Goal: Task Accomplishment & Management: Use online tool/utility

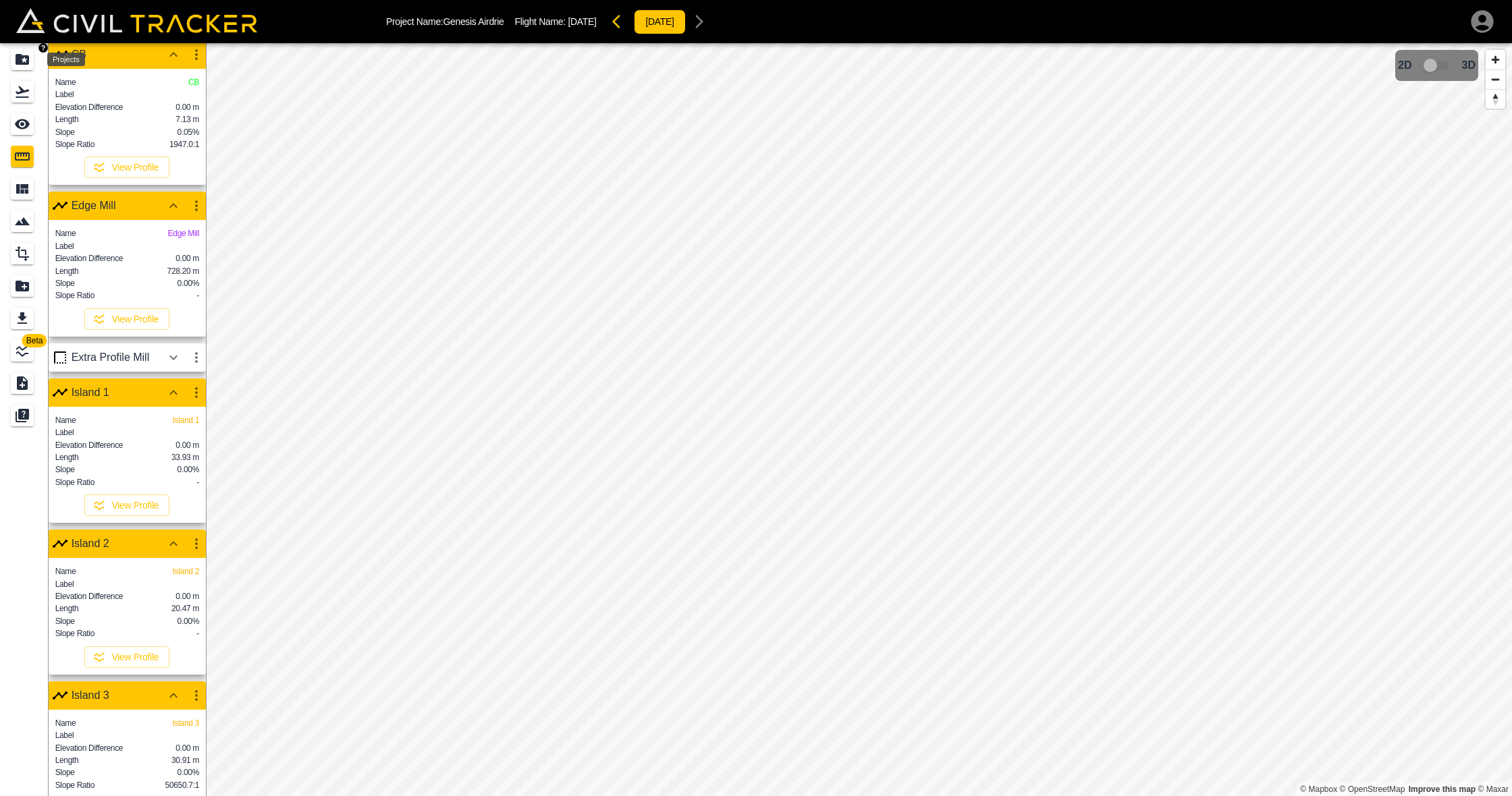
click at [15, 55] on icon "Projects" at bounding box center [22, 60] width 16 height 16
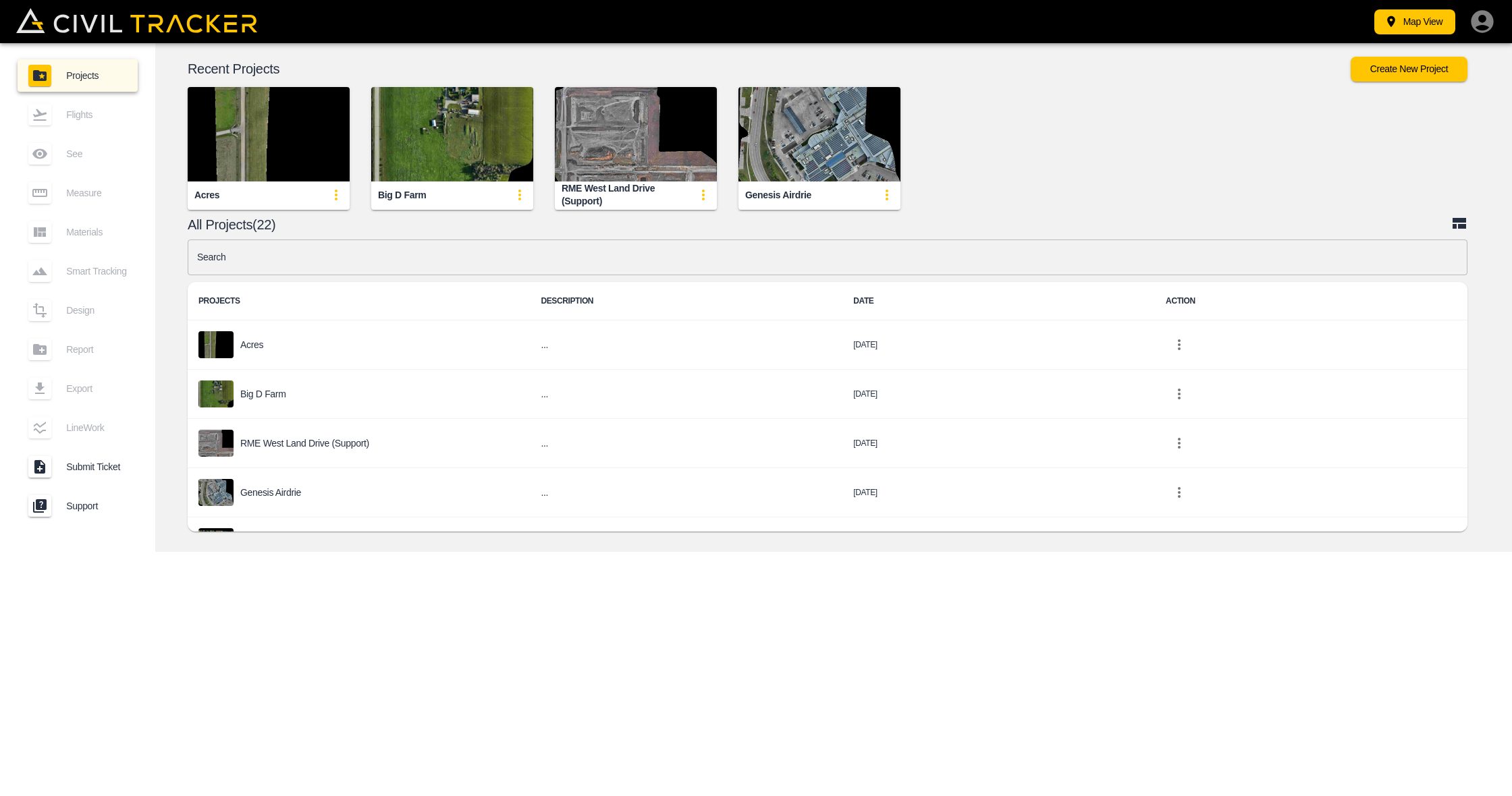
click at [794, 191] on div "Genesis Airdrie" at bounding box center [778, 195] width 66 height 12
click at [854, 181] on img "button" at bounding box center [819, 135] width 162 height 94
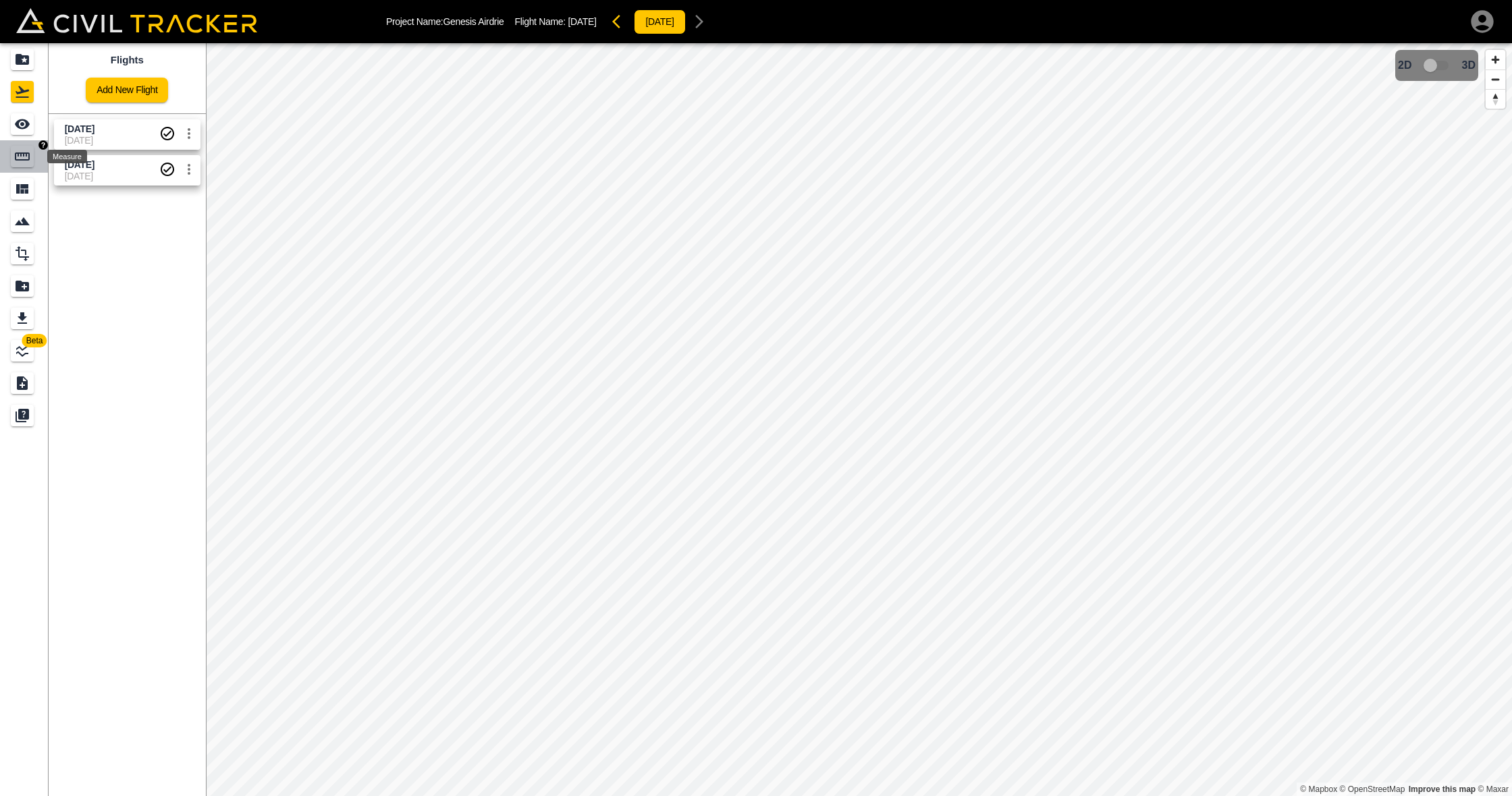
click at [23, 151] on icon "Measure" at bounding box center [22, 157] width 16 height 16
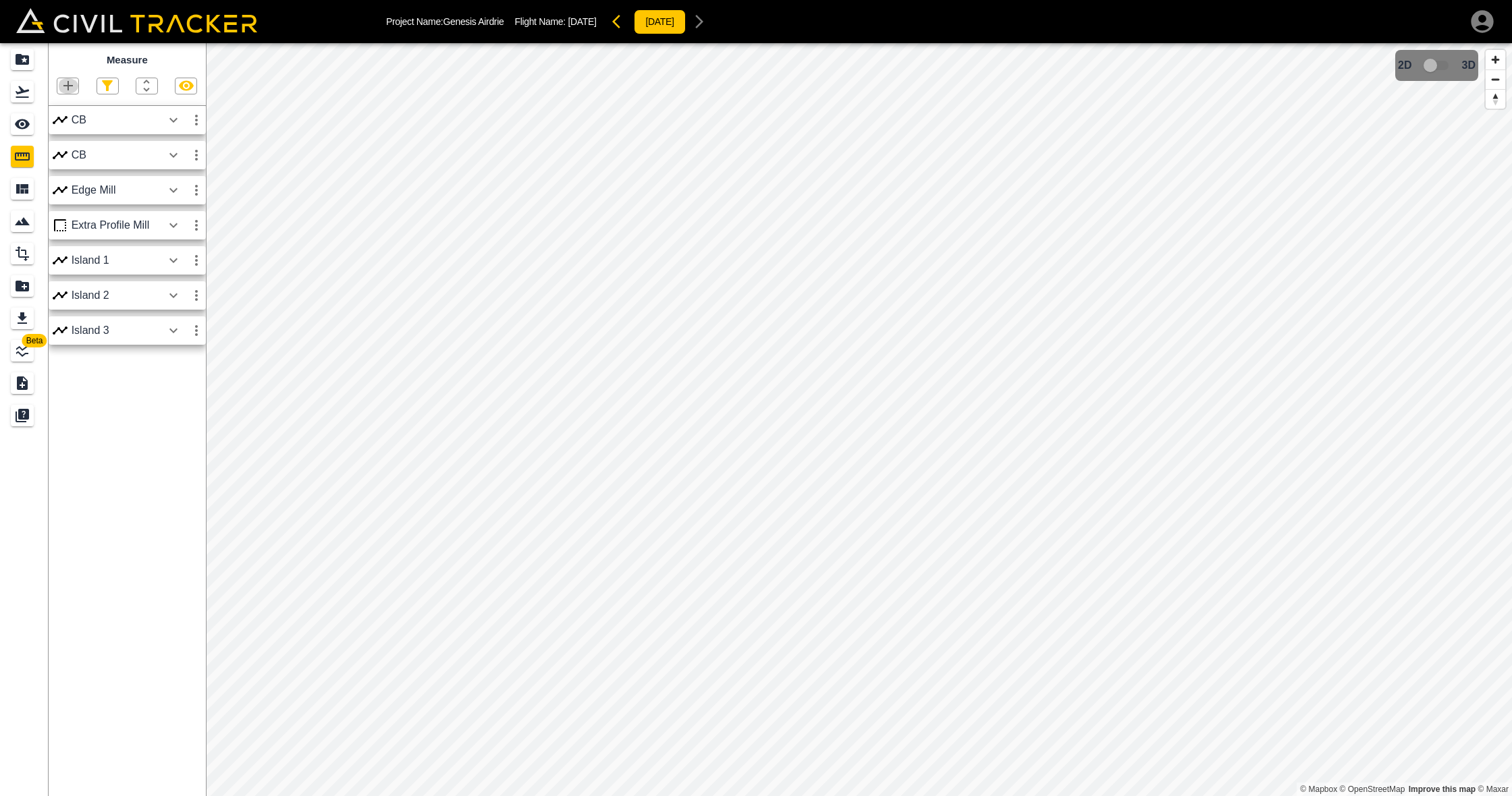
click at [68, 83] on icon "button" at bounding box center [68, 86] width 10 height 10
click at [67, 131] on p "Polyline" at bounding box center [64, 129] width 31 height 11
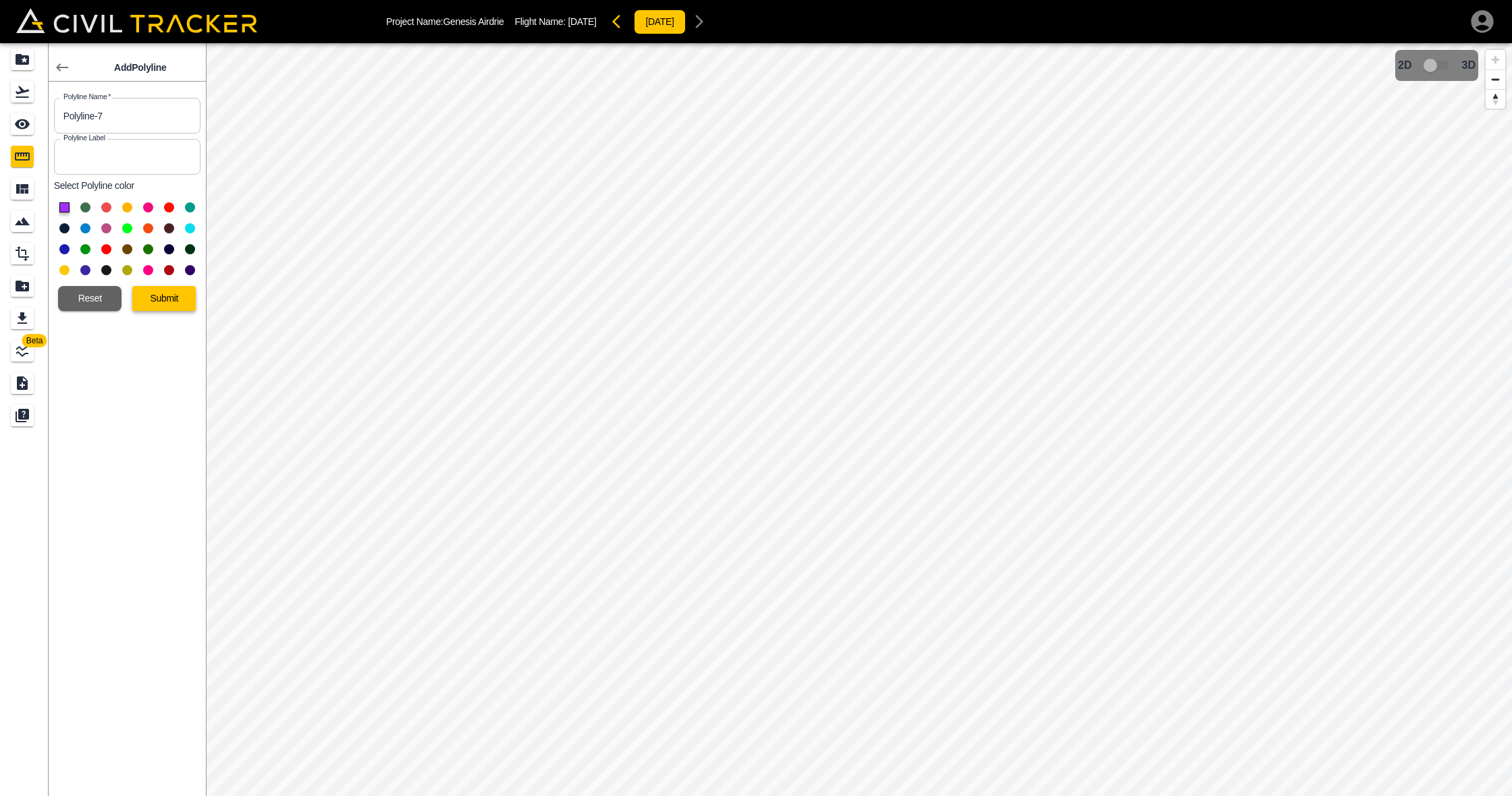
click at [185, 300] on button "Submit" at bounding box center [163, 299] width 63 height 25
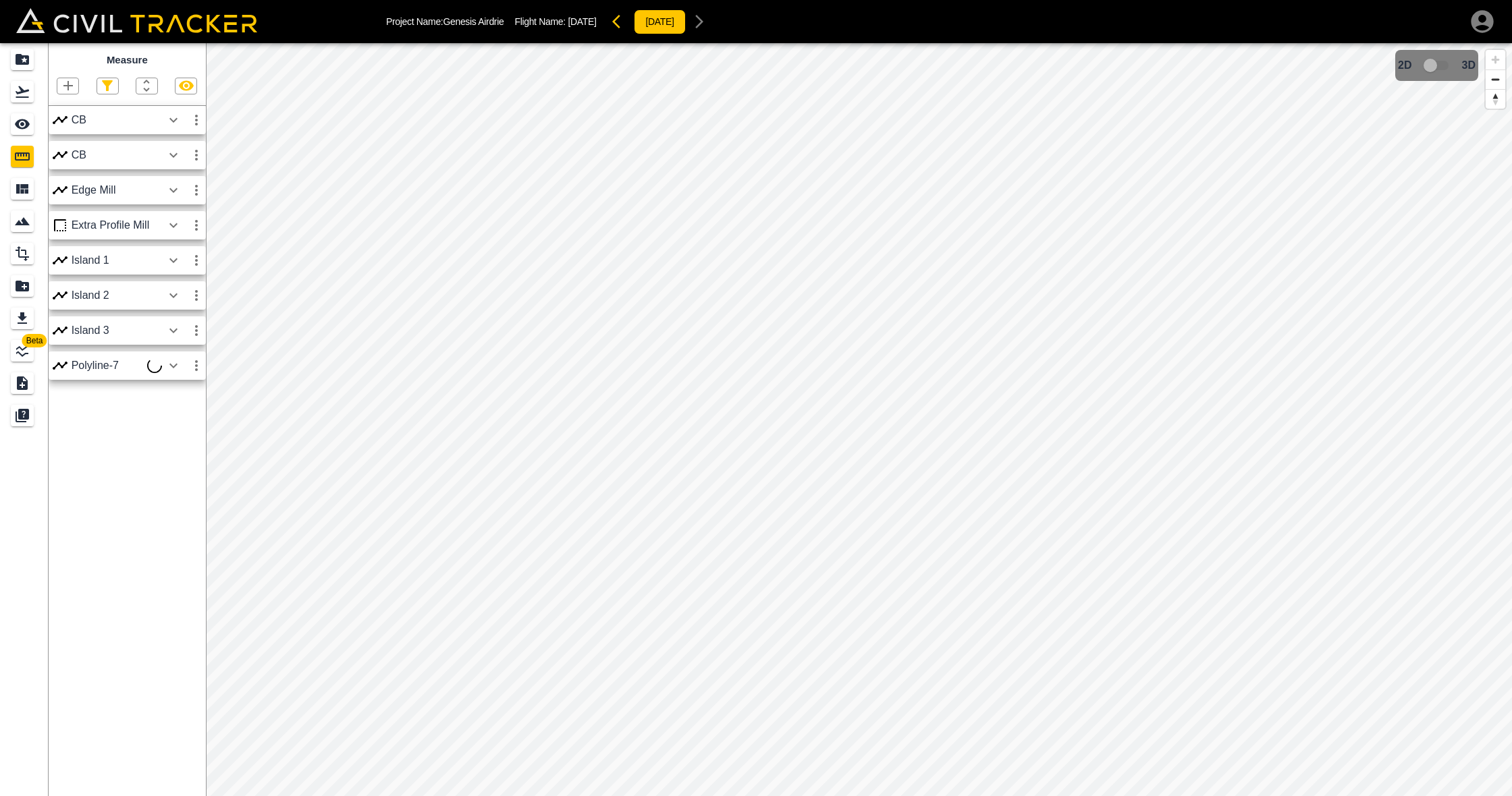
click at [174, 365] on icon "button" at bounding box center [173, 365] width 16 height 16
click at [171, 364] on icon "button" at bounding box center [173, 365] width 8 height 4
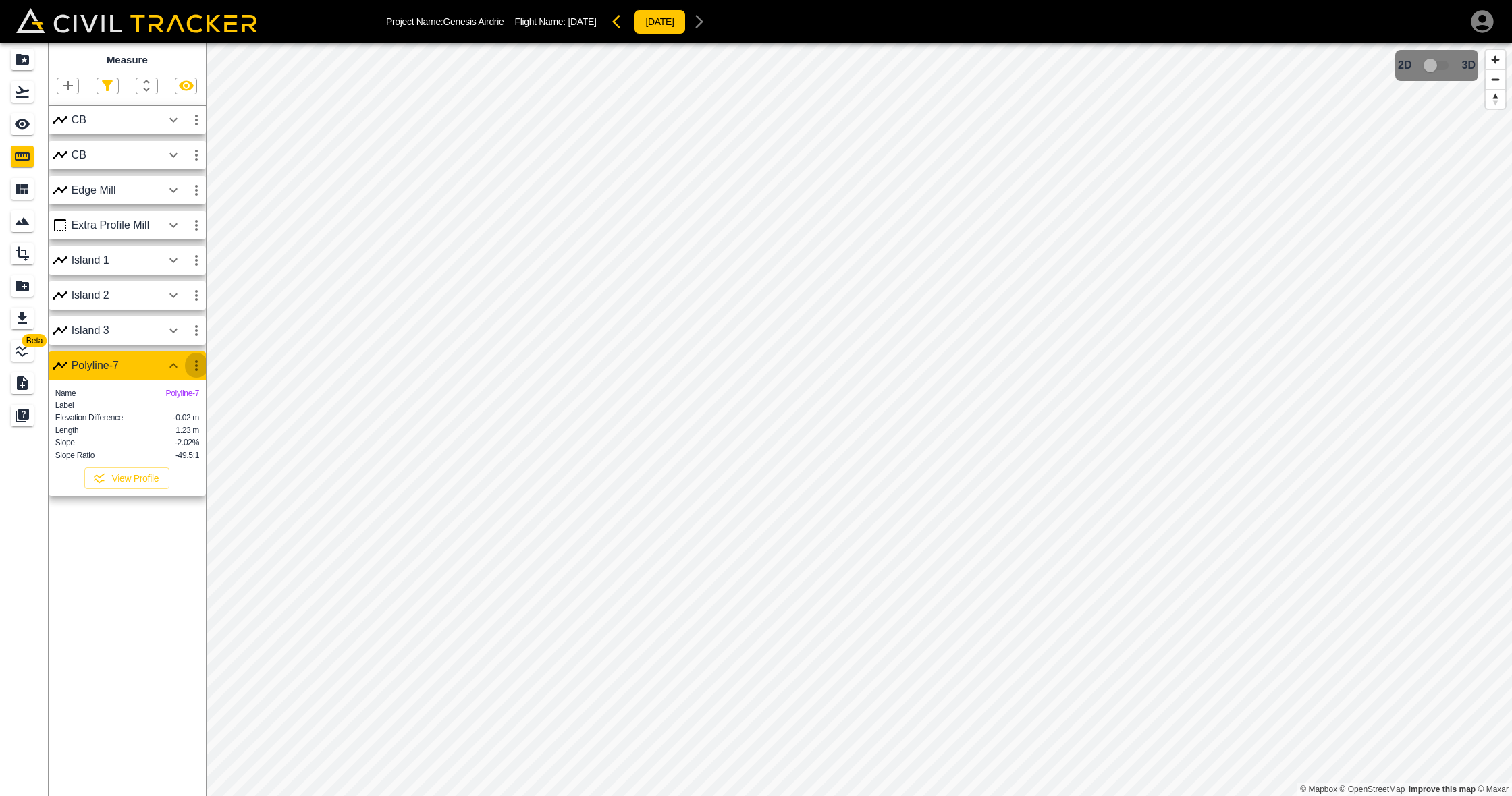
click at [201, 365] on icon "button" at bounding box center [196, 365] width 16 height 16
click at [192, 438] on h6 "Delete" at bounding box center [184, 438] width 27 height 8
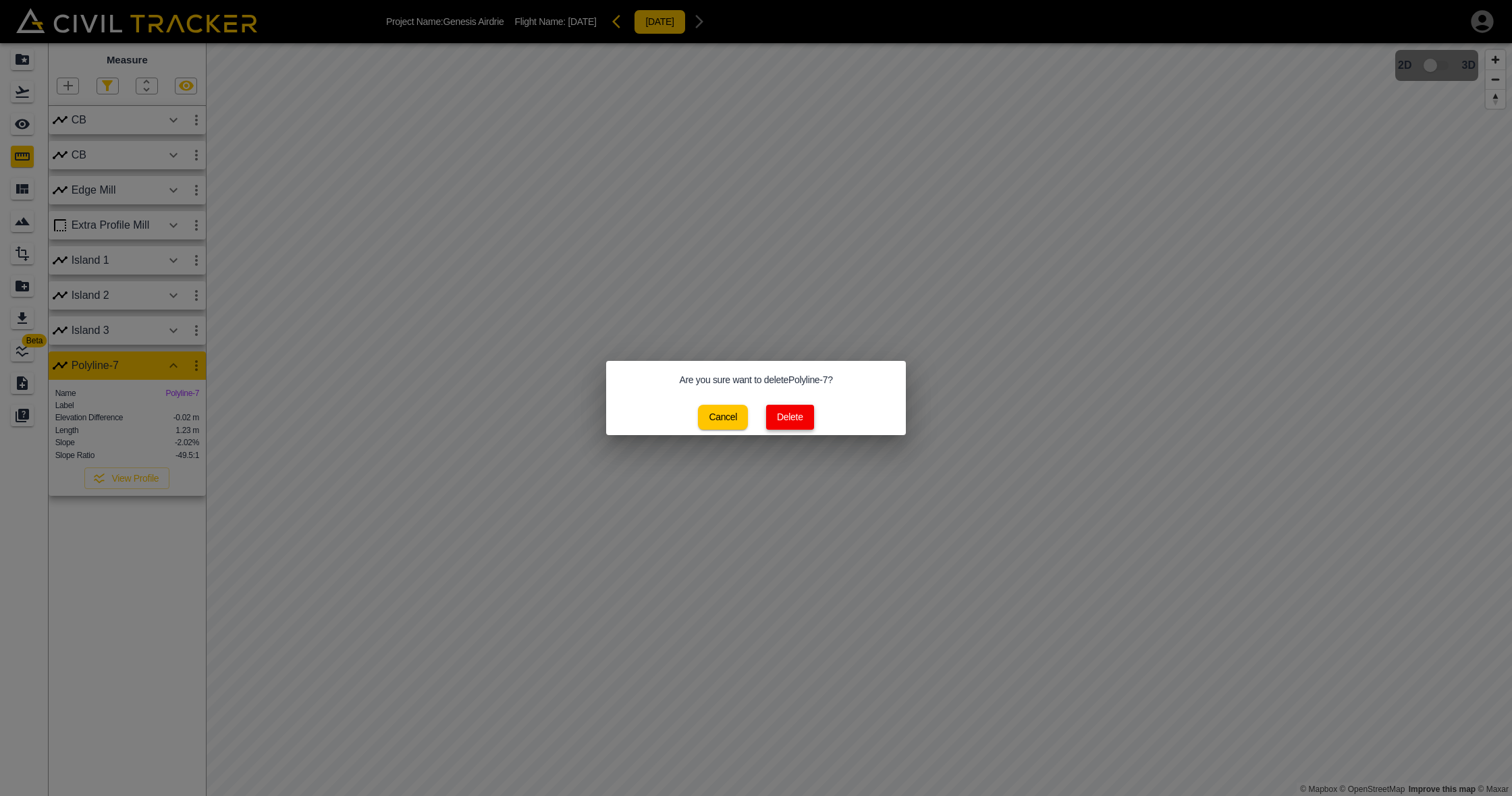
click at [793, 420] on button "Delete" at bounding box center [790, 417] width 48 height 25
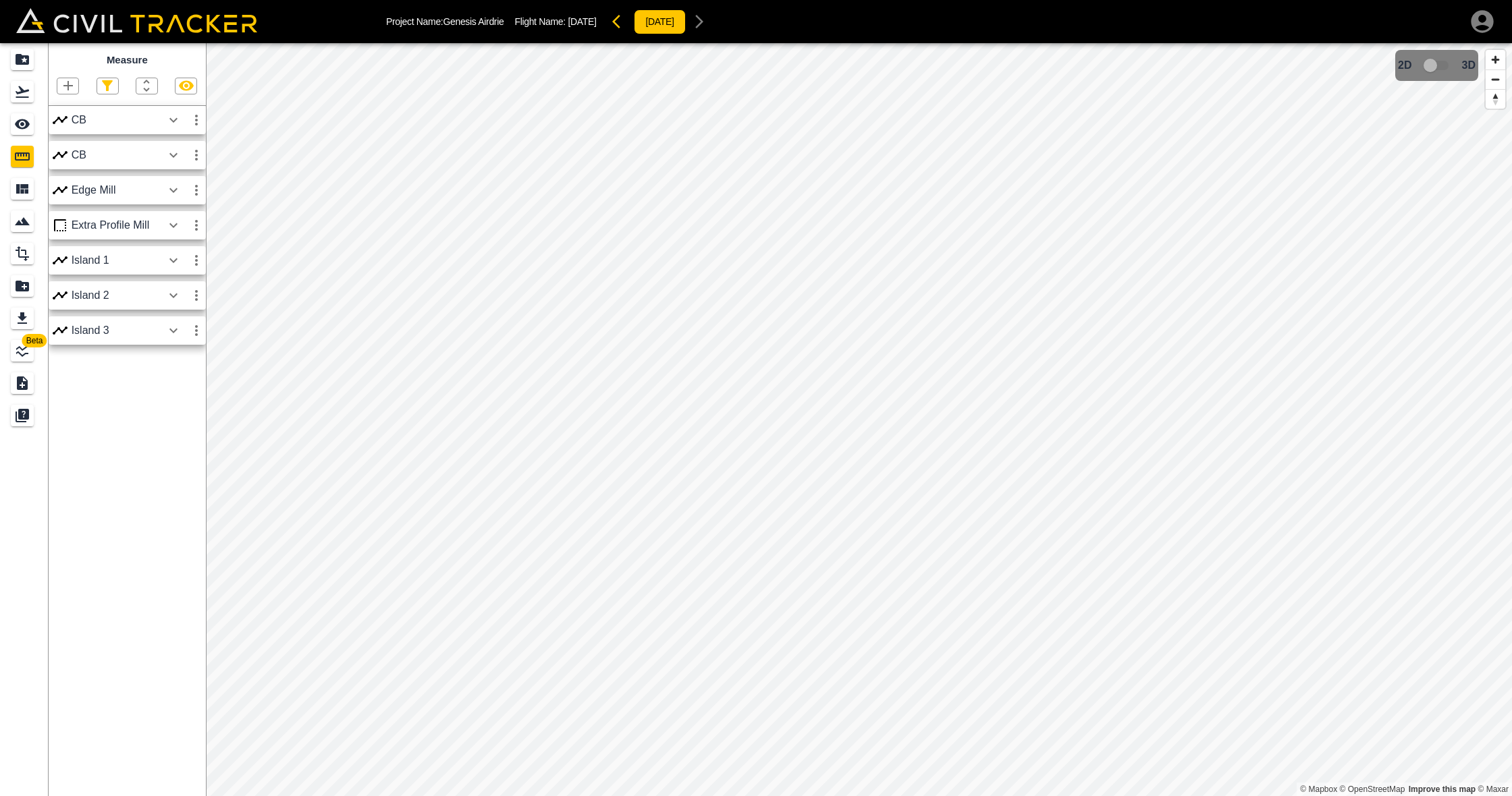
click at [70, 85] on icon "button" at bounding box center [68, 86] width 16 height 16
click at [62, 152] on p "Polygon" at bounding box center [65, 149] width 32 height 11
click at [50, 360] on div "Beta Measure CB CB Edge Mill Extra Profile [GEOGRAPHIC_DATA][STREET_ADDRESS] © …" at bounding box center [756, 419] width 1512 height 753
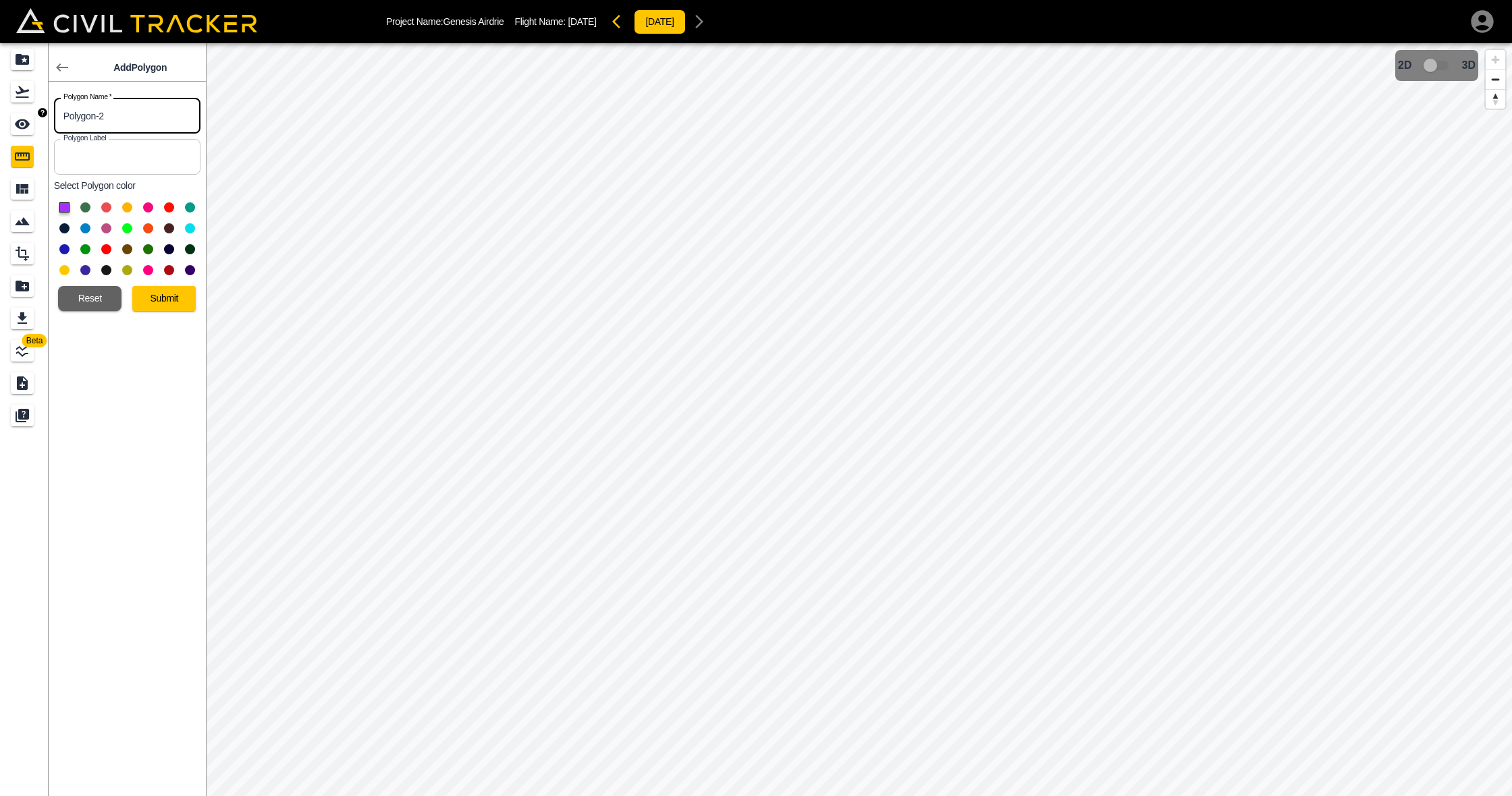
drag, startPoint x: 137, startPoint y: 116, endPoint x: 25, endPoint y: 108, distance: 112.3
click at [25, 108] on div "Beta Add Polygon Polygon Name   * Polygon-2 Polygon Name * Polygon Label Polygo…" at bounding box center [103, 419] width 206 height 753
type input "Sidewalk"
click at [149, 269] on button at bounding box center [147, 270] width 10 height 10
click at [168, 301] on button "Submit" at bounding box center [163, 299] width 63 height 25
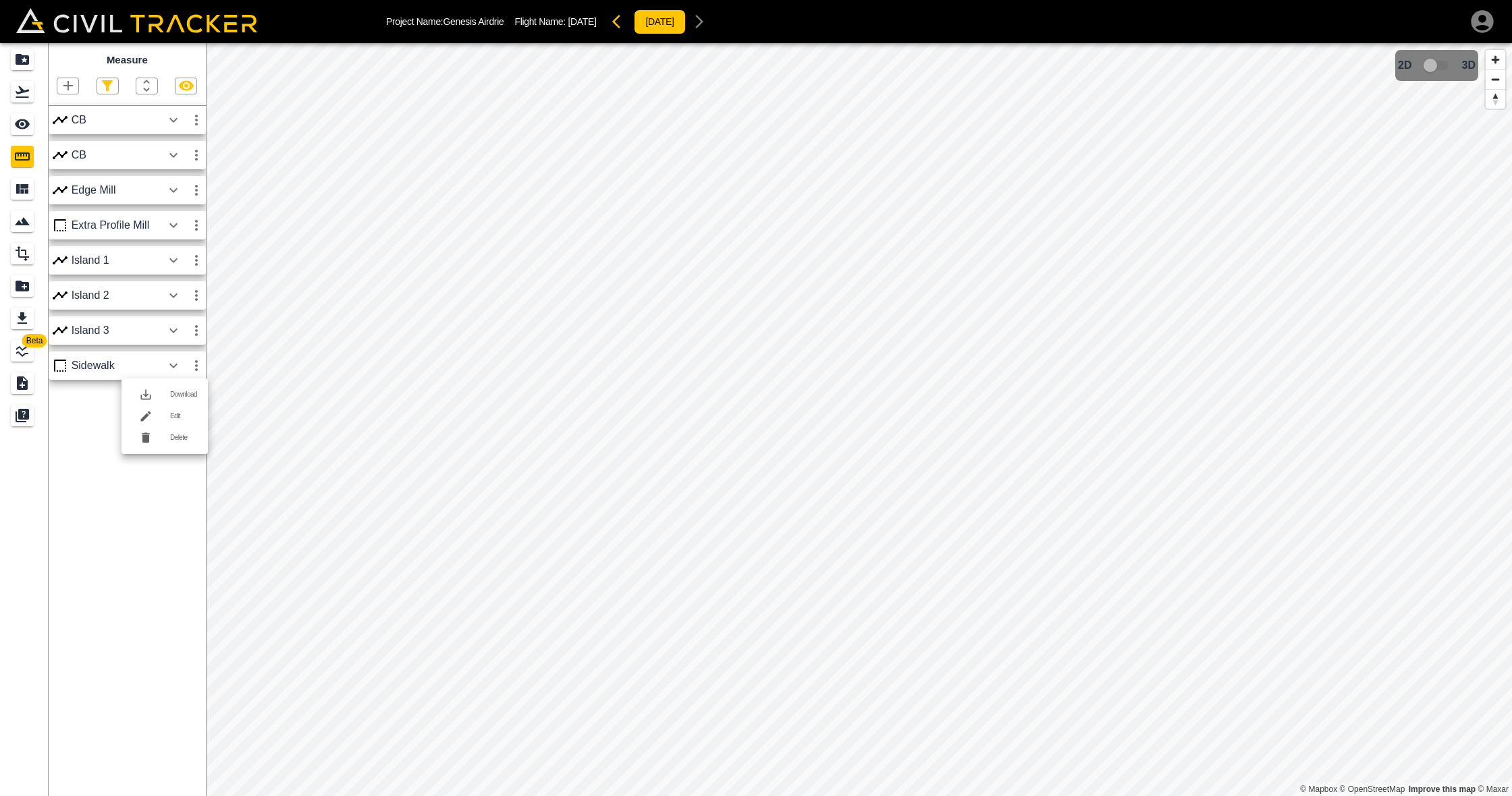
drag, startPoint x: 181, startPoint y: 414, endPoint x: 204, endPoint y: 415, distance: 23.0
click at [181, 414] on h6 "Edit" at bounding box center [184, 416] width 27 height 8
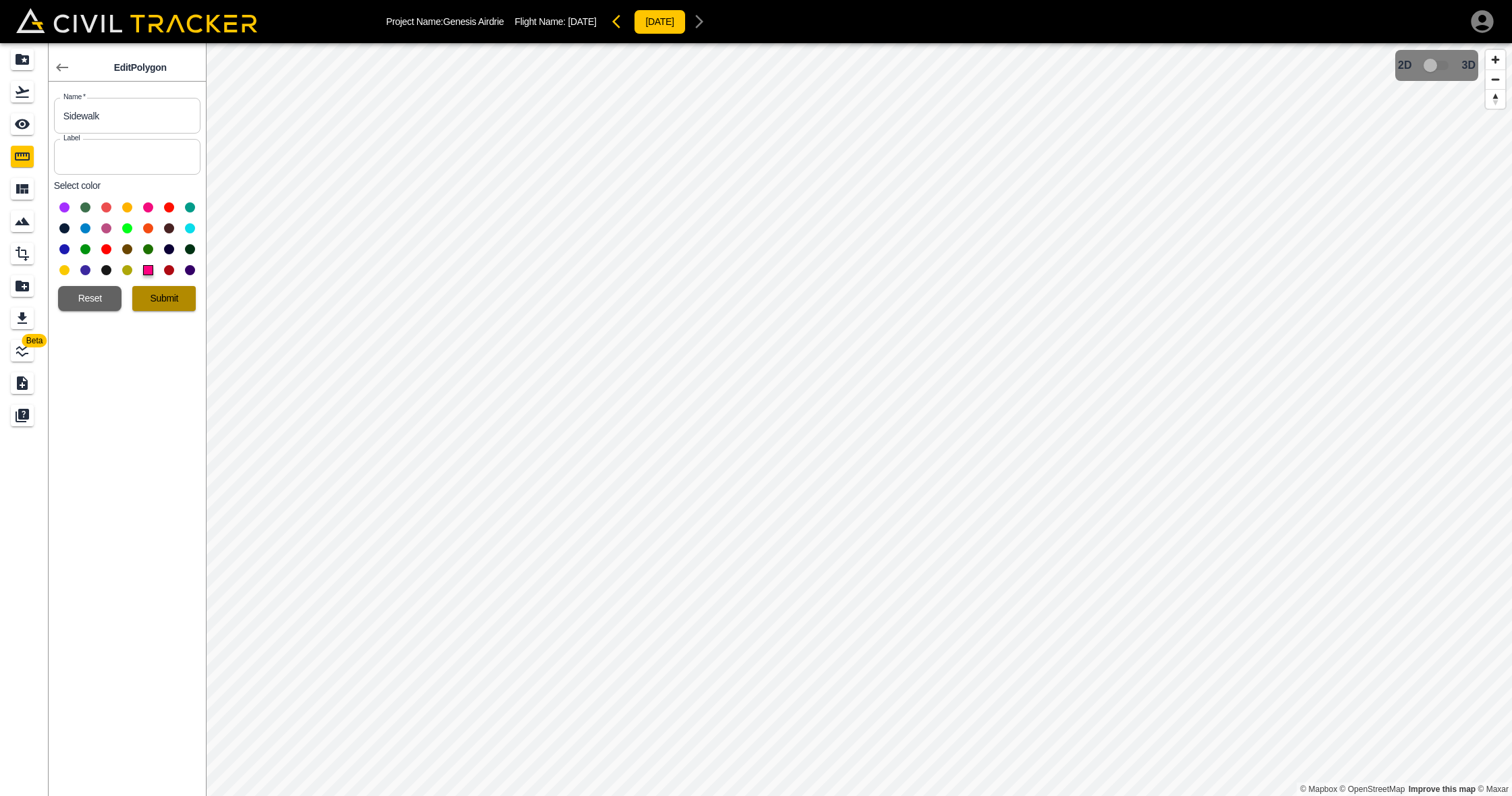
drag, startPoint x: 168, startPoint y: 293, endPoint x: 174, endPoint y: 296, distance: 6.7
click at [168, 293] on button "Submit" at bounding box center [163, 299] width 63 height 25
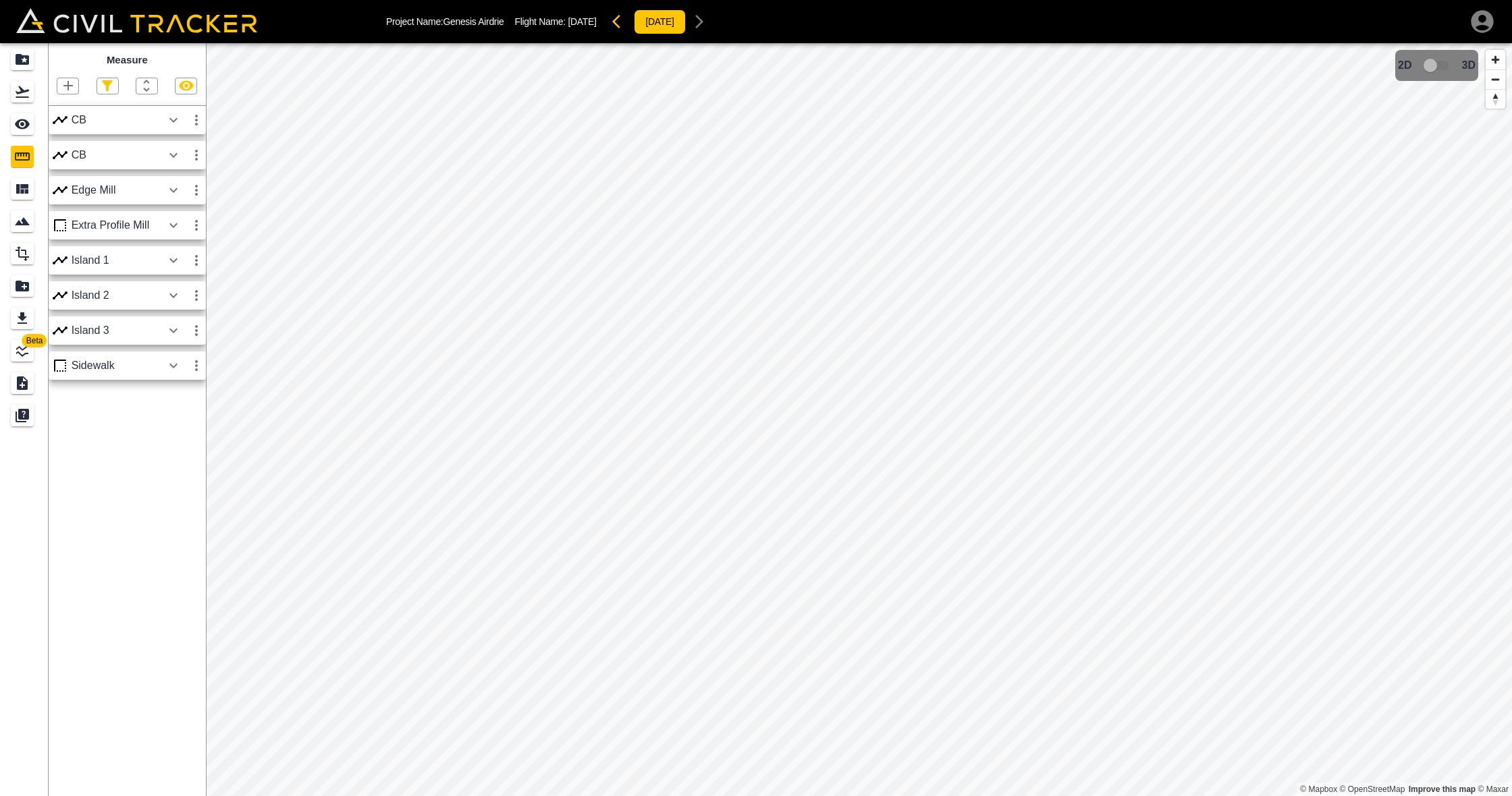
click at [172, 362] on icon "button" at bounding box center [173, 365] width 16 height 16
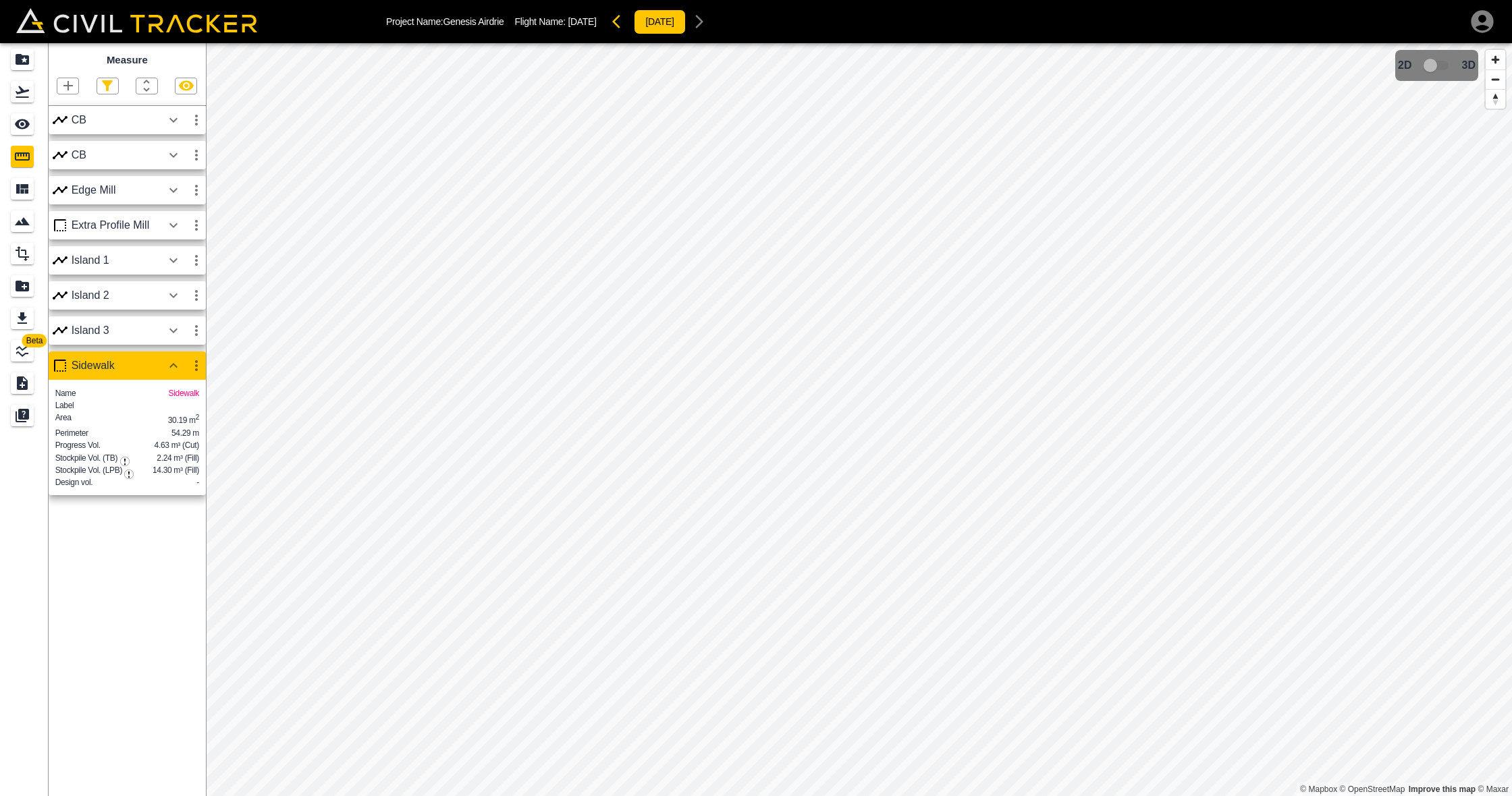
click at [70, 87] on icon "button" at bounding box center [68, 86] width 16 height 16
click at [68, 148] on p "Polygon" at bounding box center [65, 149] width 32 height 11
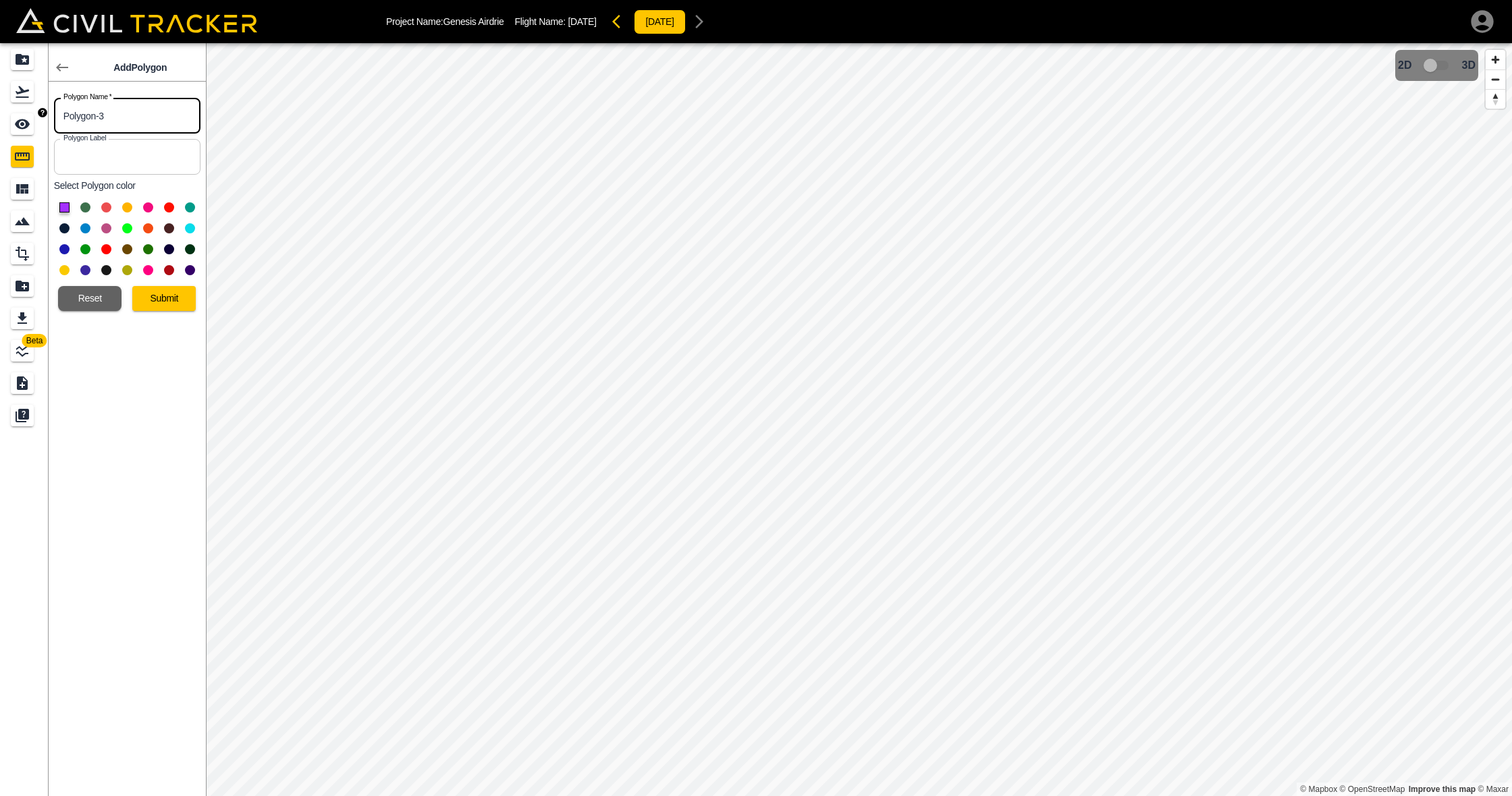
drag, startPoint x: 154, startPoint y: 114, endPoint x: 39, endPoint y: 115, distance: 115.0
click at [39, 115] on body "Project Name: Genesis Airdrie Flight Name: [DATE] [DATE] Beta Add Polygon Polyg…" at bounding box center [756, 398] width 1512 height 796
type input "100mm Concrete Island 1"
click at [106, 207] on button at bounding box center [106, 207] width 10 height 10
click at [156, 290] on button "Submit" at bounding box center [163, 299] width 63 height 25
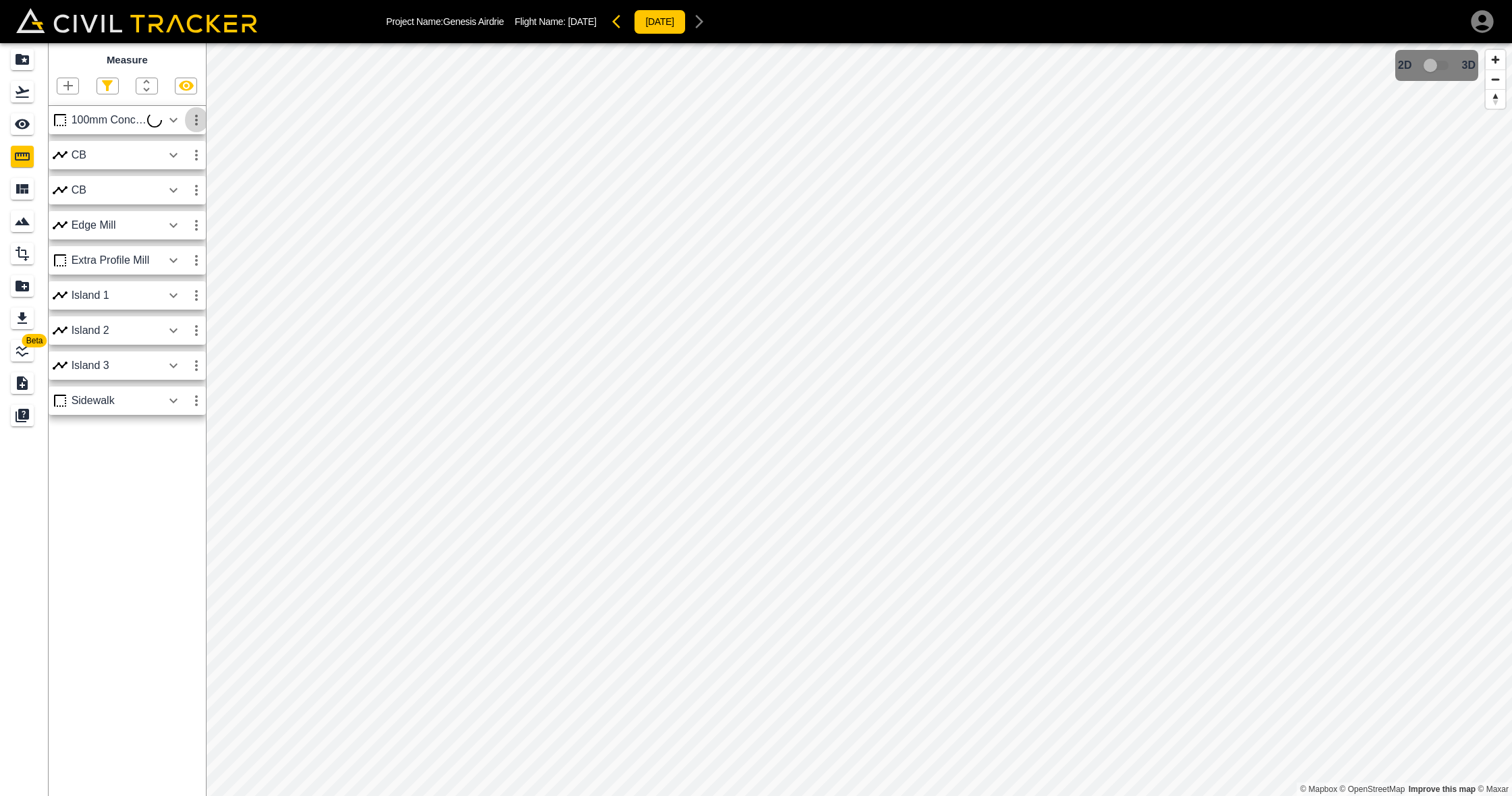
click at [195, 123] on icon "button" at bounding box center [196, 120] width 16 height 16
click at [68, 85] on icon "button" at bounding box center [68, 86] width 10 height 10
click at [59, 148] on p "Polygon" at bounding box center [65, 149] width 32 height 11
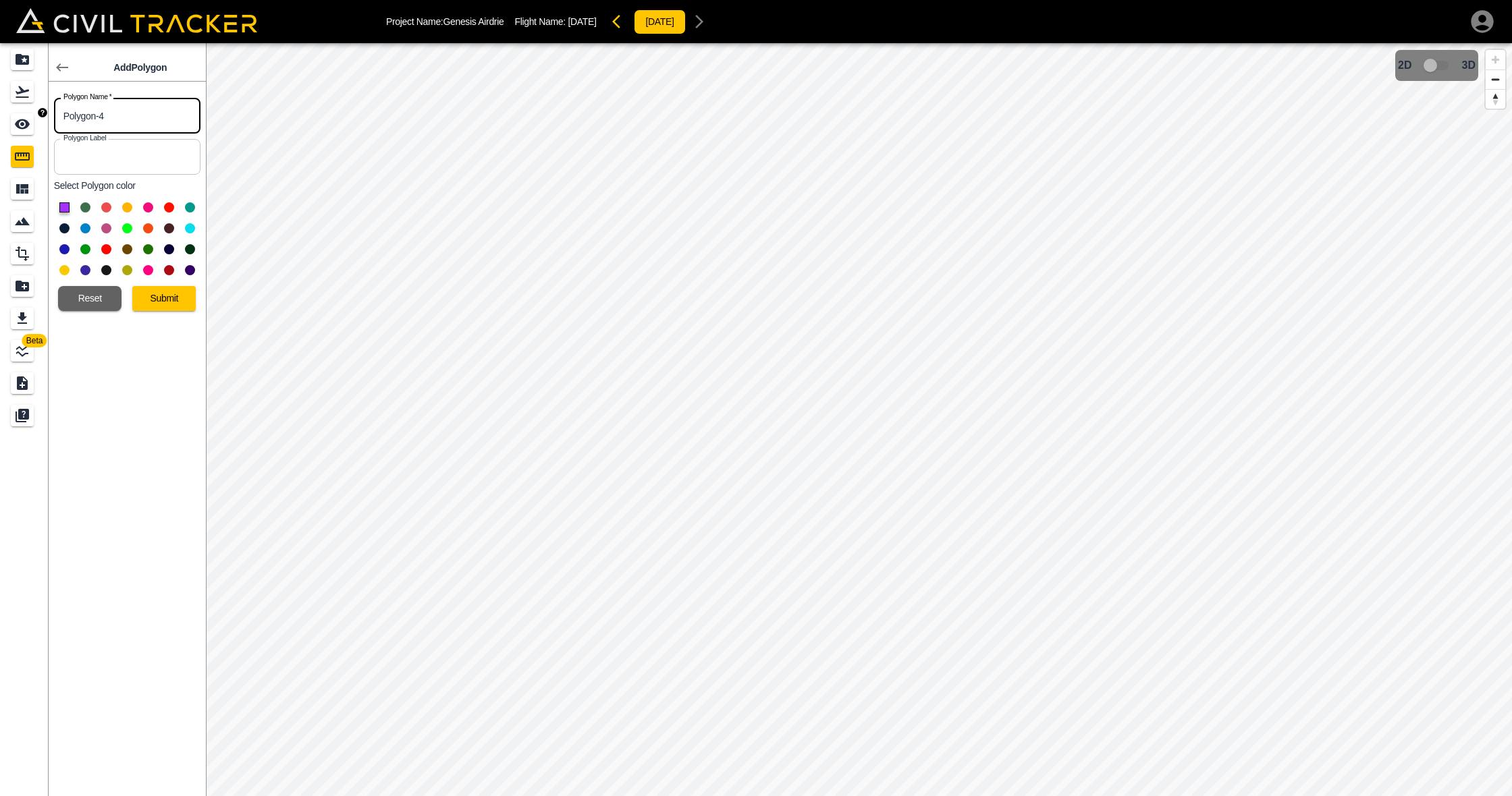
drag, startPoint x: 135, startPoint y: 114, endPoint x: 7, endPoint y: 109, distance: 128.1
click at [7, 109] on div "Beta Add Polygon Polygon Name   * Polygon-4 Polygon Name * Polygon Label Polygo…" at bounding box center [103, 419] width 206 height 753
type input "100mm CI 2"
click at [163, 300] on button "Submit" at bounding box center [163, 299] width 63 height 25
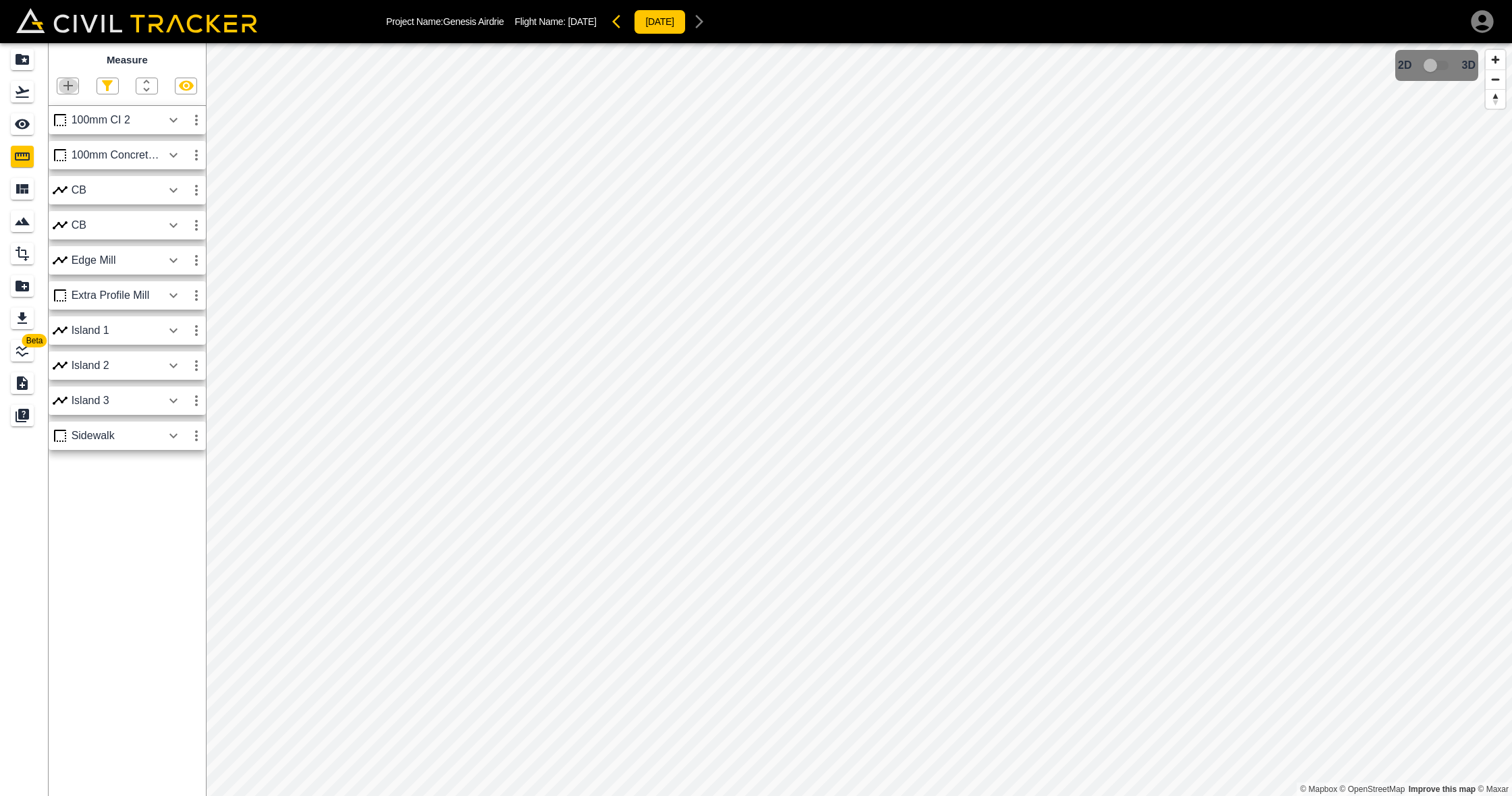
click at [69, 86] on icon "button" at bounding box center [68, 86] width 10 height 10
click at [60, 150] on p "Polygon" at bounding box center [65, 149] width 32 height 11
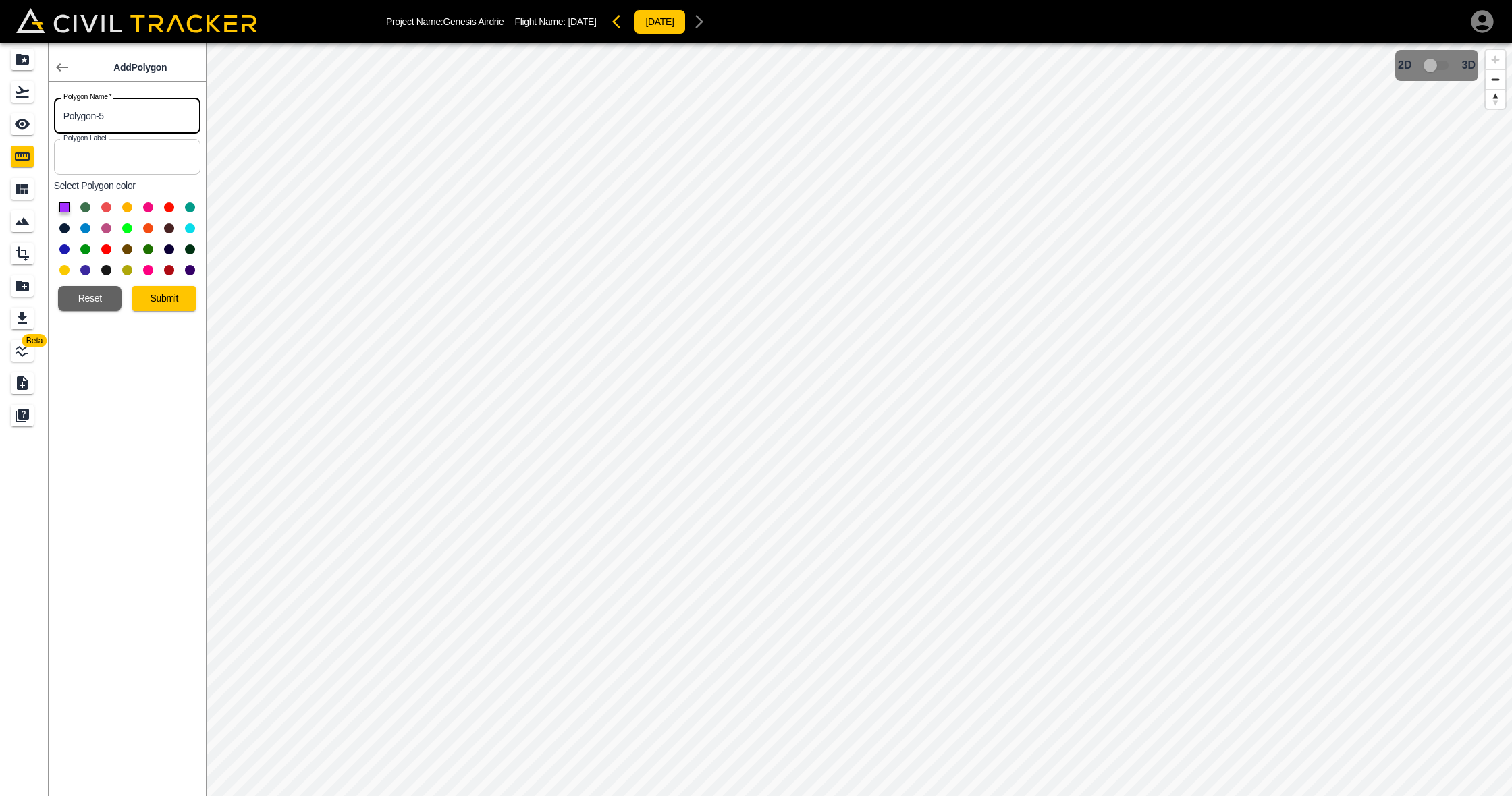
drag, startPoint x: 154, startPoint y: 124, endPoint x: 62, endPoint y: 105, distance: 93.9
click at [62, 105] on input "Polygon-5" at bounding box center [127, 116] width 146 height 36
type input "100mm CI 3"
click at [104, 207] on button at bounding box center [106, 207] width 10 height 10
click at [174, 299] on button "Submit" at bounding box center [163, 299] width 63 height 25
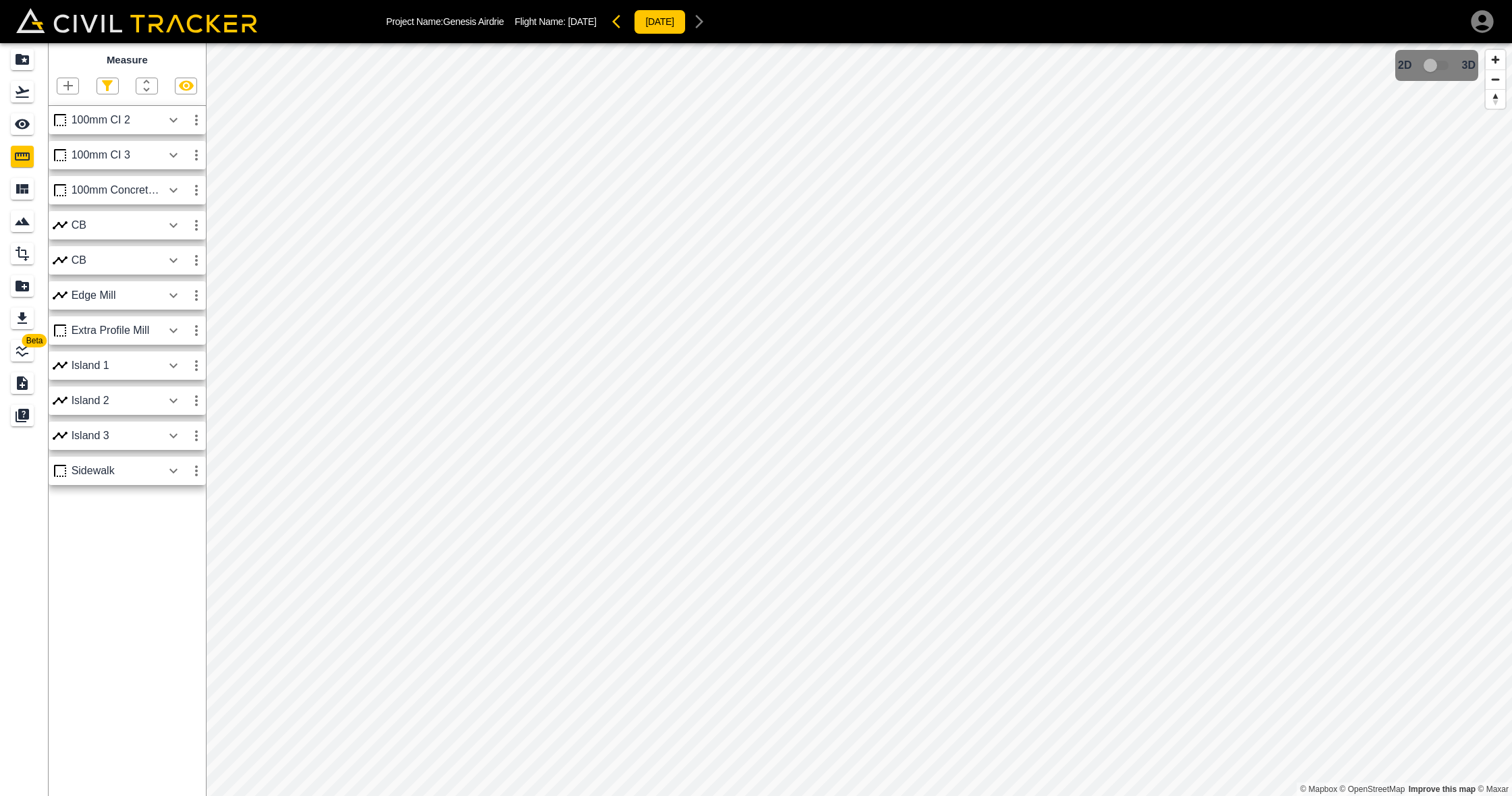
click at [138, 121] on div "100mm CI 2" at bounding box center [116, 120] width 90 height 12
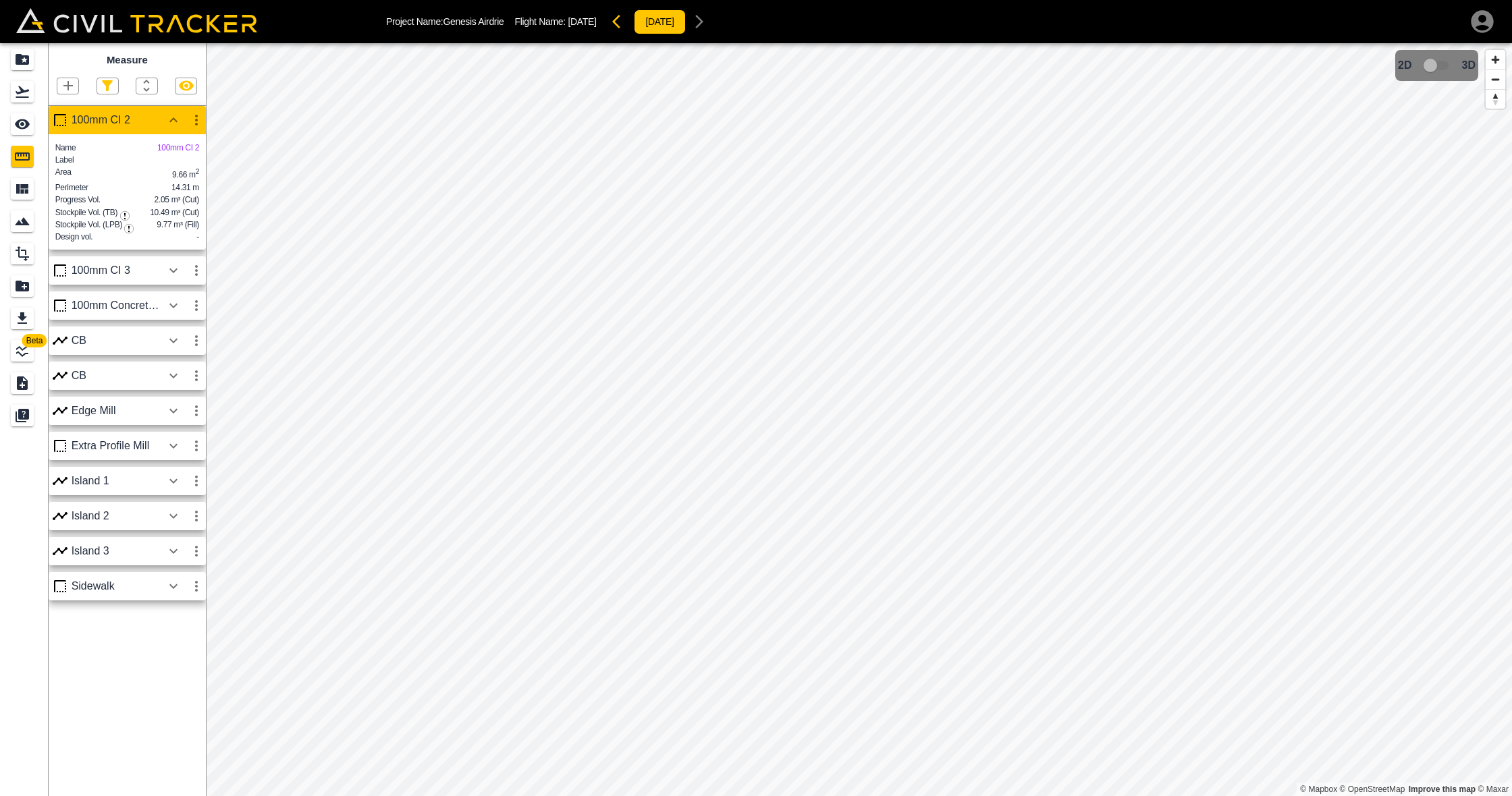
click at [193, 119] on icon "button" at bounding box center [196, 120] width 16 height 16
click at [180, 168] on h6 "Edit" at bounding box center [184, 170] width 27 height 8
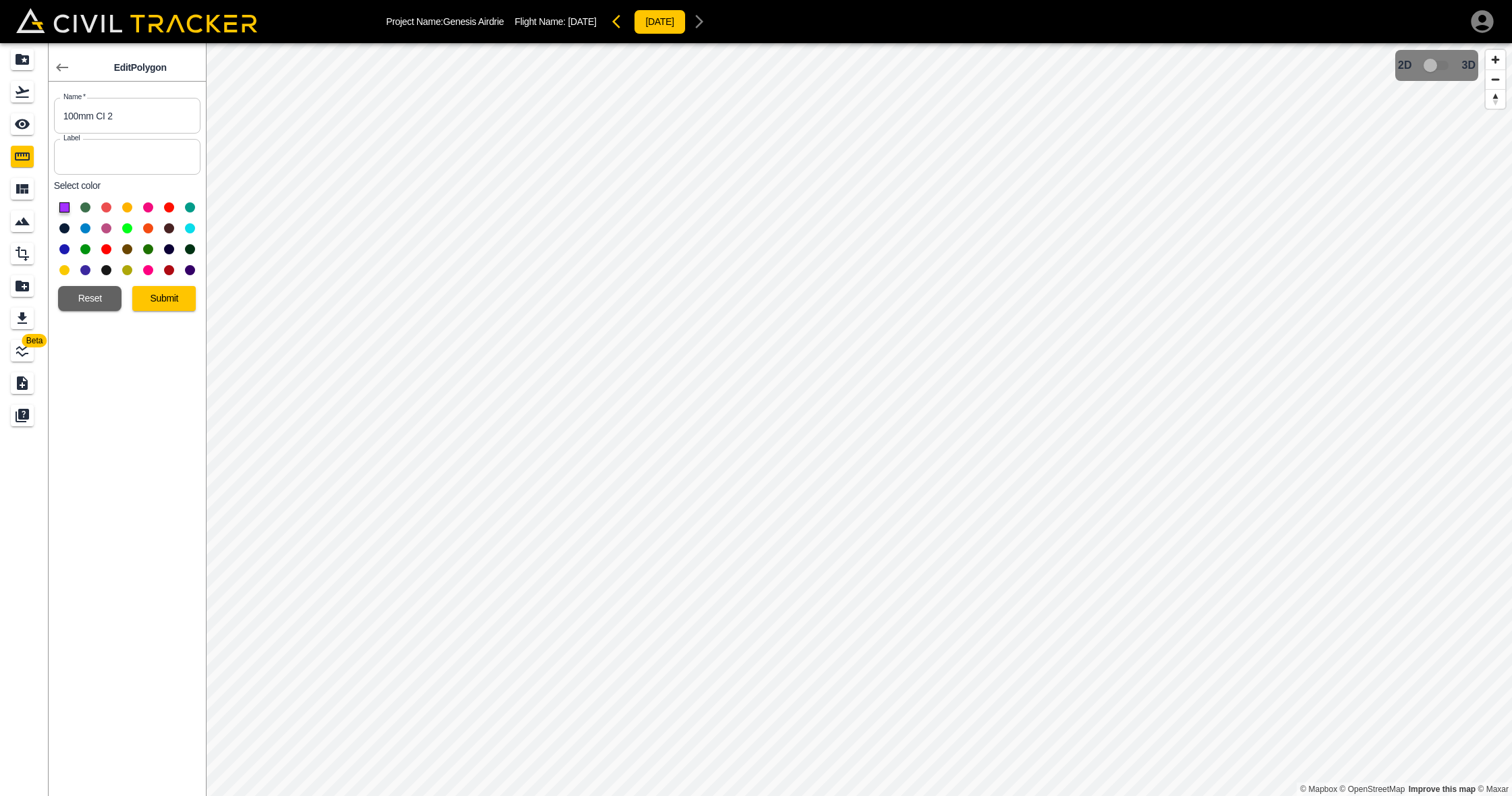
click at [105, 207] on button at bounding box center [106, 207] width 10 height 10
click at [165, 300] on button "Submit" at bounding box center [163, 299] width 63 height 25
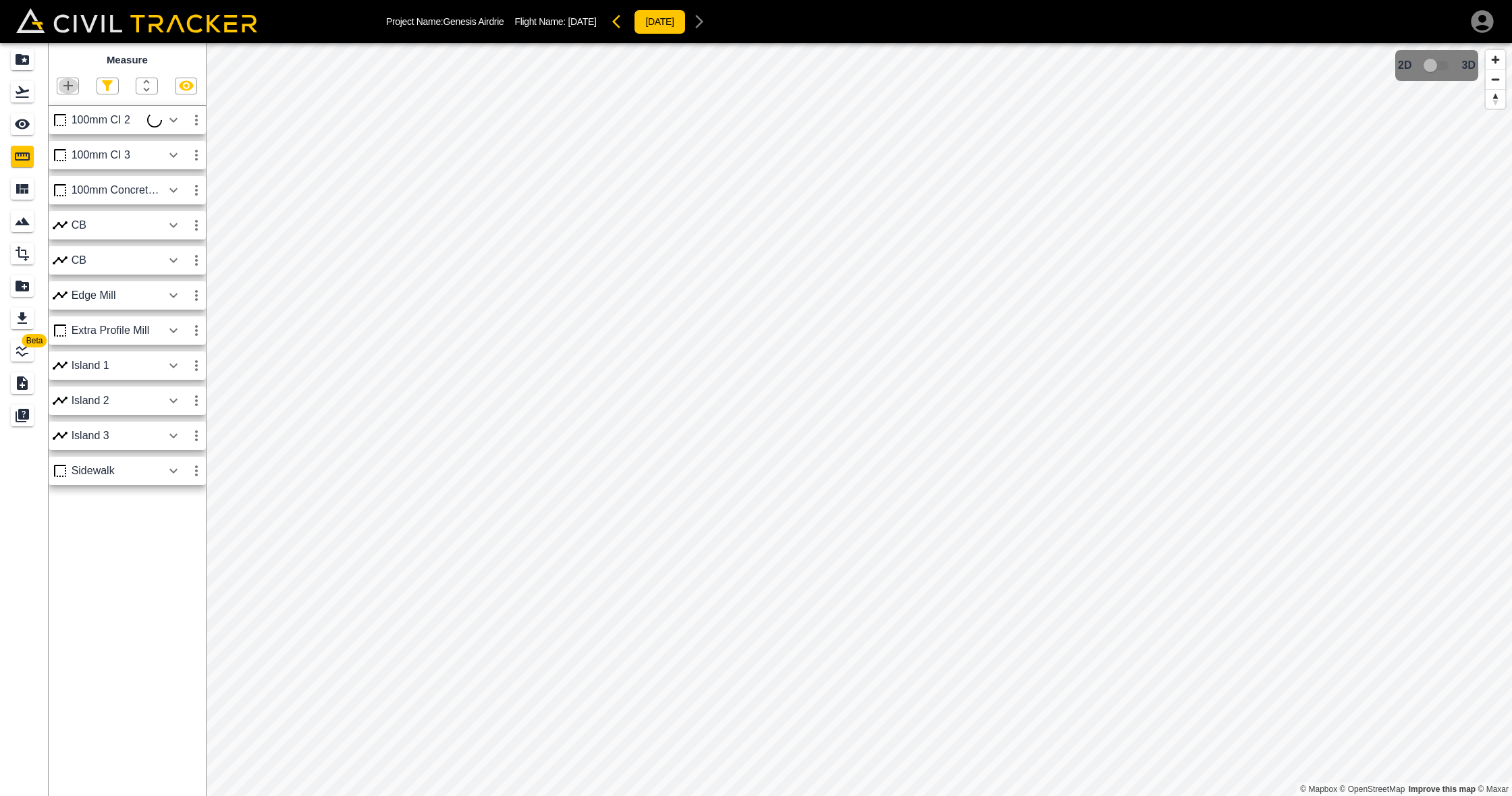
click at [69, 82] on icon "button" at bounding box center [68, 86] width 10 height 10
click at [61, 150] on p "Polygon" at bounding box center [65, 149] width 32 height 11
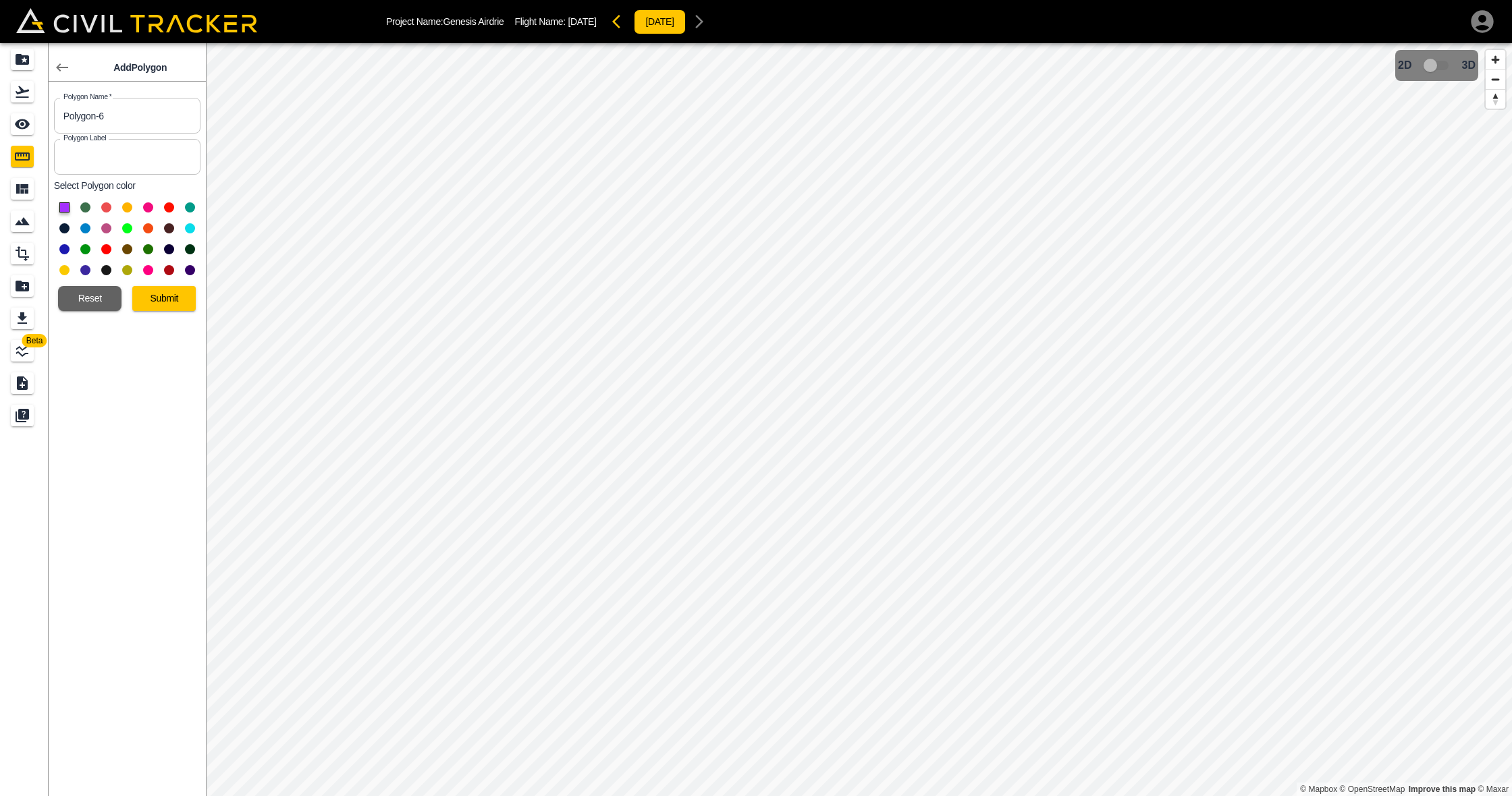
click at [104, 206] on button at bounding box center [106, 207] width 10 height 10
drag, startPoint x: 139, startPoint y: 113, endPoint x: 28, endPoint y: 113, distance: 111.0
click at [28, 113] on div "Beta Add Polygon Polygon Name   * Polygon-6 Polygon Name * Polygon Label Polygo…" at bounding box center [103, 419] width 206 height 753
type input "C"
type input "100mm CI 4"
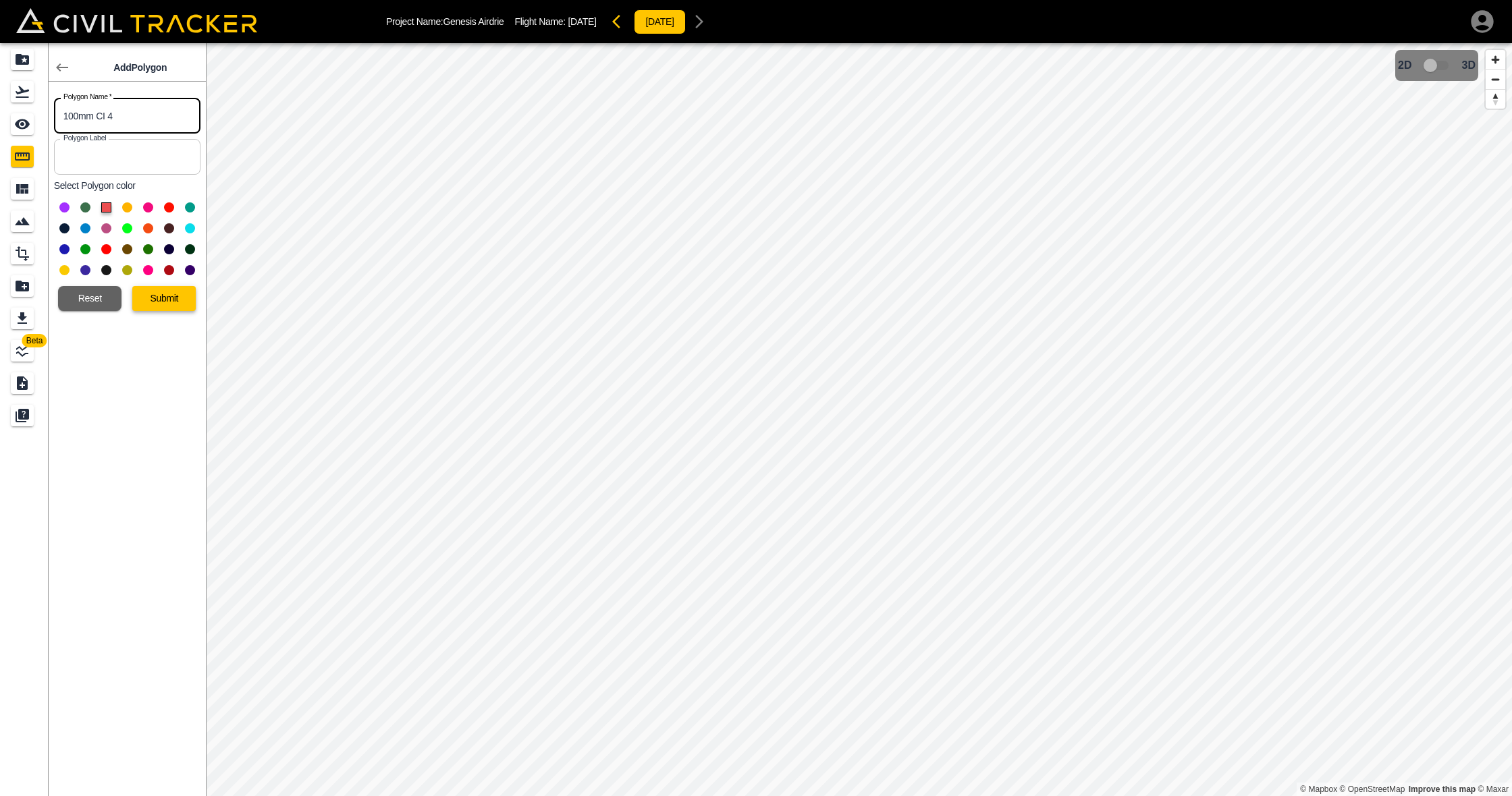
click at [160, 298] on button "Submit" at bounding box center [163, 299] width 63 height 25
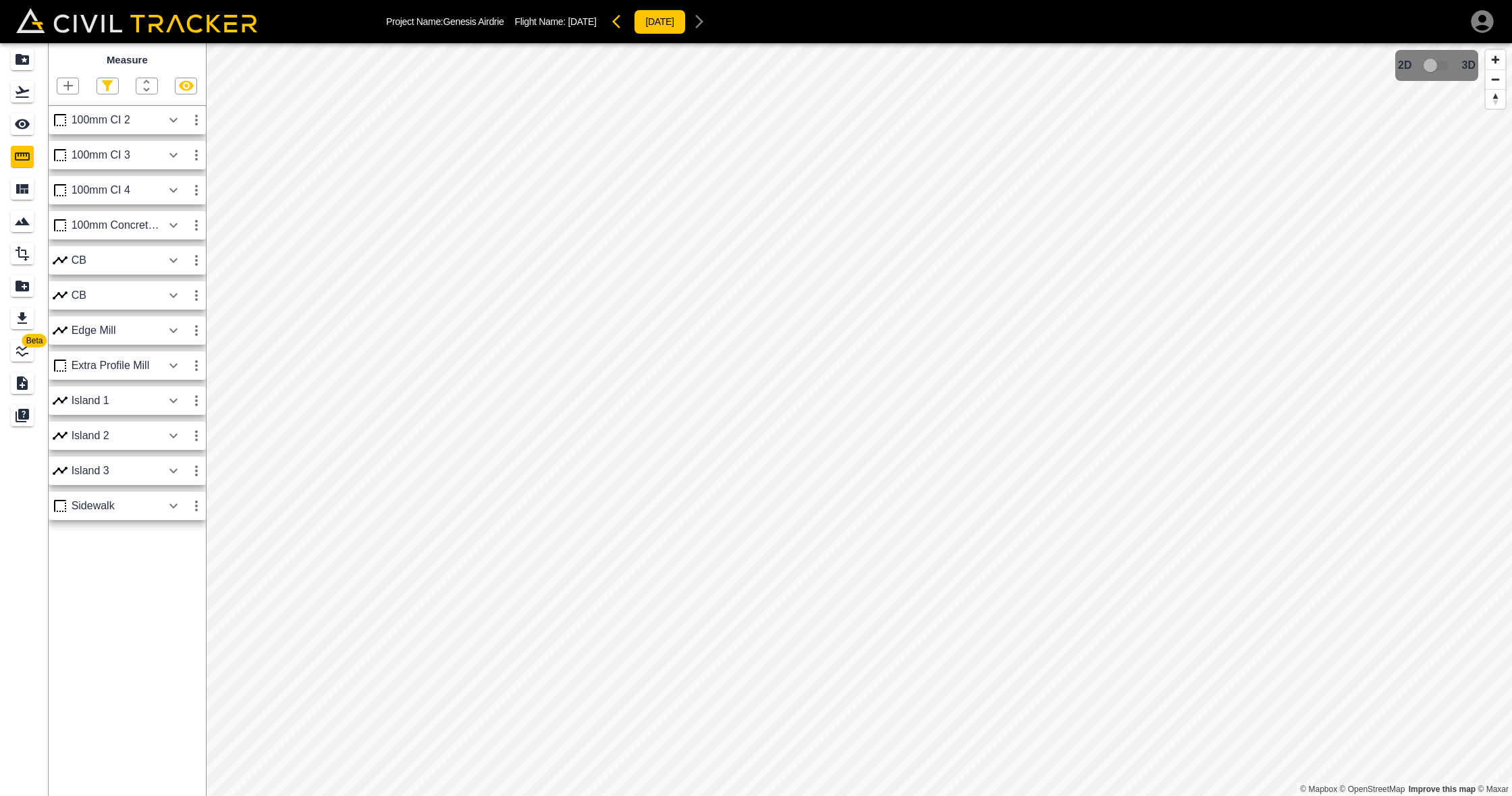
click at [70, 86] on icon "button" at bounding box center [68, 86] width 10 height 10
click at [70, 152] on p "Polygon" at bounding box center [65, 149] width 32 height 11
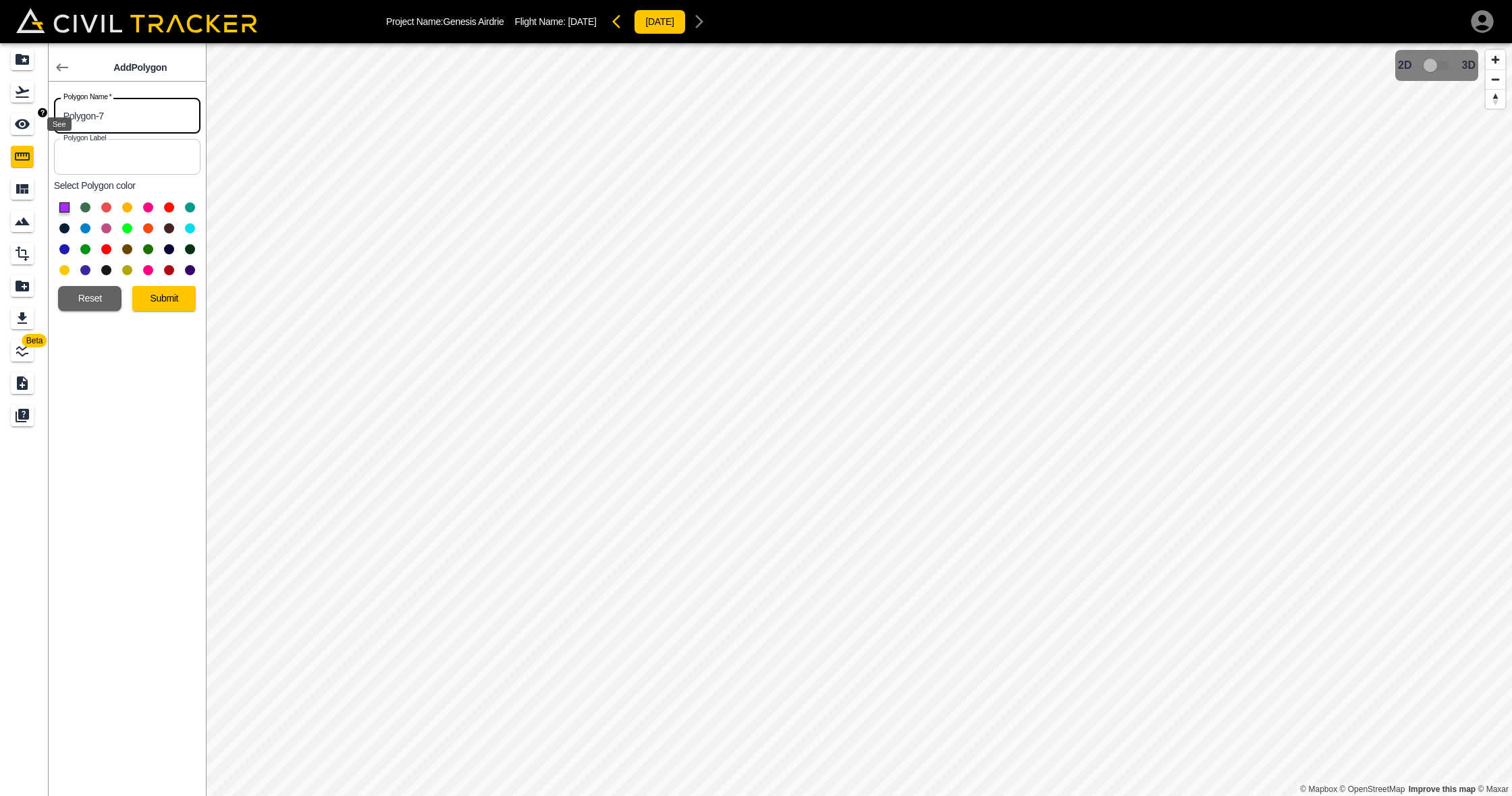
drag, startPoint x: 143, startPoint y: 119, endPoint x: 18, endPoint y: 118, distance: 125.0
click at [18, 118] on div "Beta Add Polygon Polygon Name   * Polygon-7 Polygon Name * Polygon Label Polygo…" at bounding box center [103, 419] width 206 height 753
type input "100mm CI 5"
click at [110, 208] on button at bounding box center [106, 207] width 10 height 10
click at [168, 301] on button "Submit" at bounding box center [163, 299] width 63 height 25
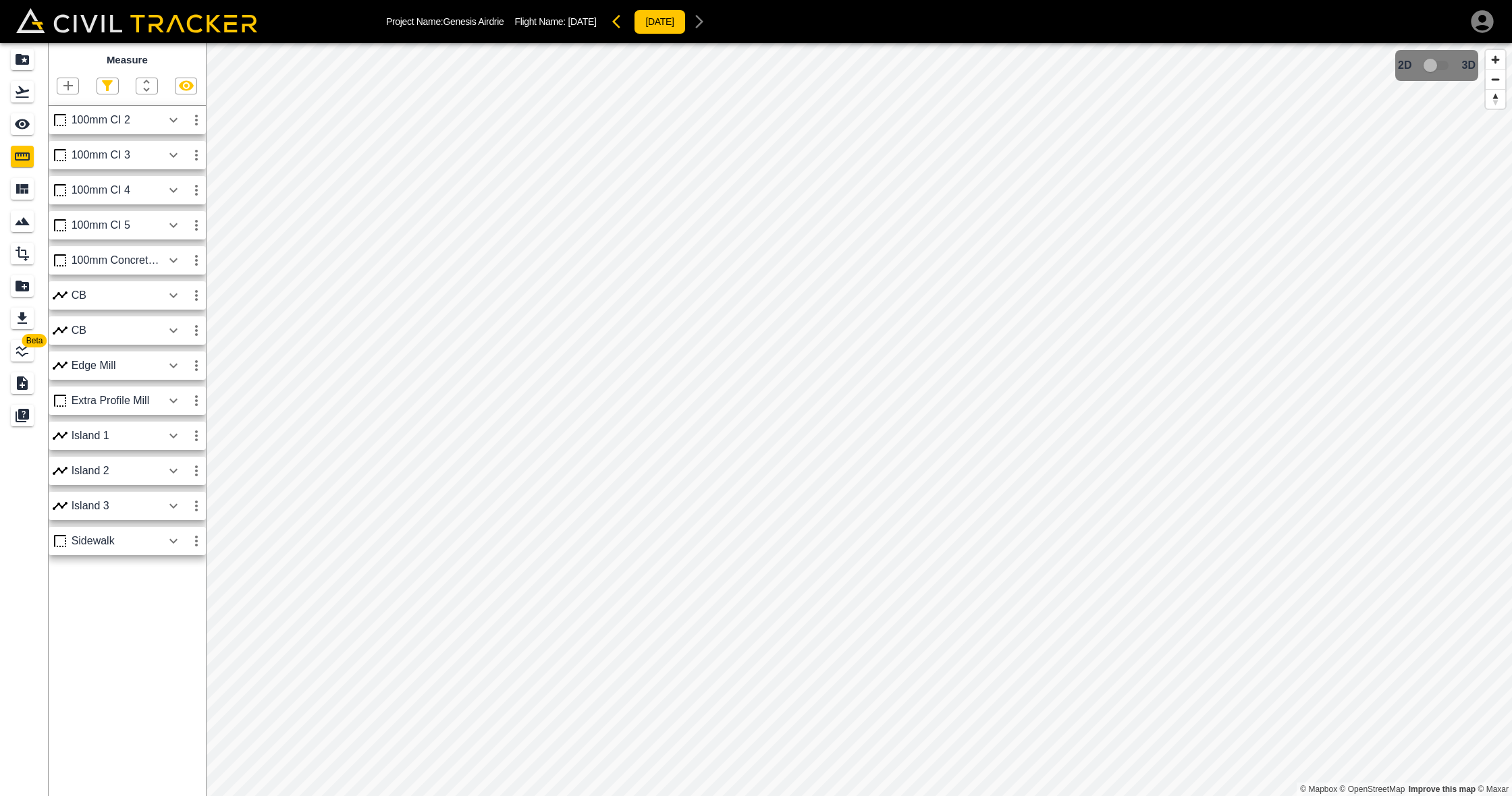
click at [174, 227] on icon "button" at bounding box center [173, 225] width 8 height 4
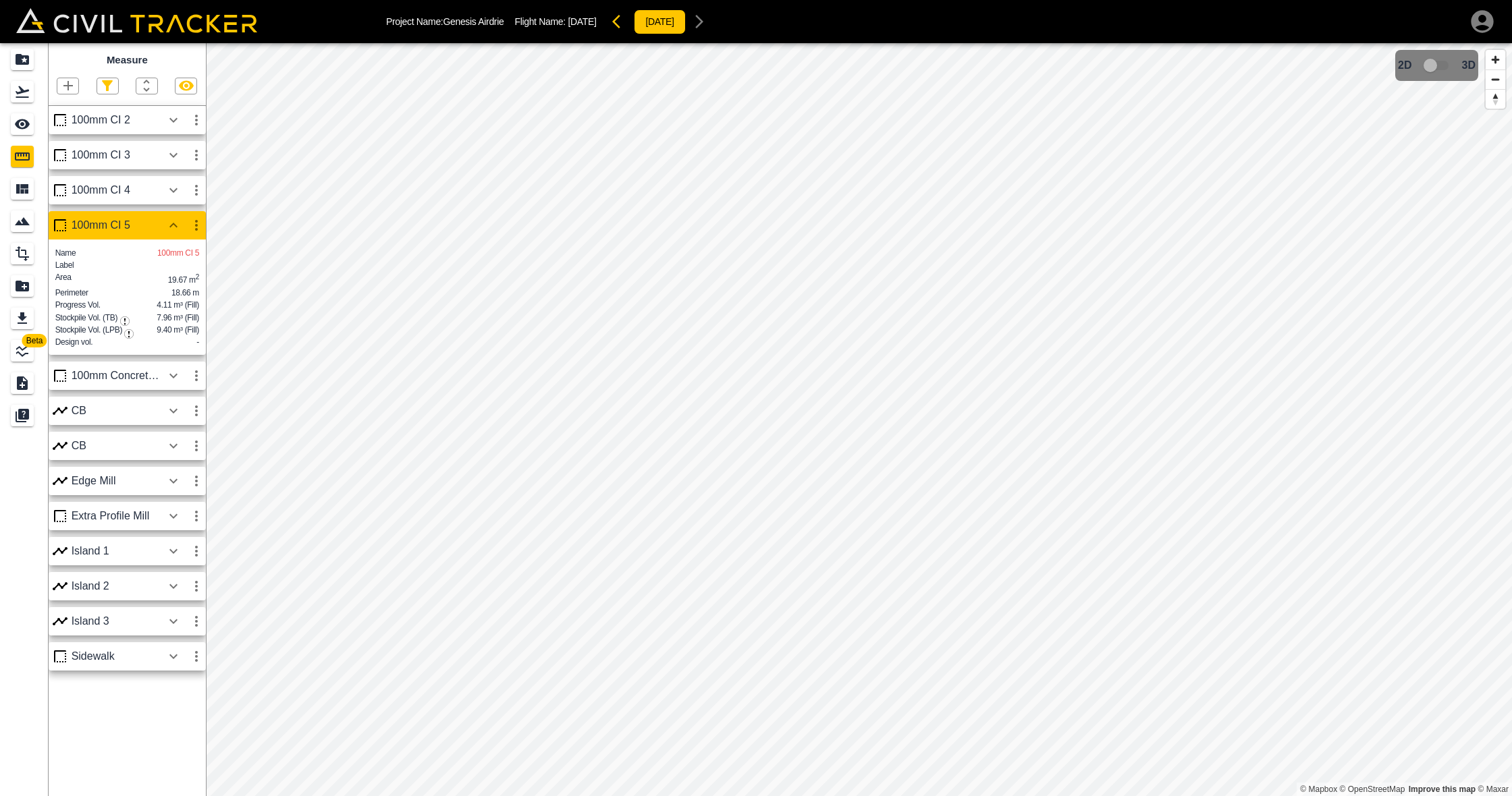
click at [172, 183] on icon "button" at bounding box center [173, 190] width 16 height 16
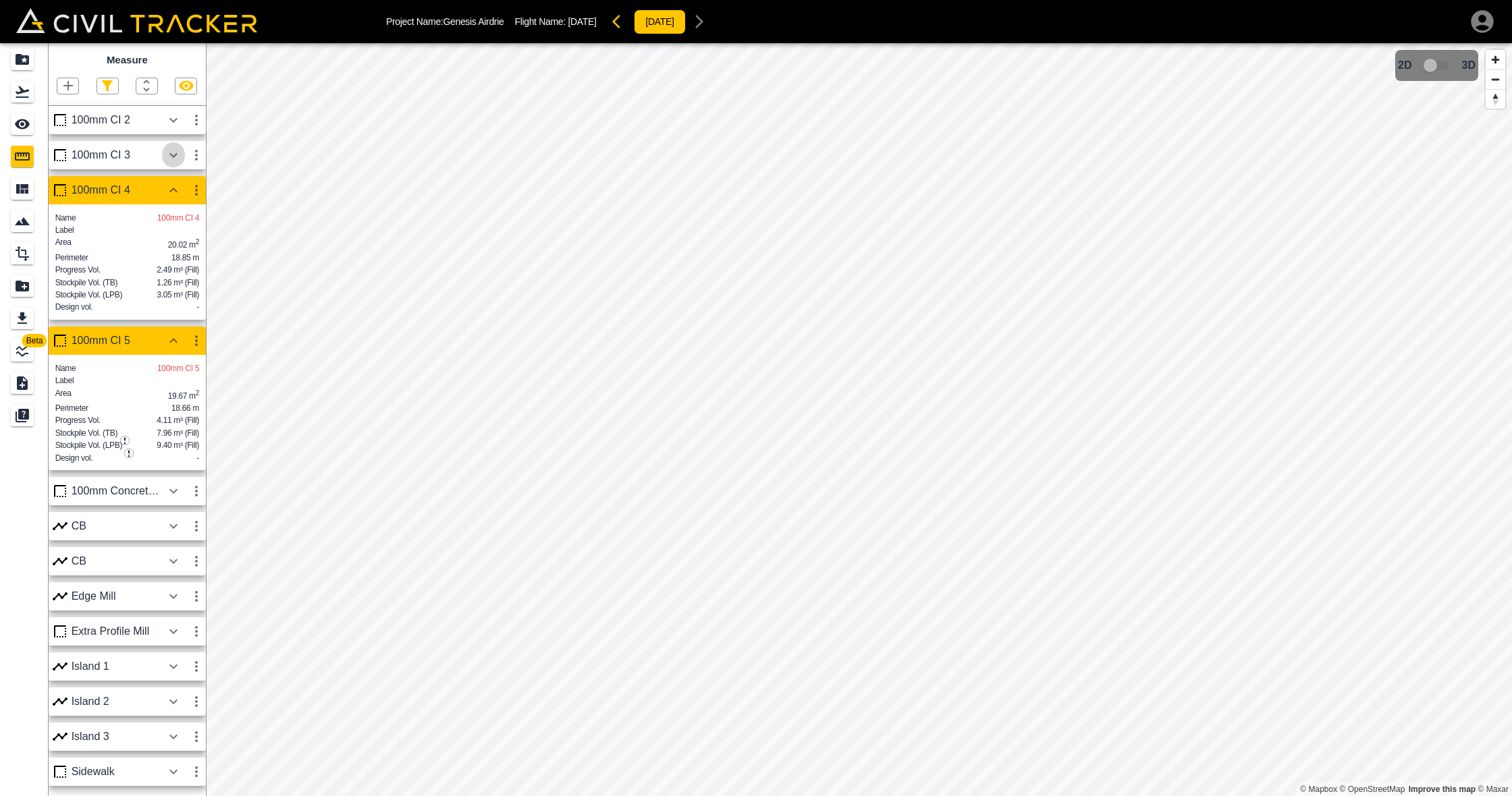
click at [177, 149] on icon "button" at bounding box center [173, 155] width 16 height 16
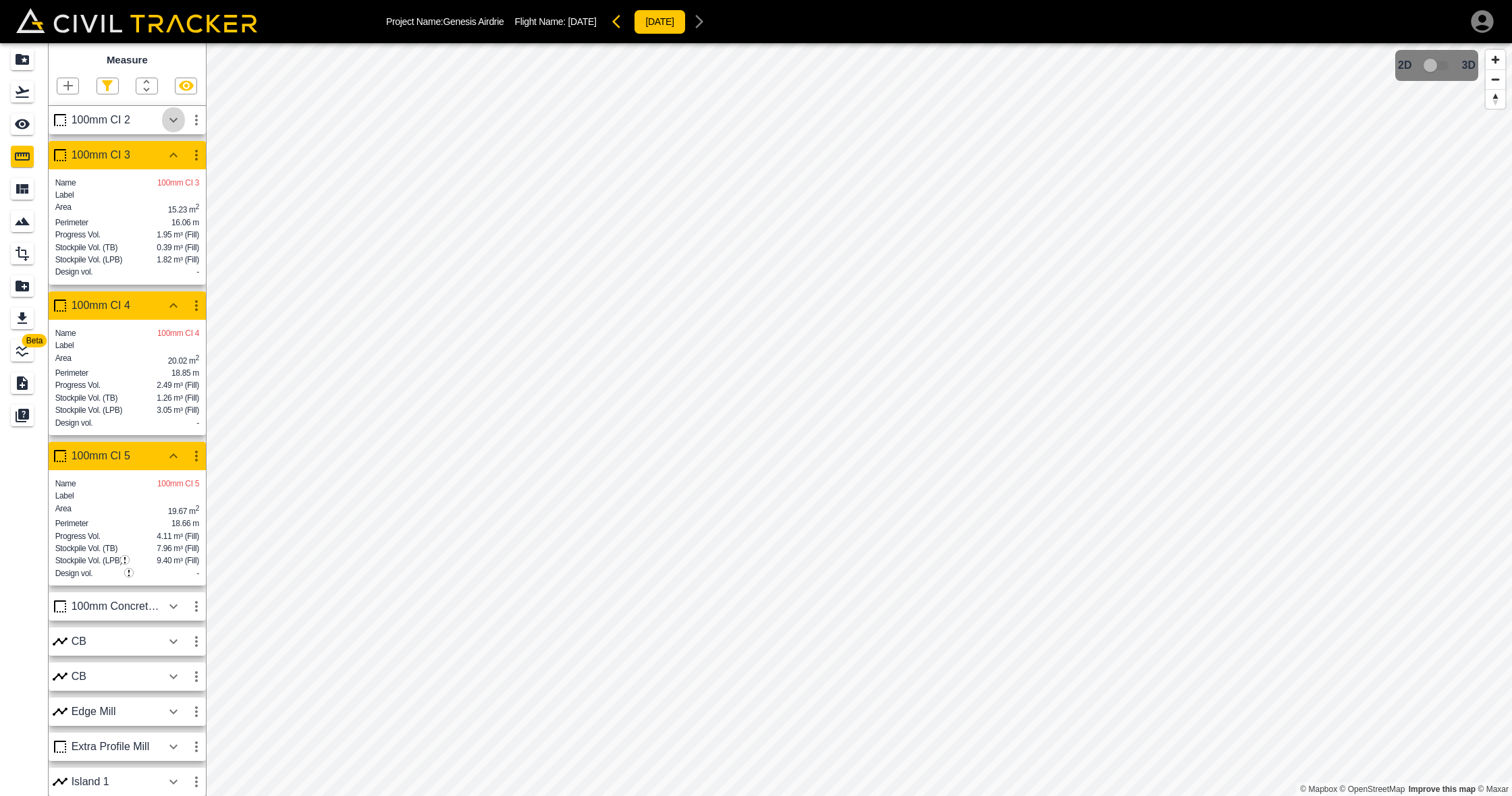
click at [174, 120] on icon "button" at bounding box center [173, 120] width 16 height 16
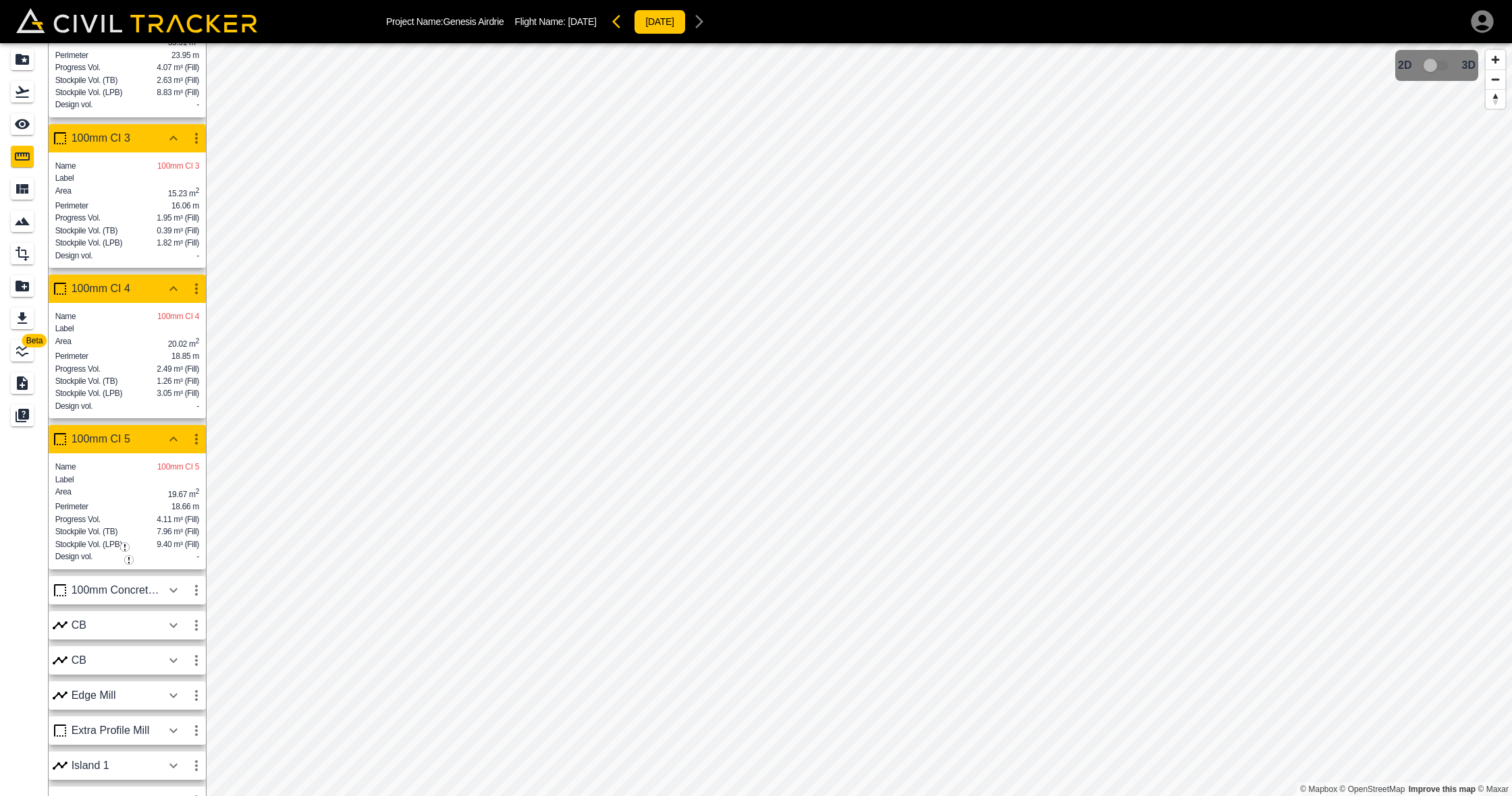
scroll to position [128, 0]
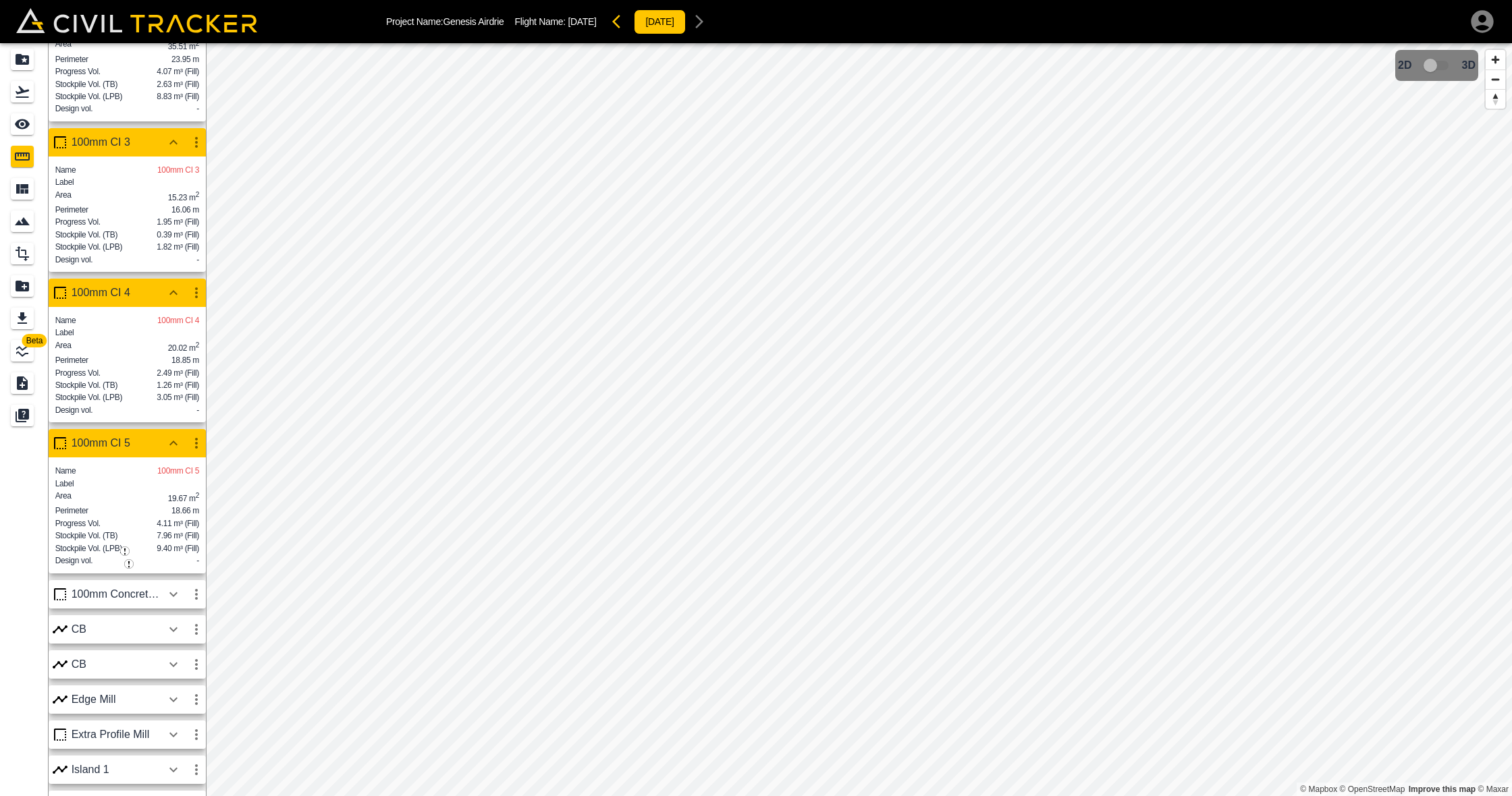
click at [175, 596] on icon "button" at bounding box center [173, 594] width 8 height 4
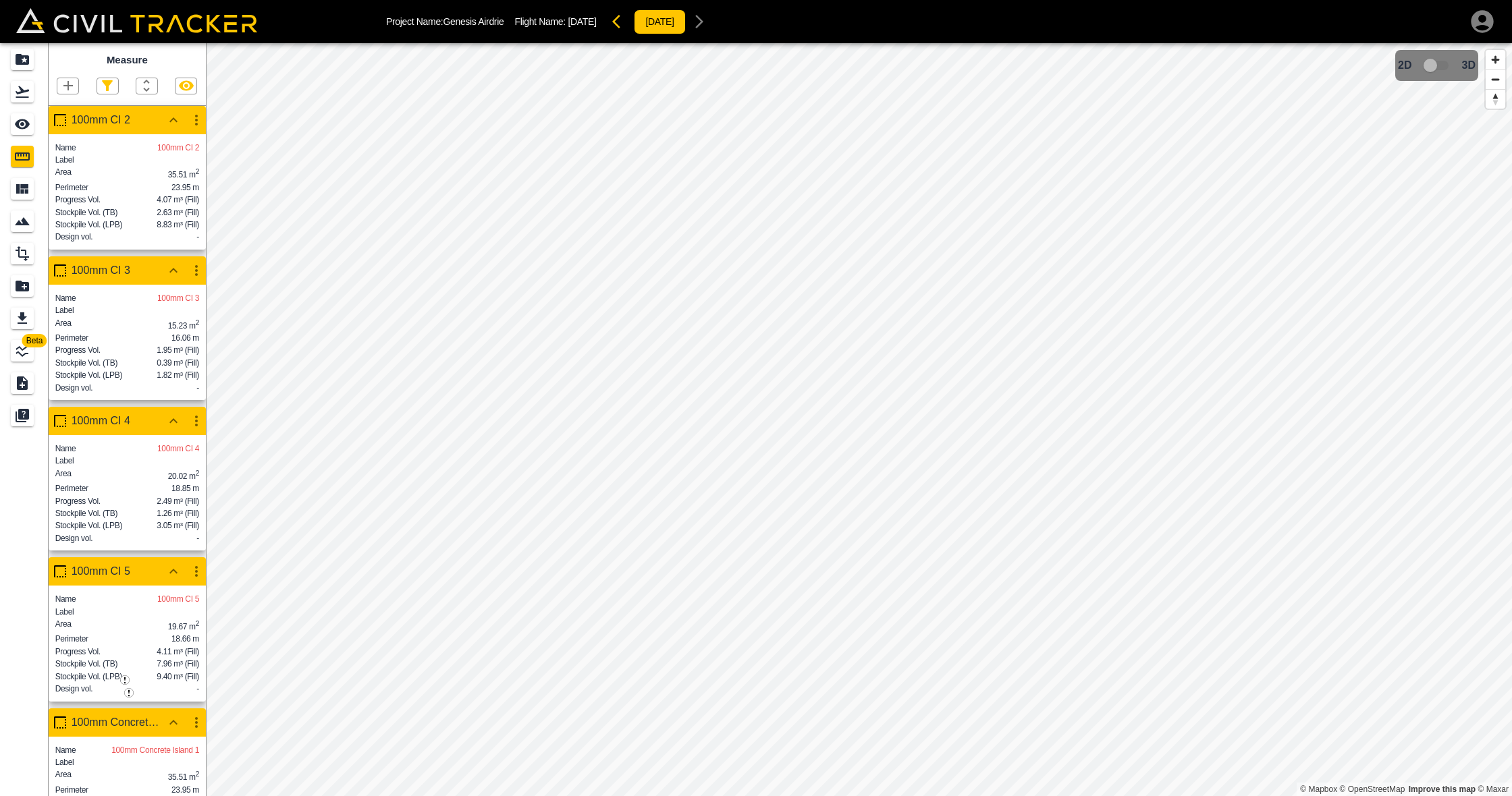
scroll to position [0, 0]
click at [68, 86] on icon "button" at bounding box center [68, 86] width 10 height 10
click at [66, 145] on p "Polygon" at bounding box center [65, 149] width 32 height 11
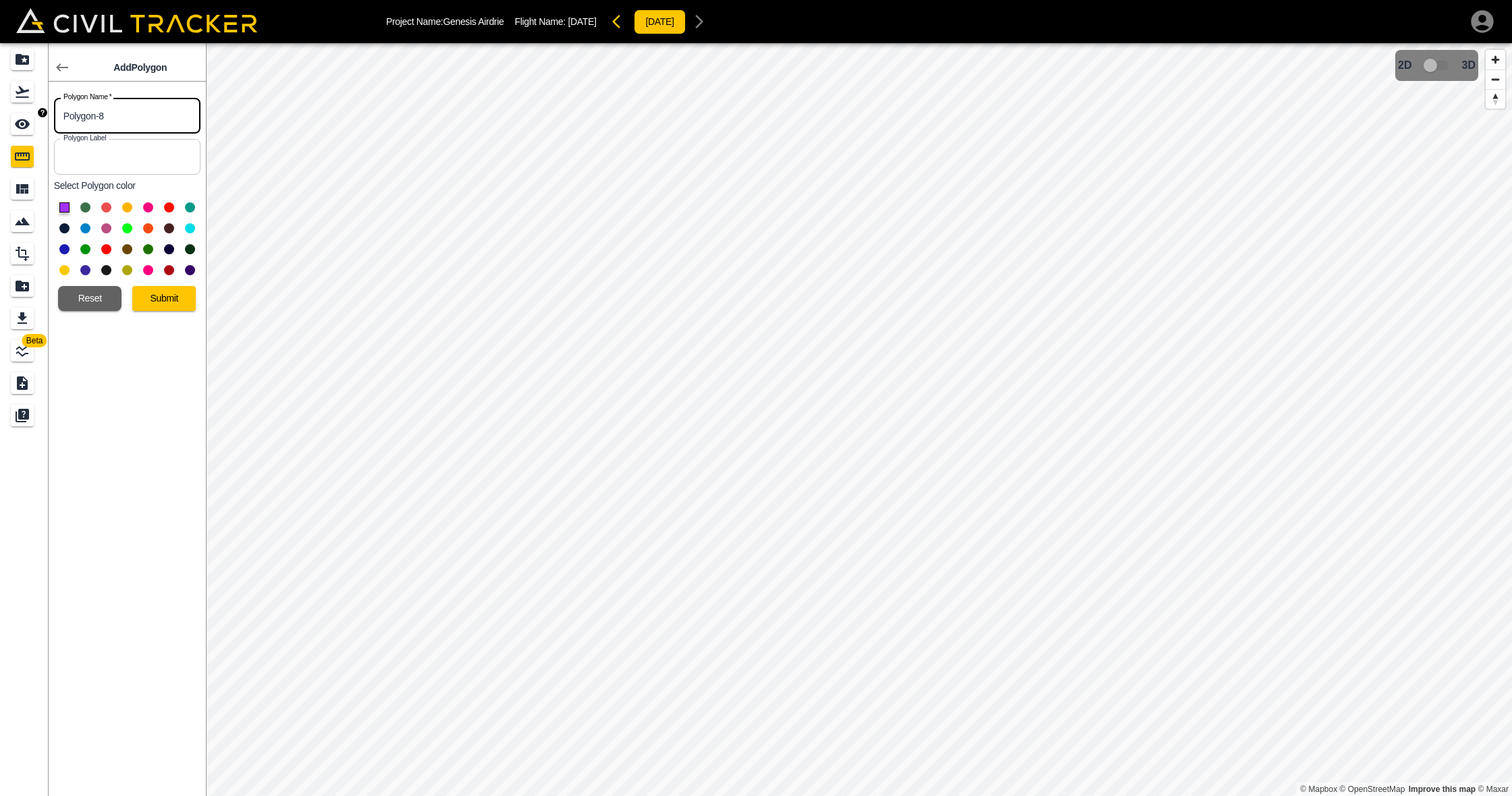
drag, startPoint x: 137, startPoint y: 118, endPoint x: 40, endPoint y: 114, distance: 97.1
click at [40, 114] on body "Project Name: Genesis Airdrie Flight Name: [DATE] [DATE] Beta Add Polygon Polyg…" at bounding box center [756, 398] width 1512 height 796
type input "100mm CI 6"
click at [102, 207] on button at bounding box center [106, 207] width 10 height 10
click at [176, 300] on button "Submit" at bounding box center [163, 299] width 63 height 25
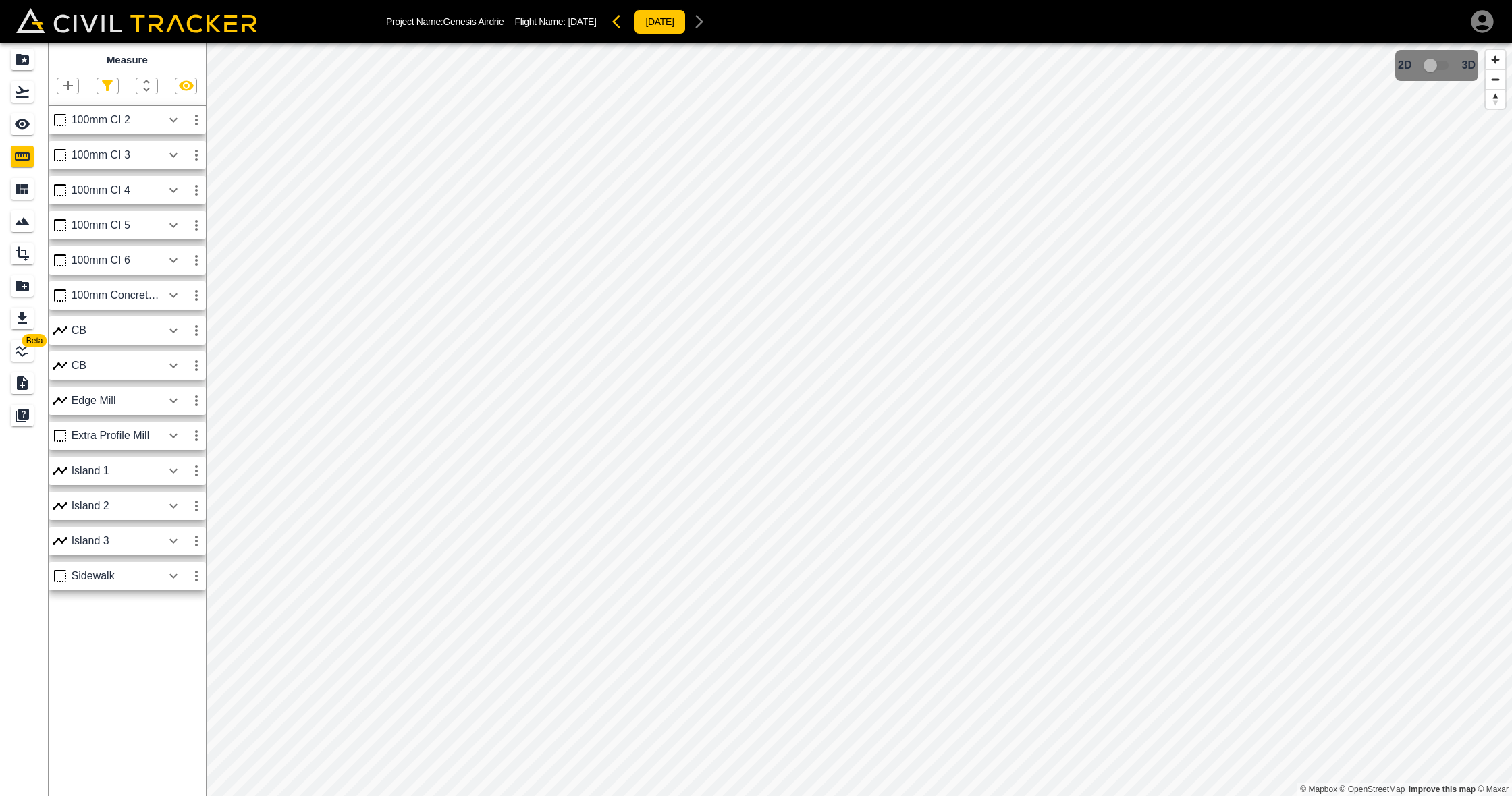
click at [176, 259] on icon "button" at bounding box center [173, 259] width 8 height 4
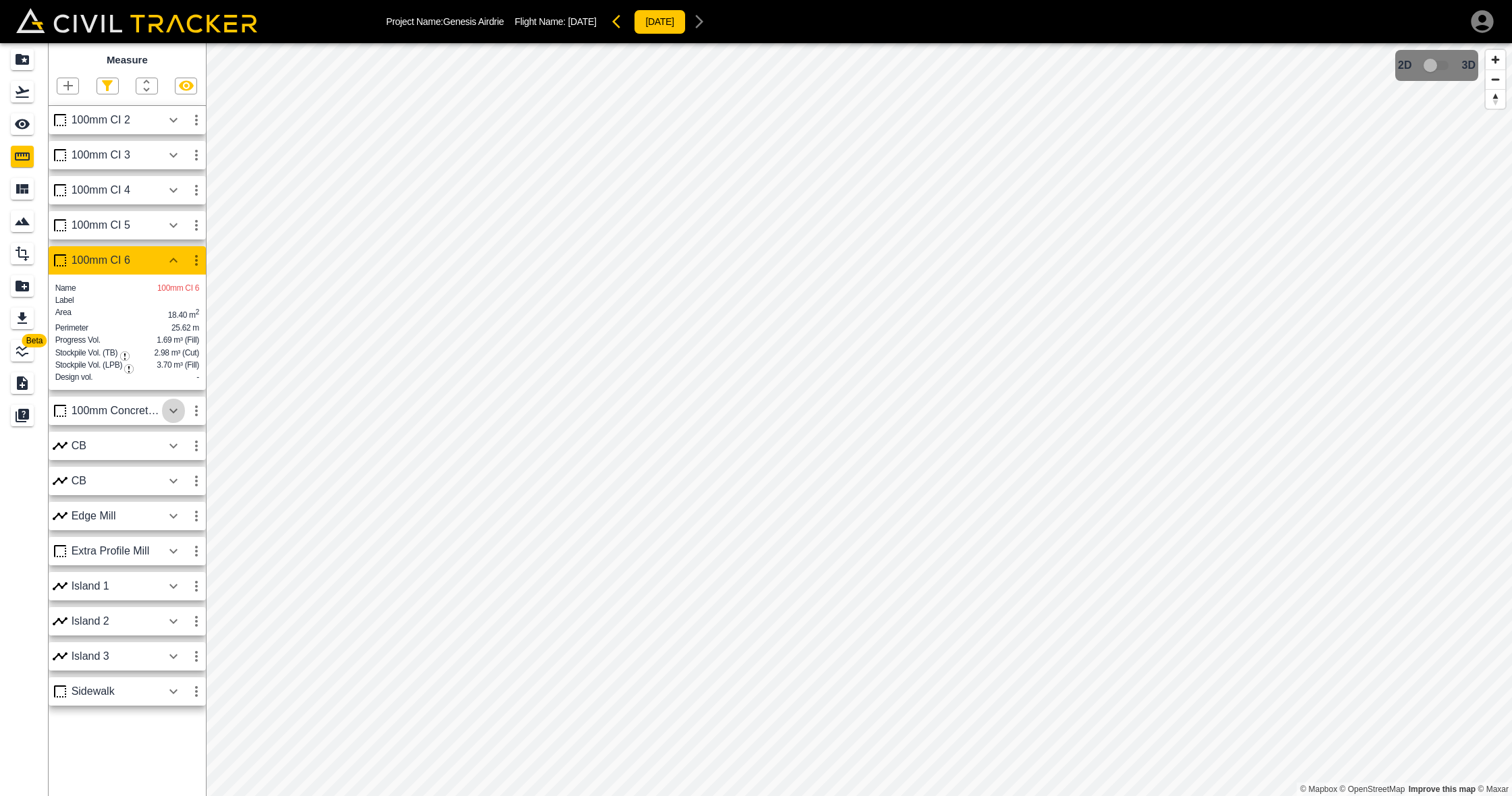
click at [168, 417] on icon "button" at bounding box center [173, 411] width 16 height 16
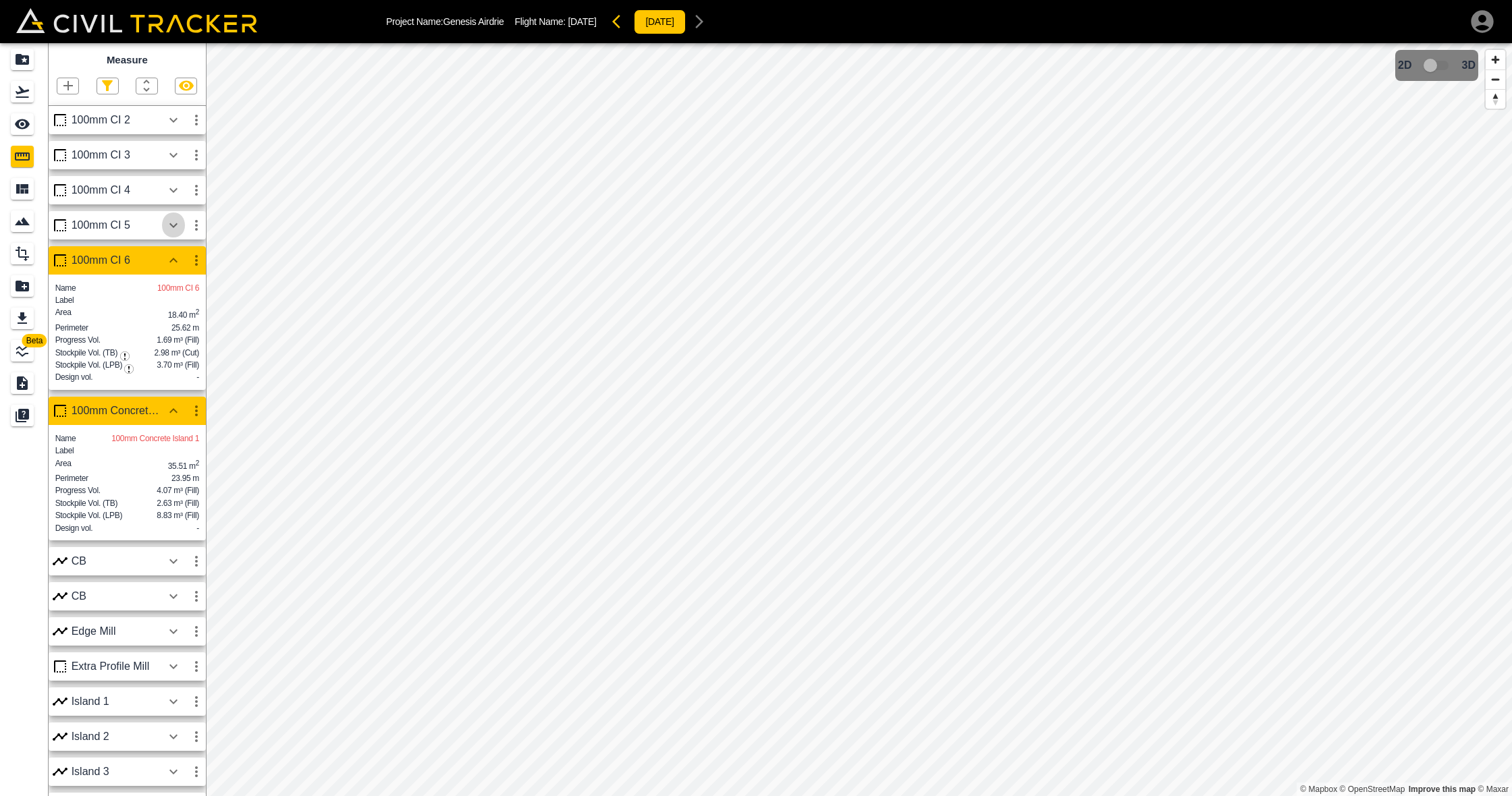
click at [174, 228] on icon "button" at bounding box center [173, 226] width 16 height 16
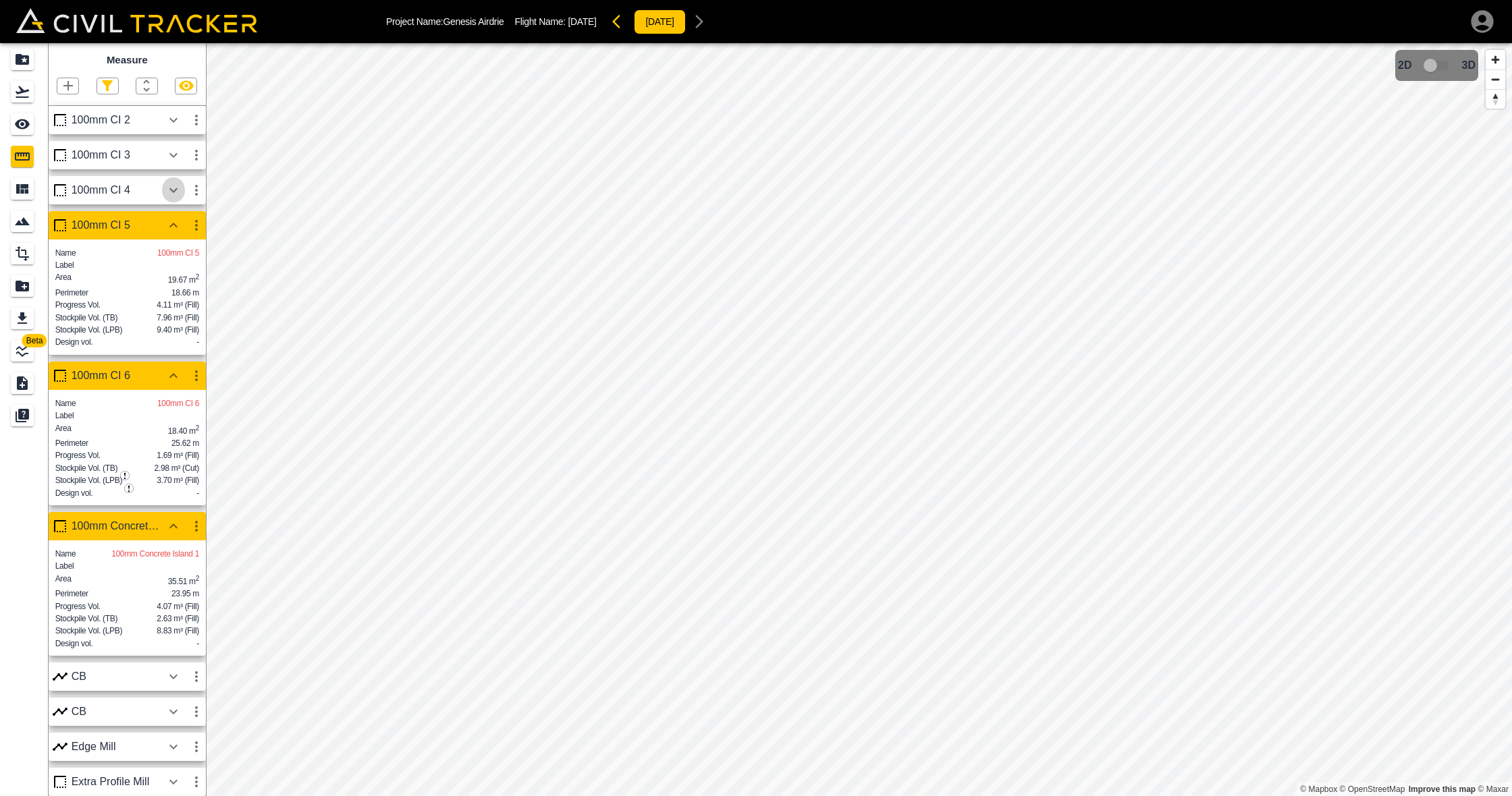
click at [176, 193] on icon "button" at bounding box center [173, 190] width 16 height 16
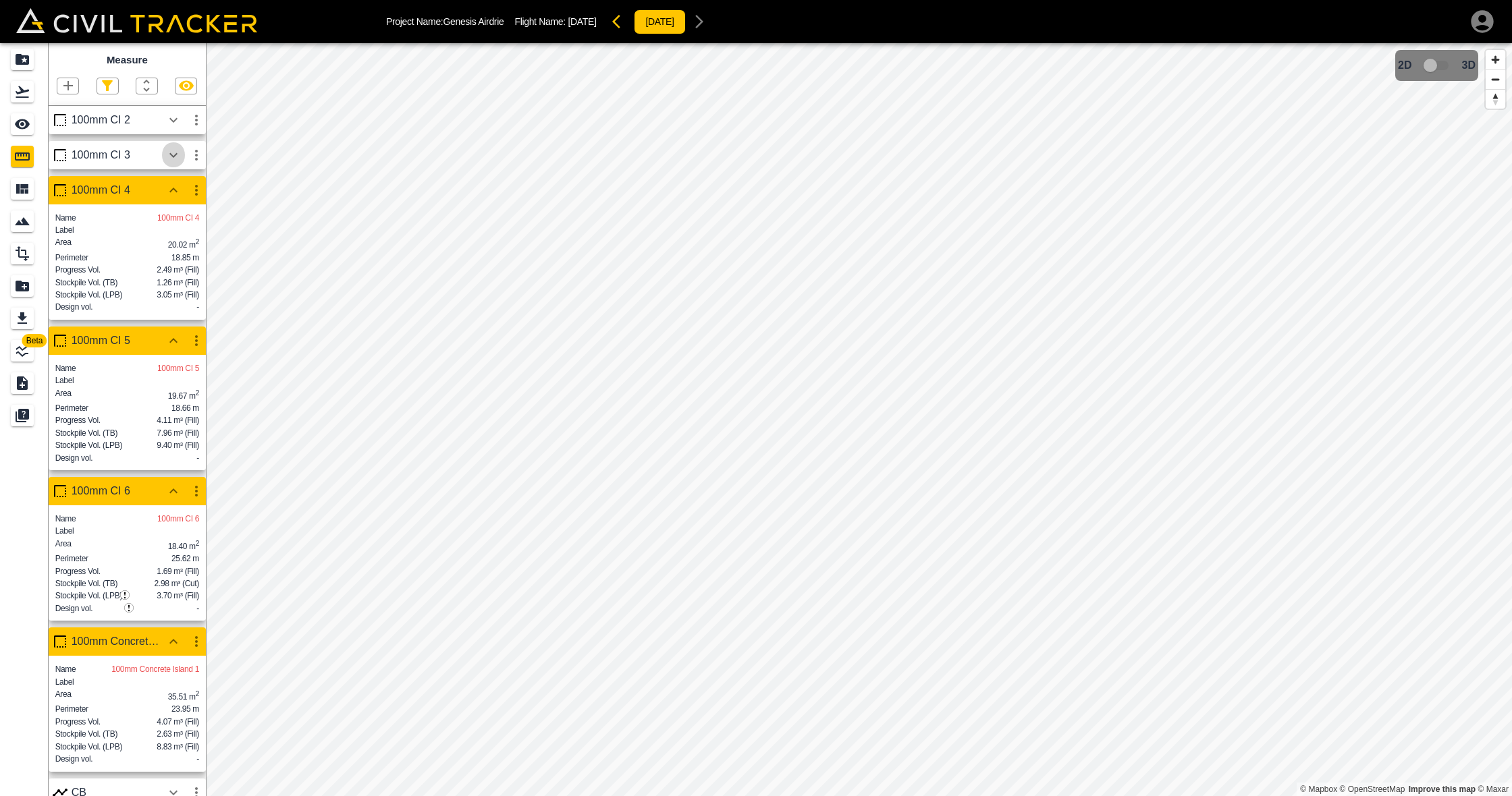
click at [177, 156] on icon "button" at bounding box center [173, 155] width 16 height 16
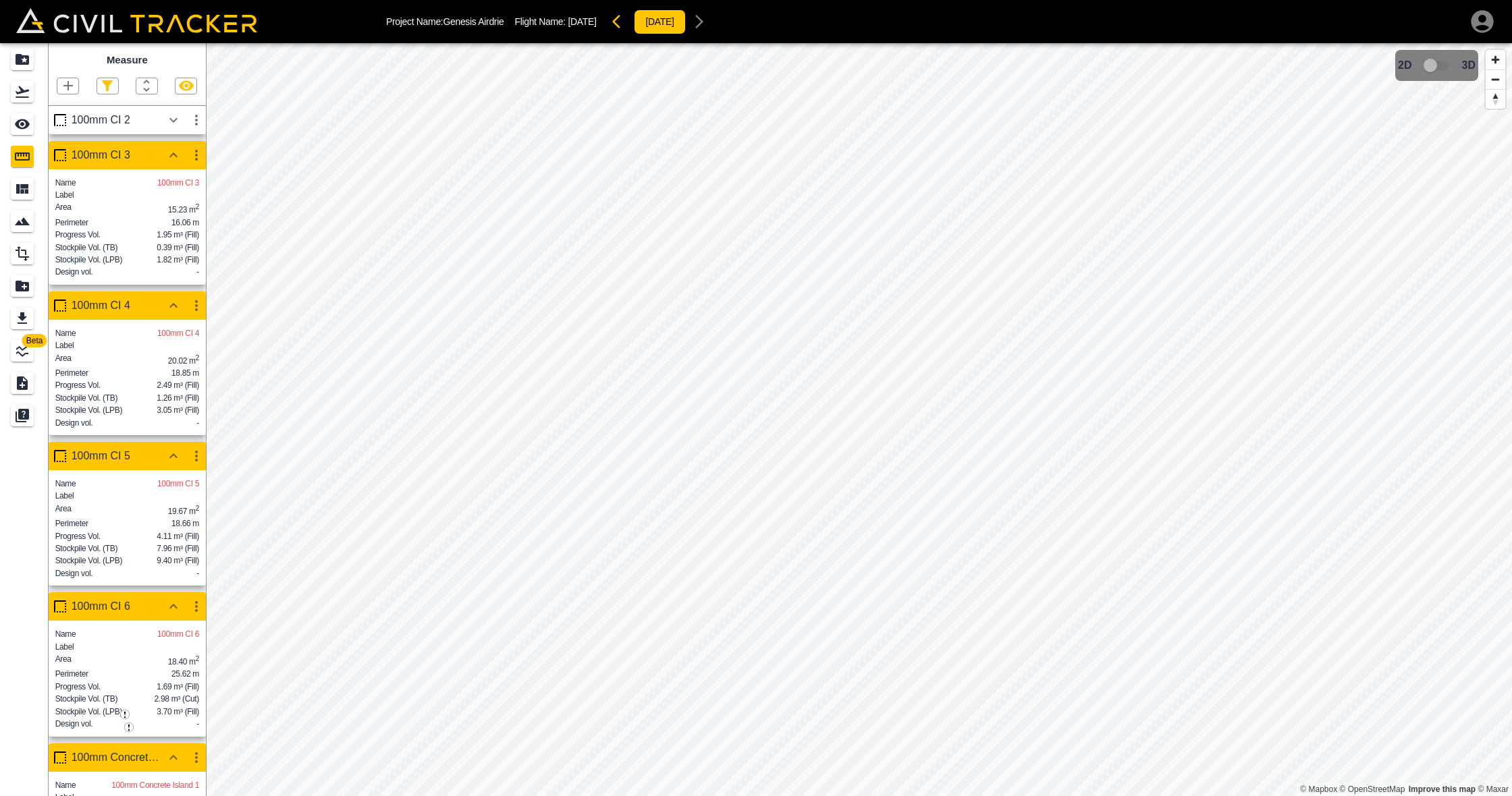
click at [175, 119] on icon "button" at bounding box center [173, 120] width 16 height 16
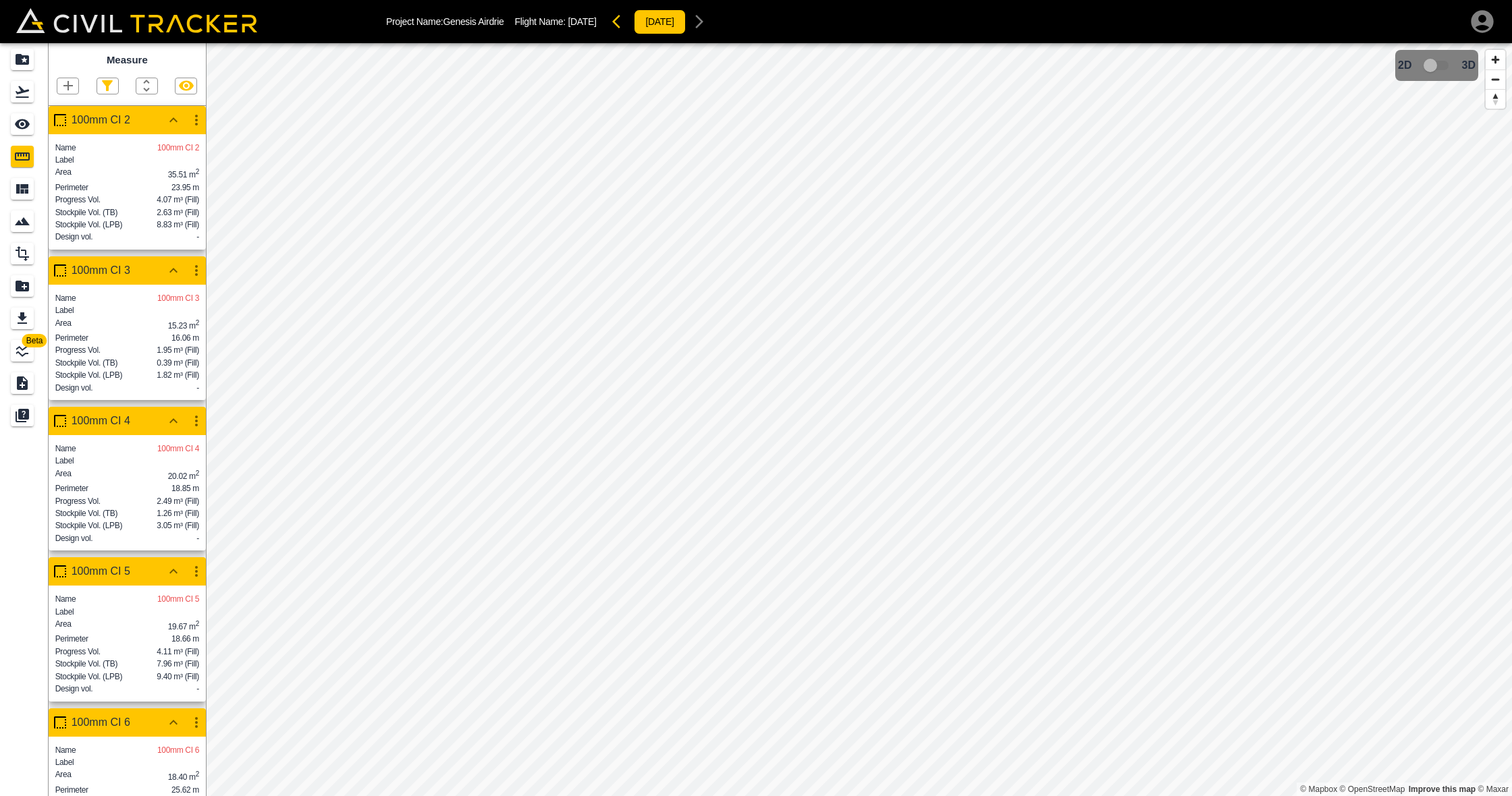
click at [66, 84] on icon "button" at bounding box center [68, 86] width 16 height 16
click at [59, 151] on p "Polygon" at bounding box center [65, 149] width 32 height 11
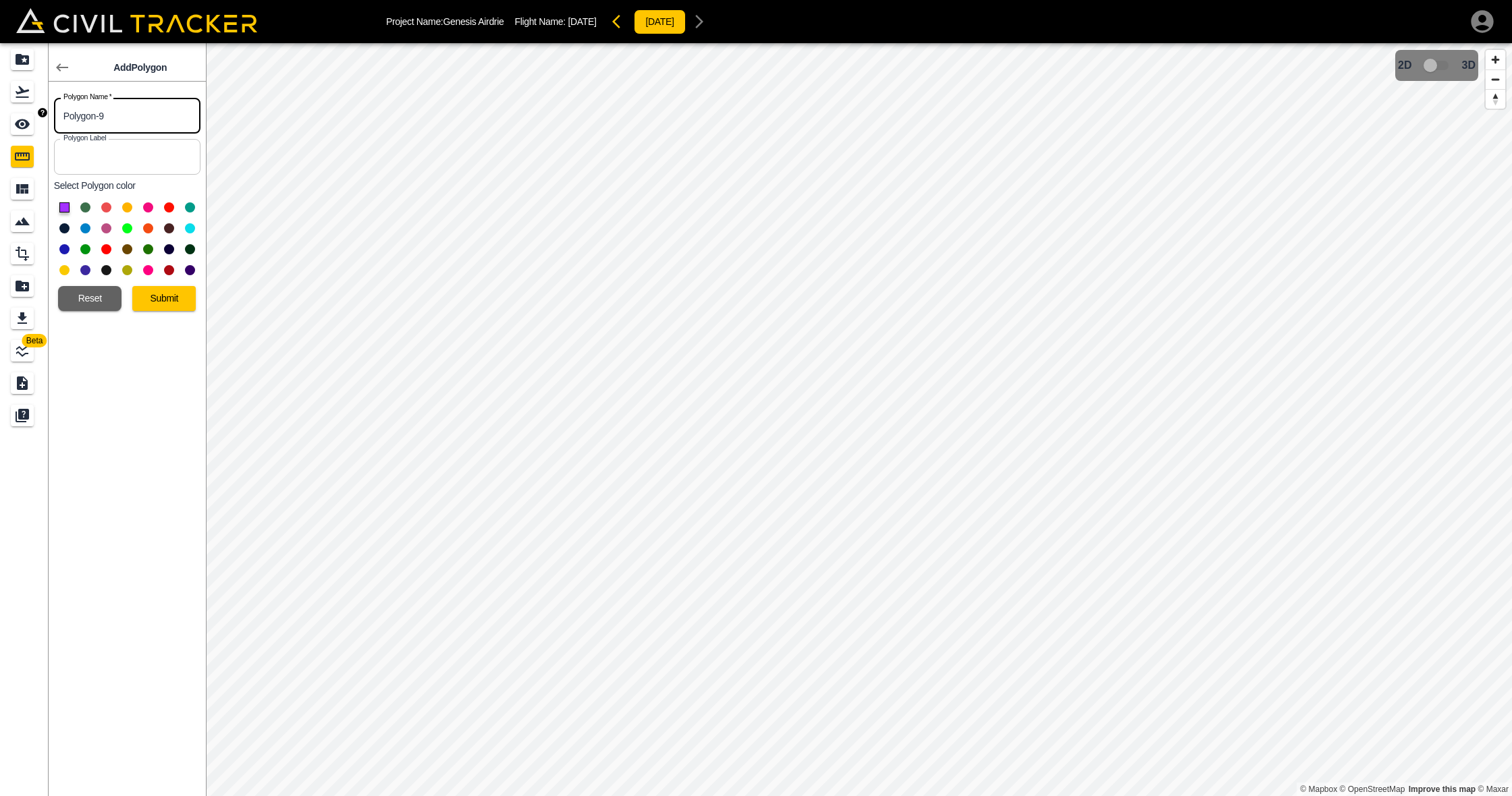
drag, startPoint x: 125, startPoint y: 120, endPoint x: 42, endPoint y: 118, distance: 83.0
click at [42, 118] on div "Beta Add Polygon Polygon Name   * Polygon-9 Polygon Name * Polygon Label Polygo…" at bounding box center [103, 419] width 206 height 753
type input "CI"
click at [109, 207] on button at bounding box center [106, 207] width 10 height 10
click at [163, 300] on button "Submit" at bounding box center [163, 299] width 63 height 25
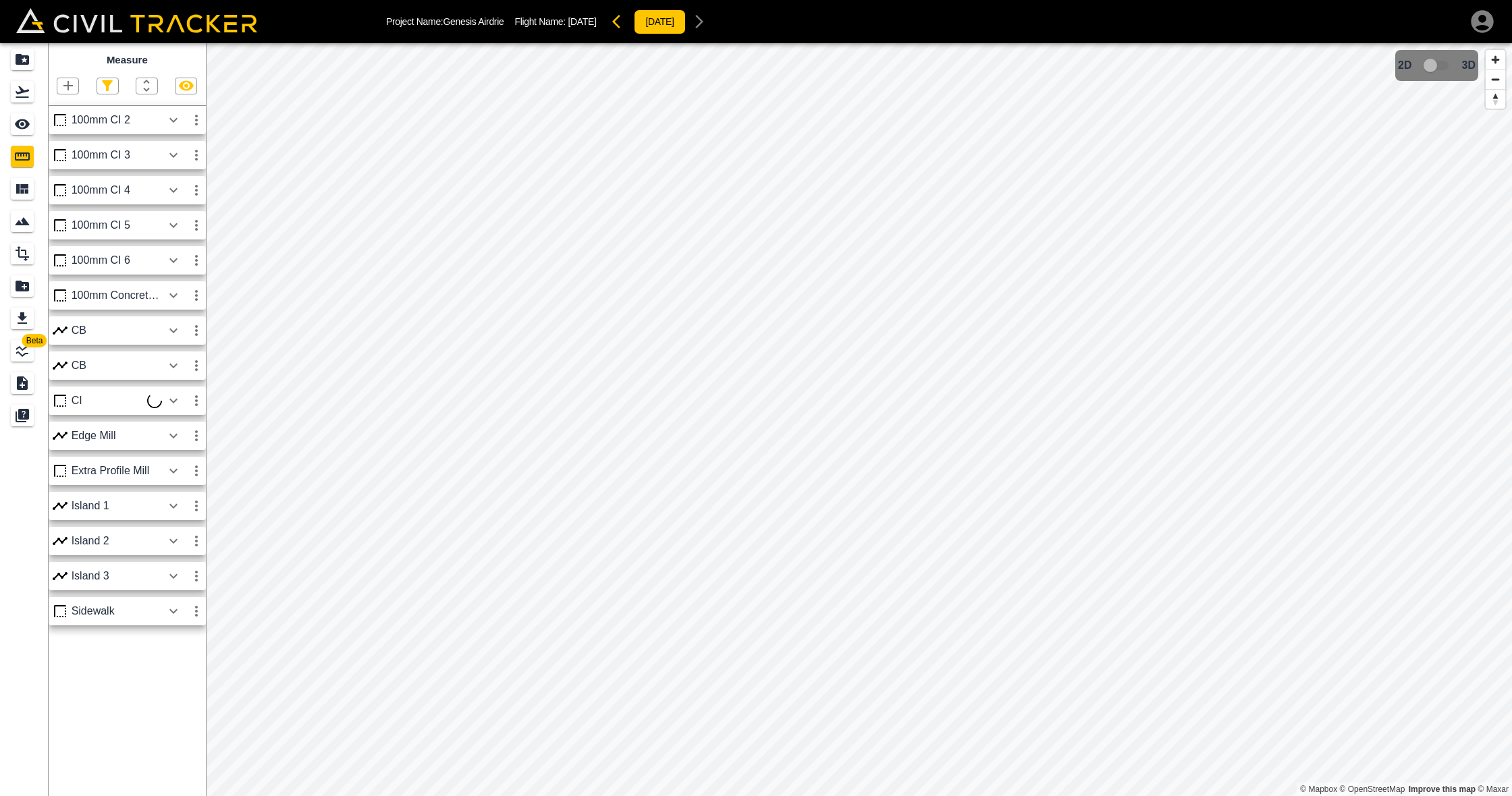
click at [173, 397] on icon "button" at bounding box center [173, 401] width 16 height 16
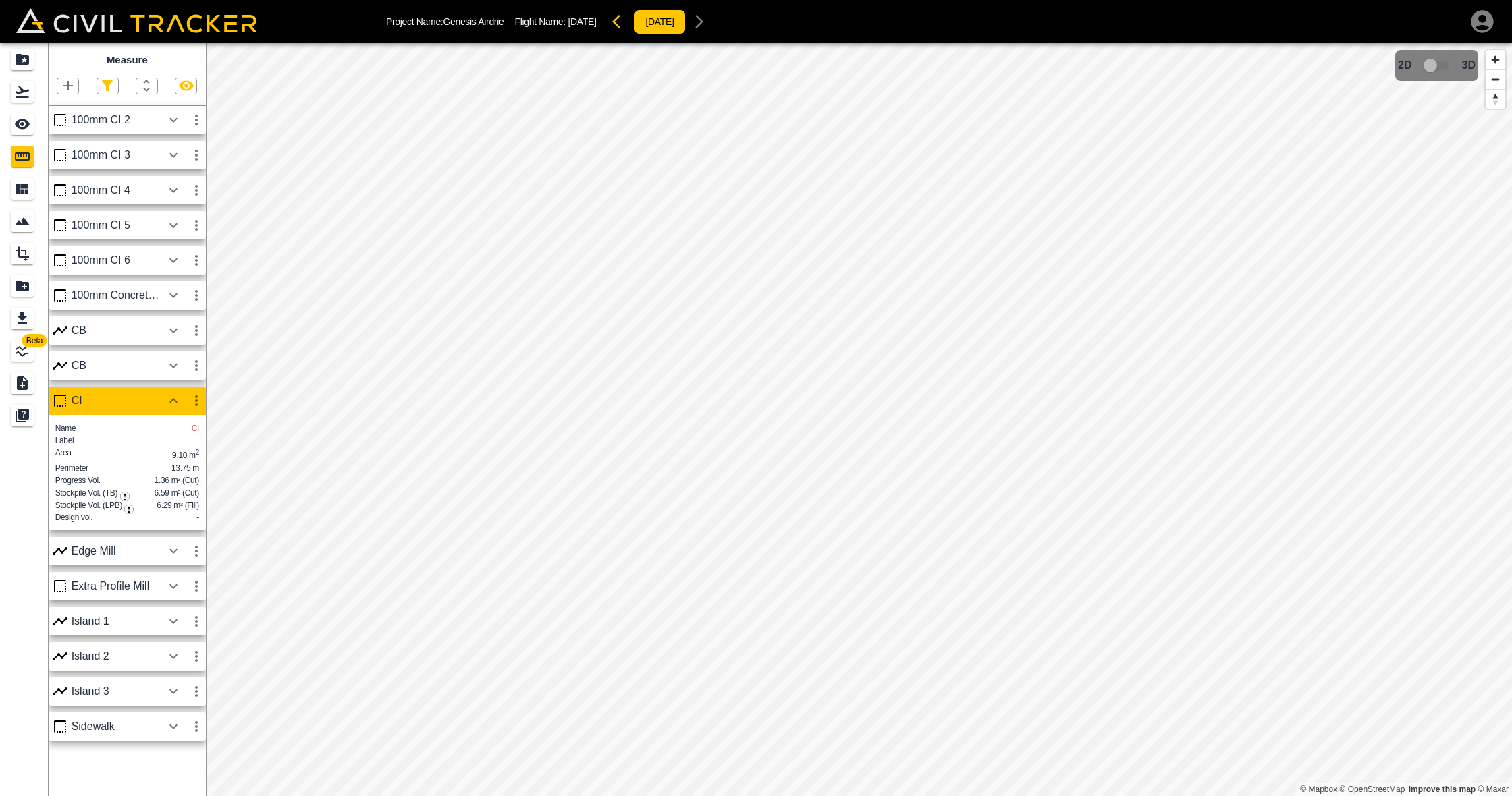
click at [136, 257] on div "100mm CI 6" at bounding box center [116, 260] width 90 height 12
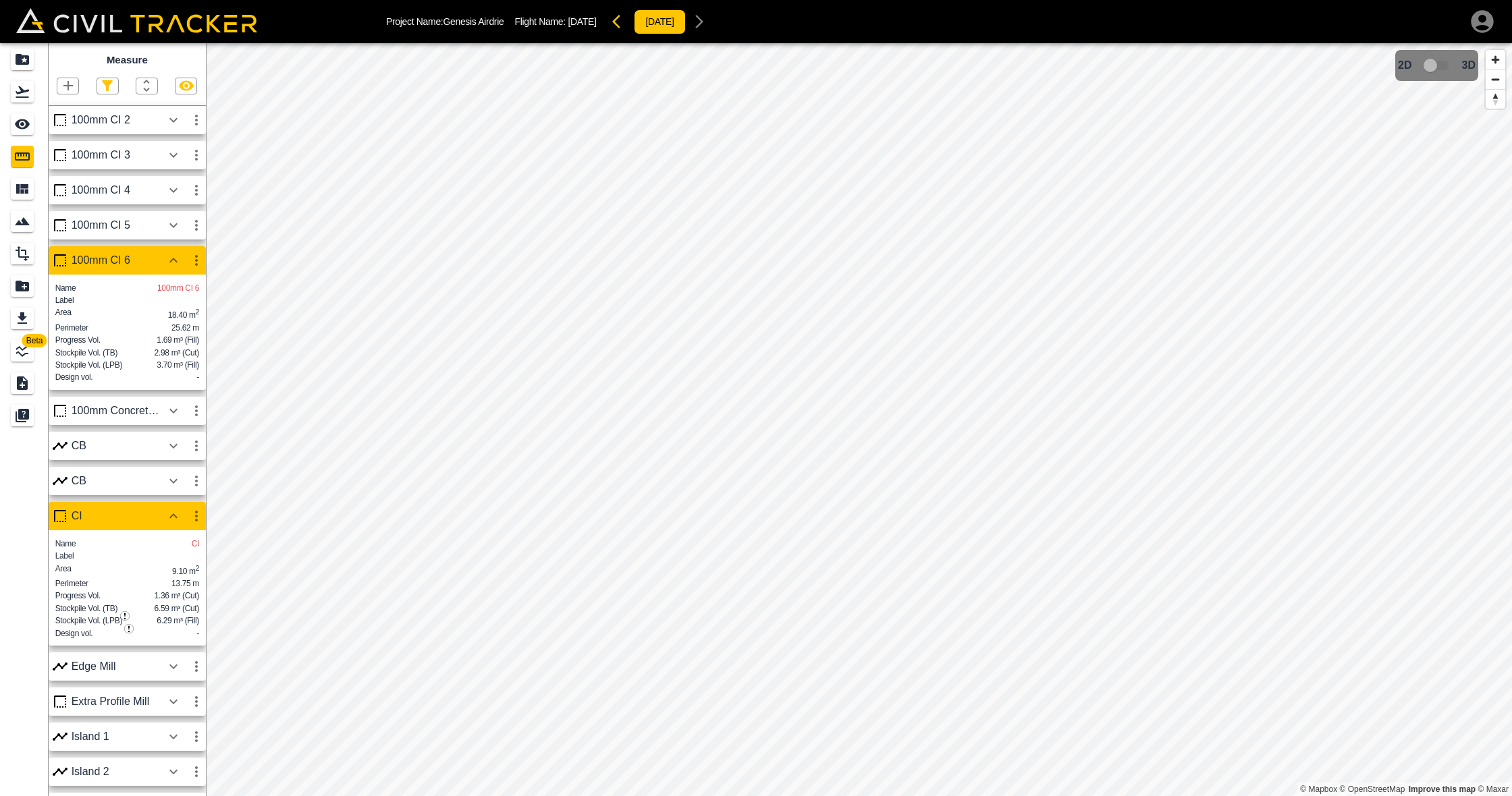
click at [173, 480] on icon "button" at bounding box center [173, 481] width 16 height 16
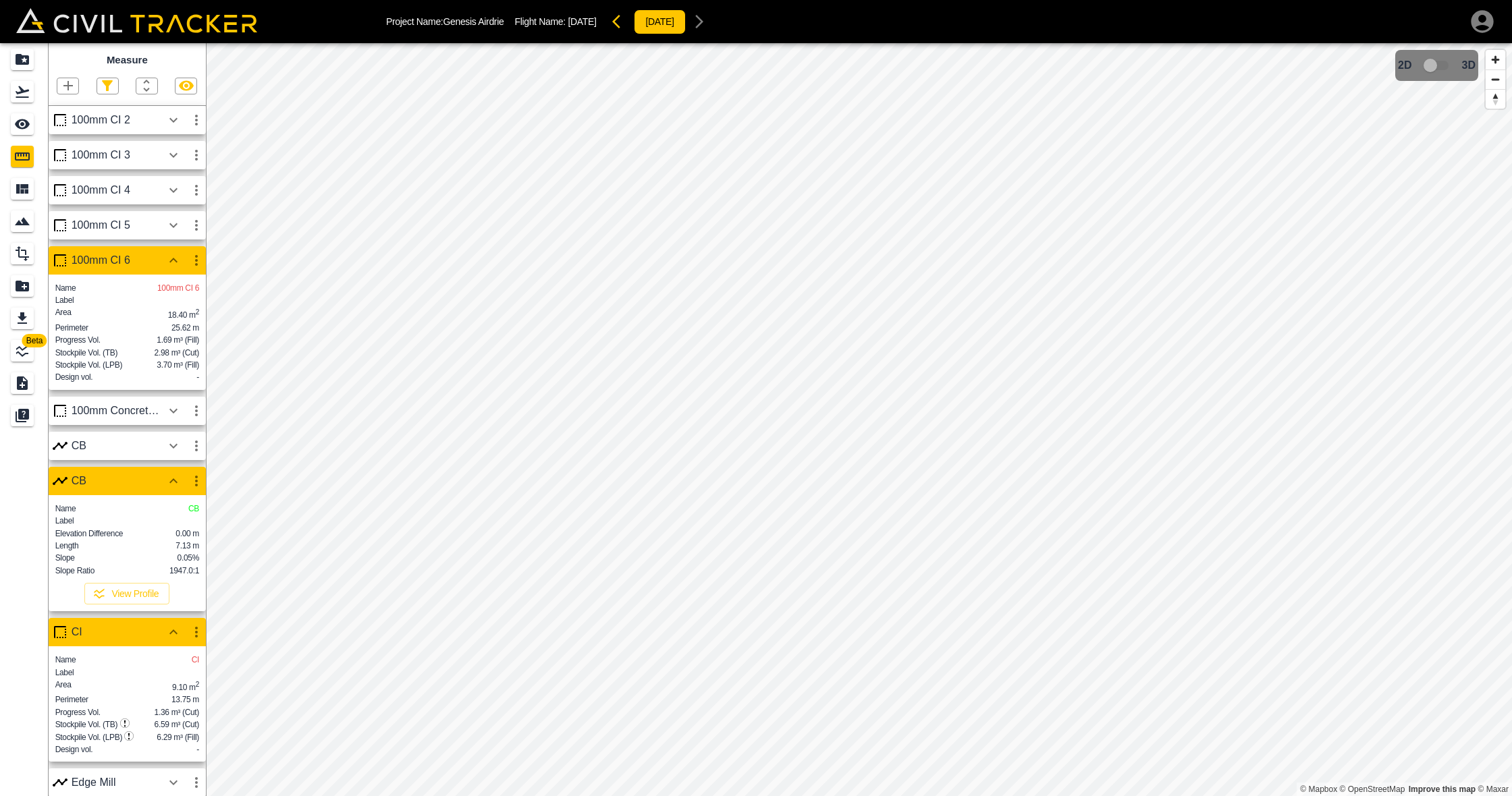
click at [173, 480] on icon "button" at bounding box center [173, 481] width 16 height 16
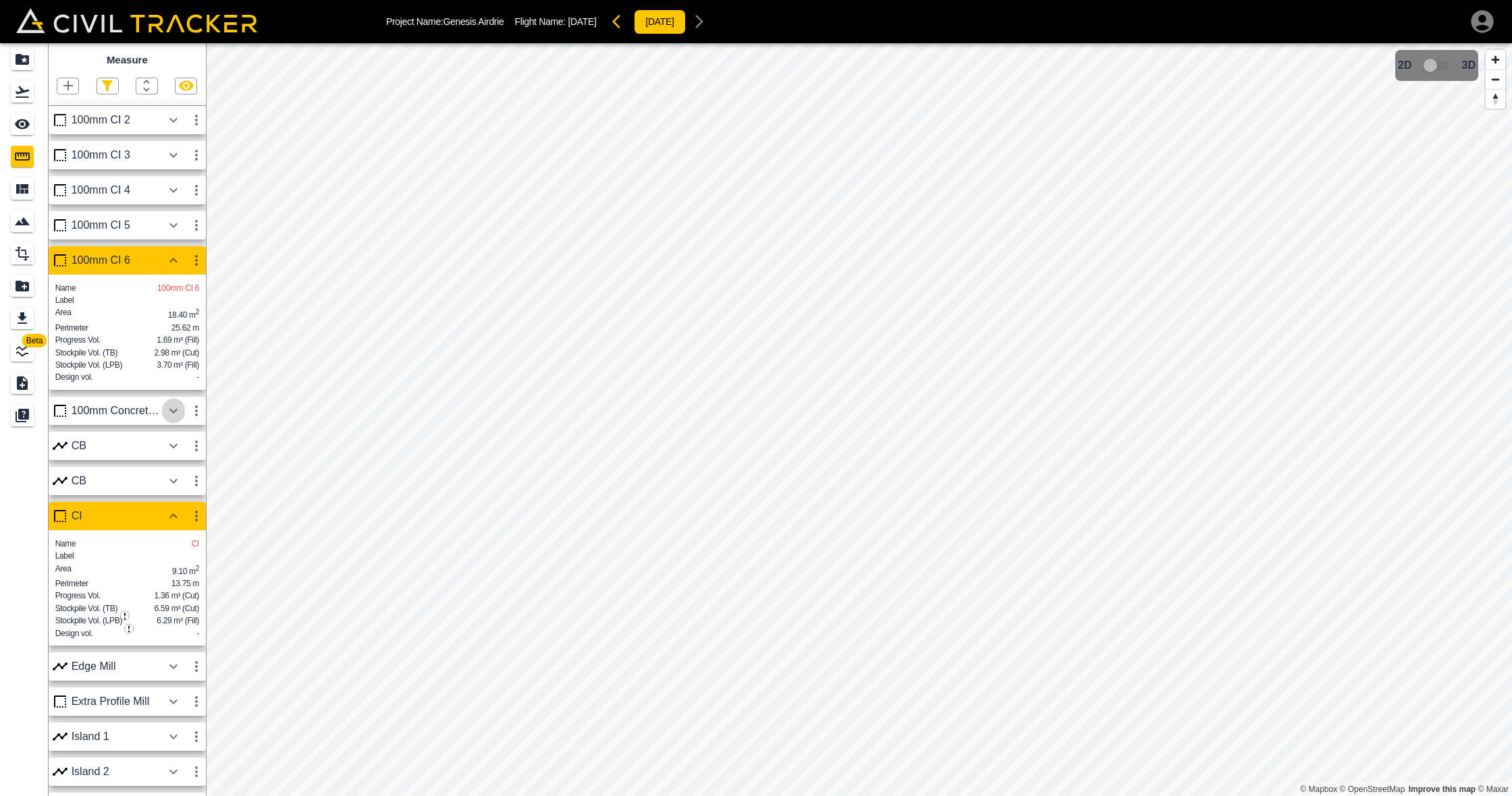
click at [176, 410] on icon "button" at bounding box center [173, 411] width 16 height 16
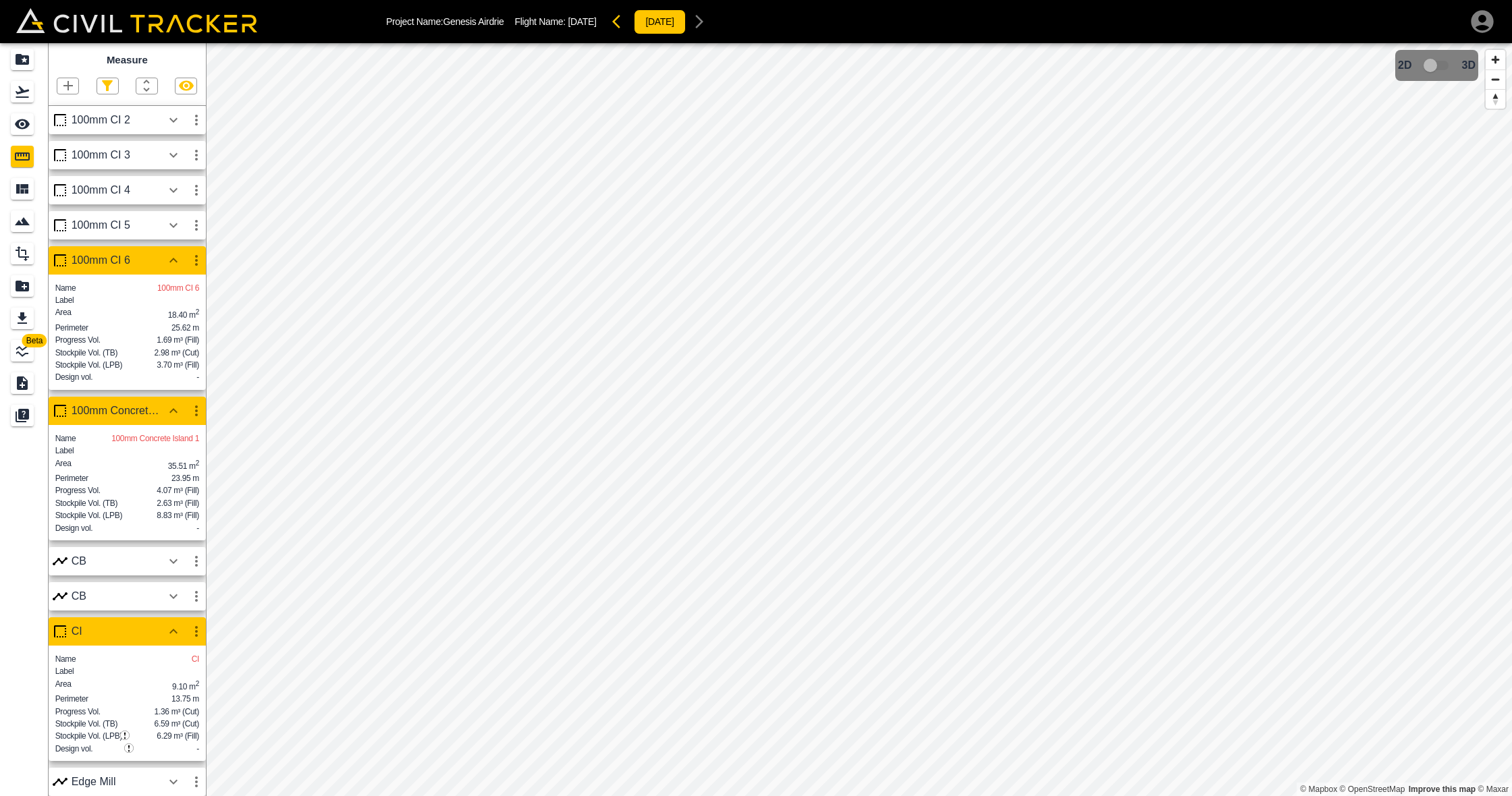
click at [176, 410] on icon "button" at bounding box center [173, 411] width 16 height 16
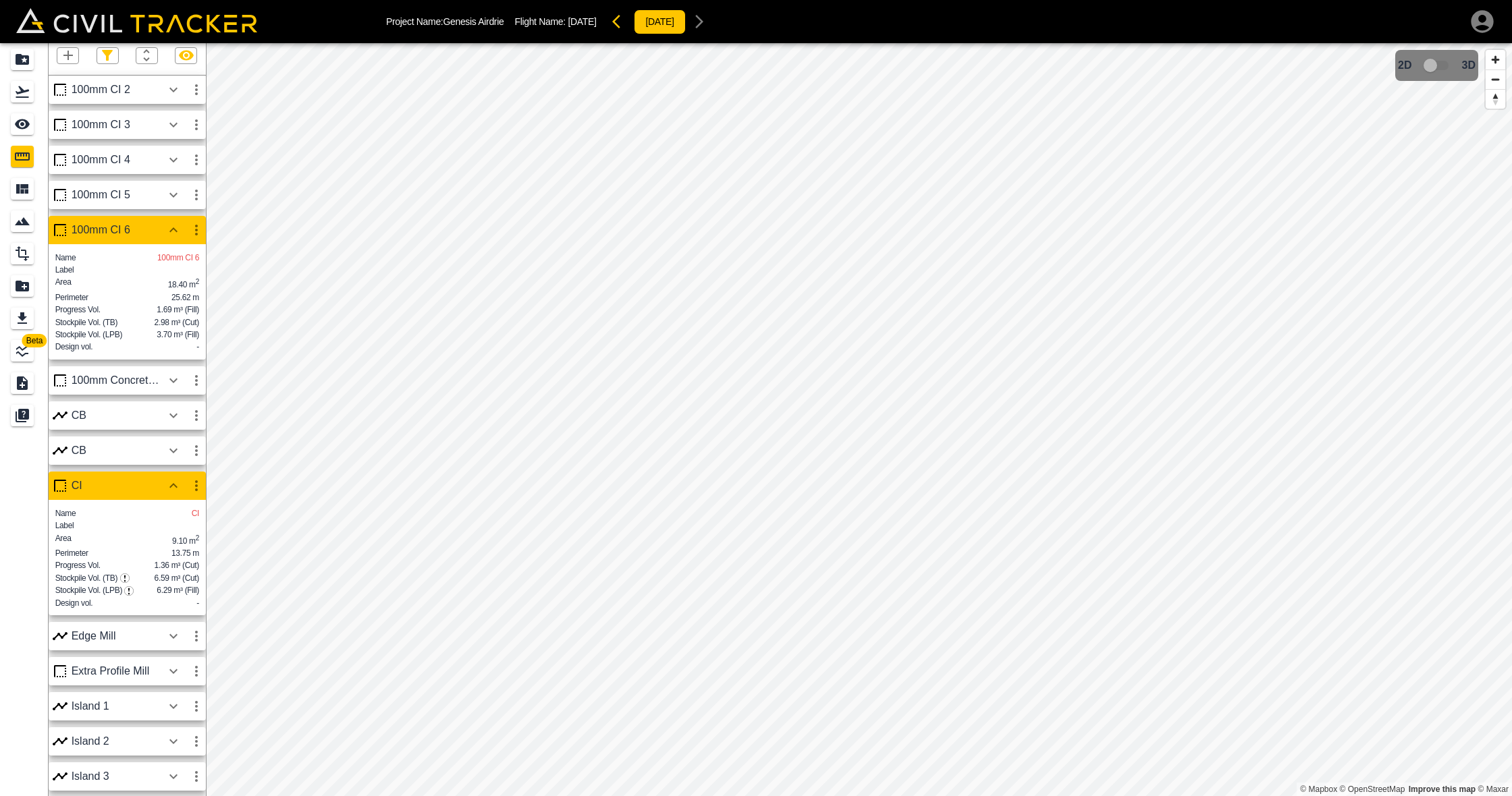
scroll to position [37, 0]
click at [175, 82] on icon "button" at bounding box center [173, 90] width 16 height 16
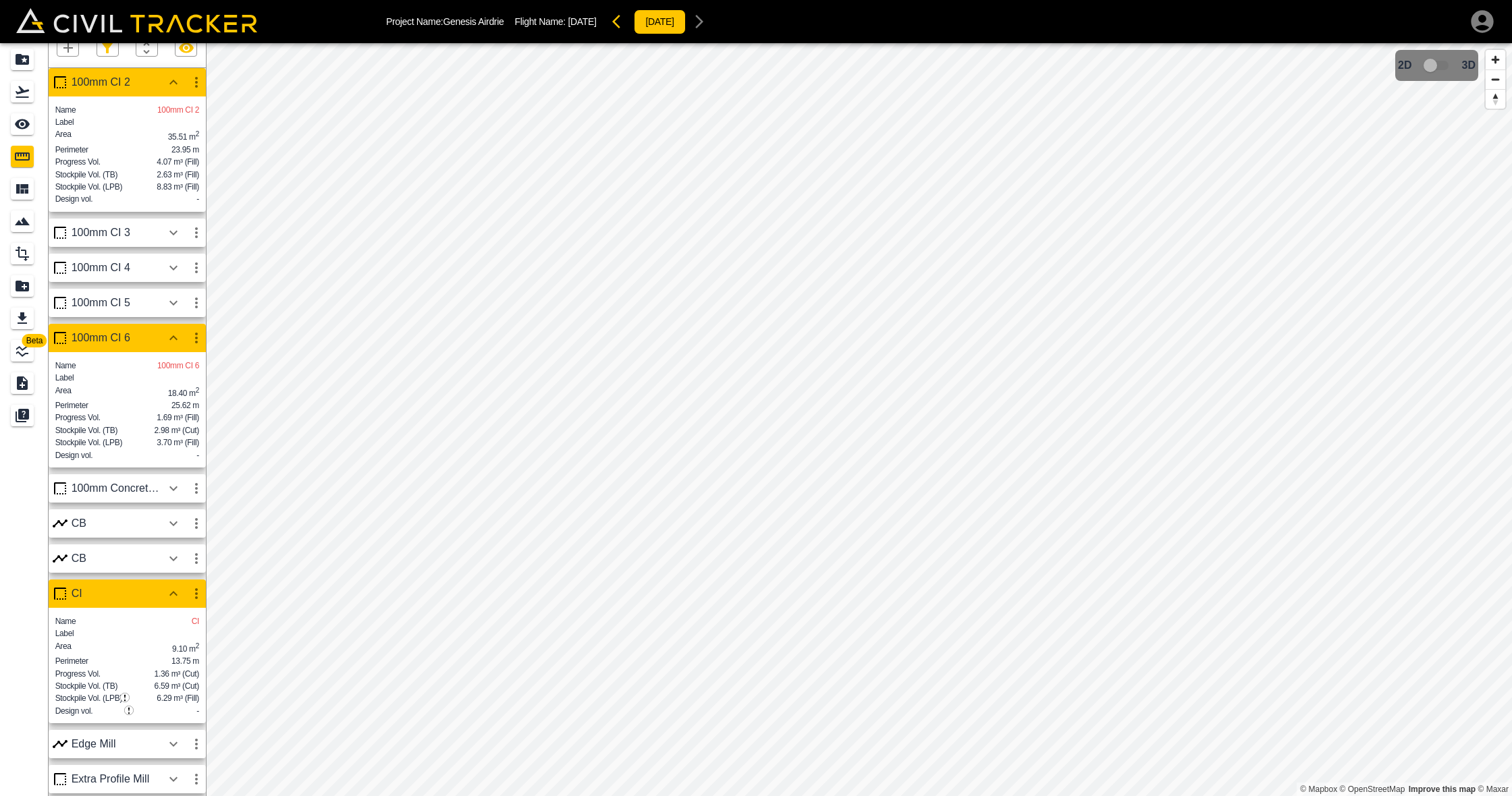
click at [173, 234] on icon "button" at bounding box center [173, 233] width 16 height 16
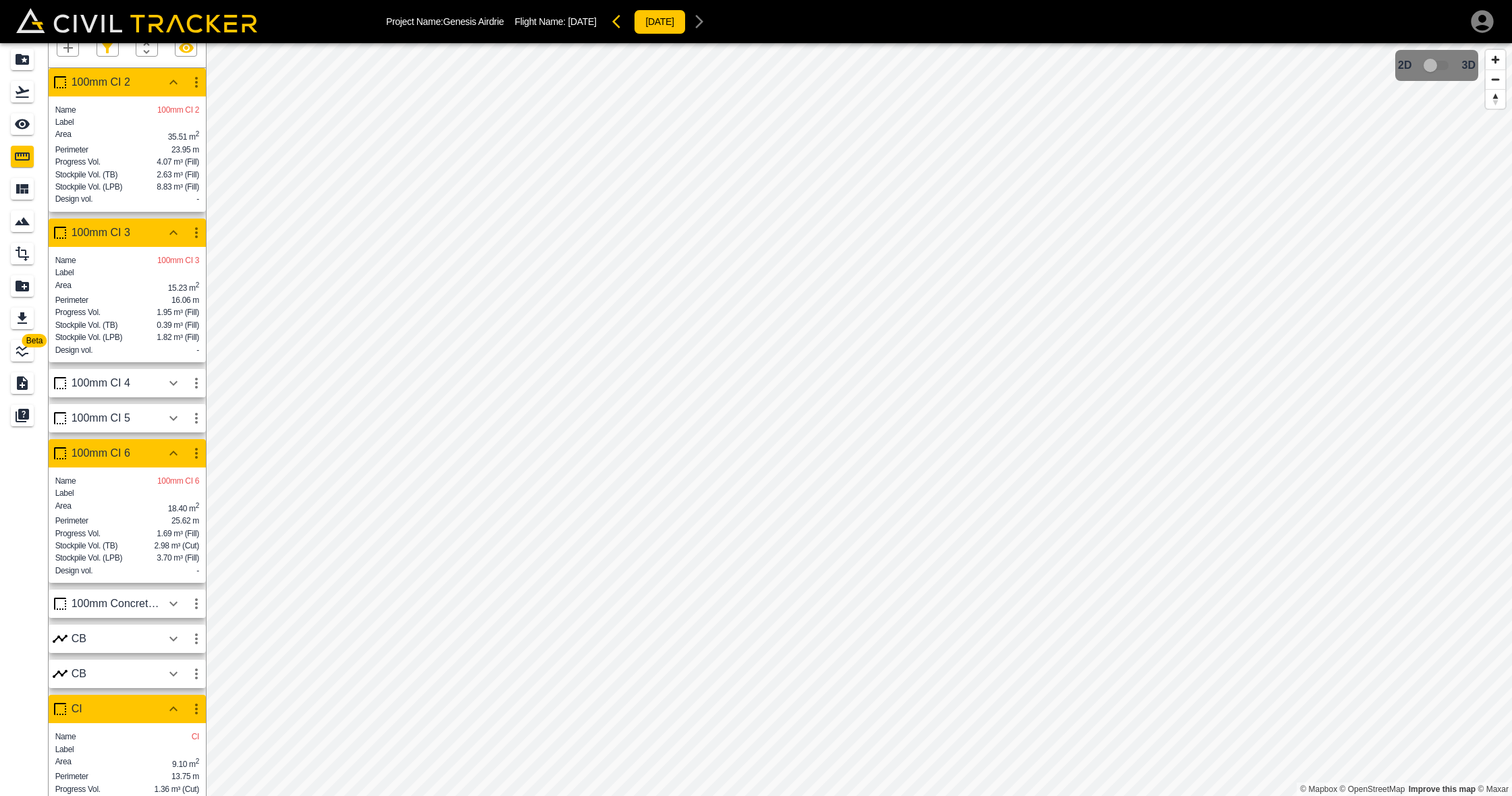
click at [177, 386] on icon "button" at bounding box center [173, 383] width 8 height 4
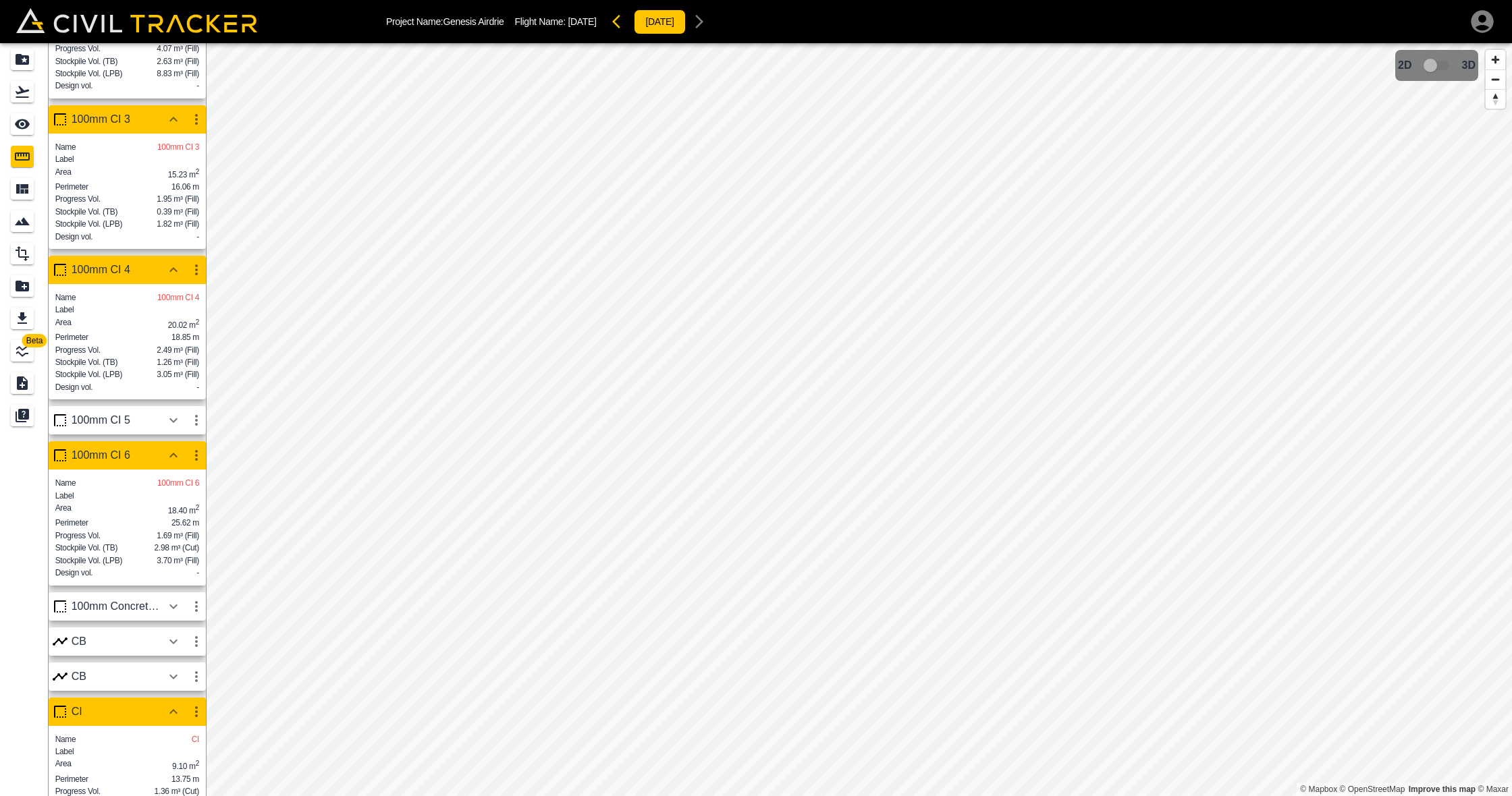
scroll to position [168, 0]
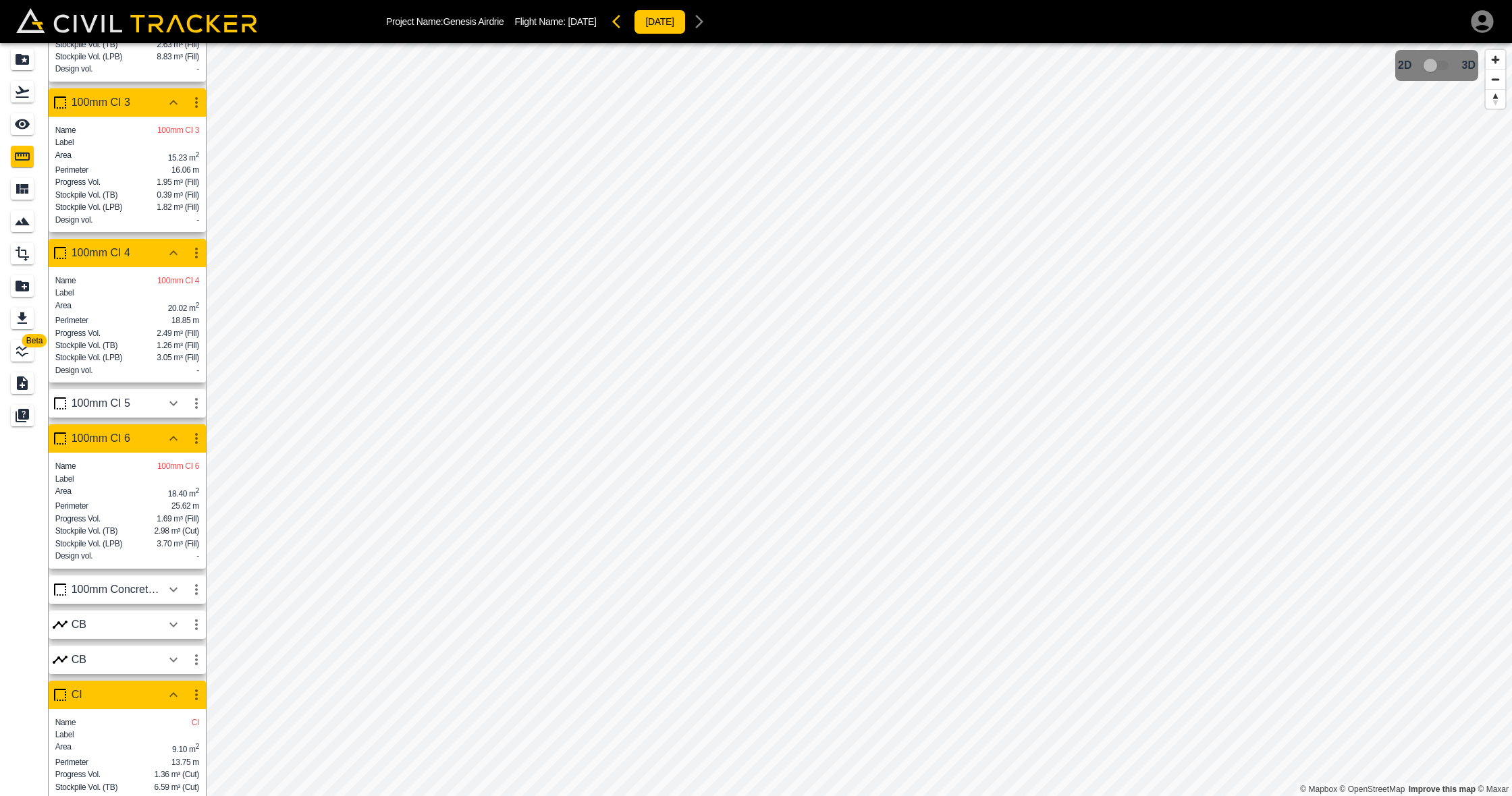
click at [173, 412] on icon "button" at bounding box center [173, 404] width 16 height 16
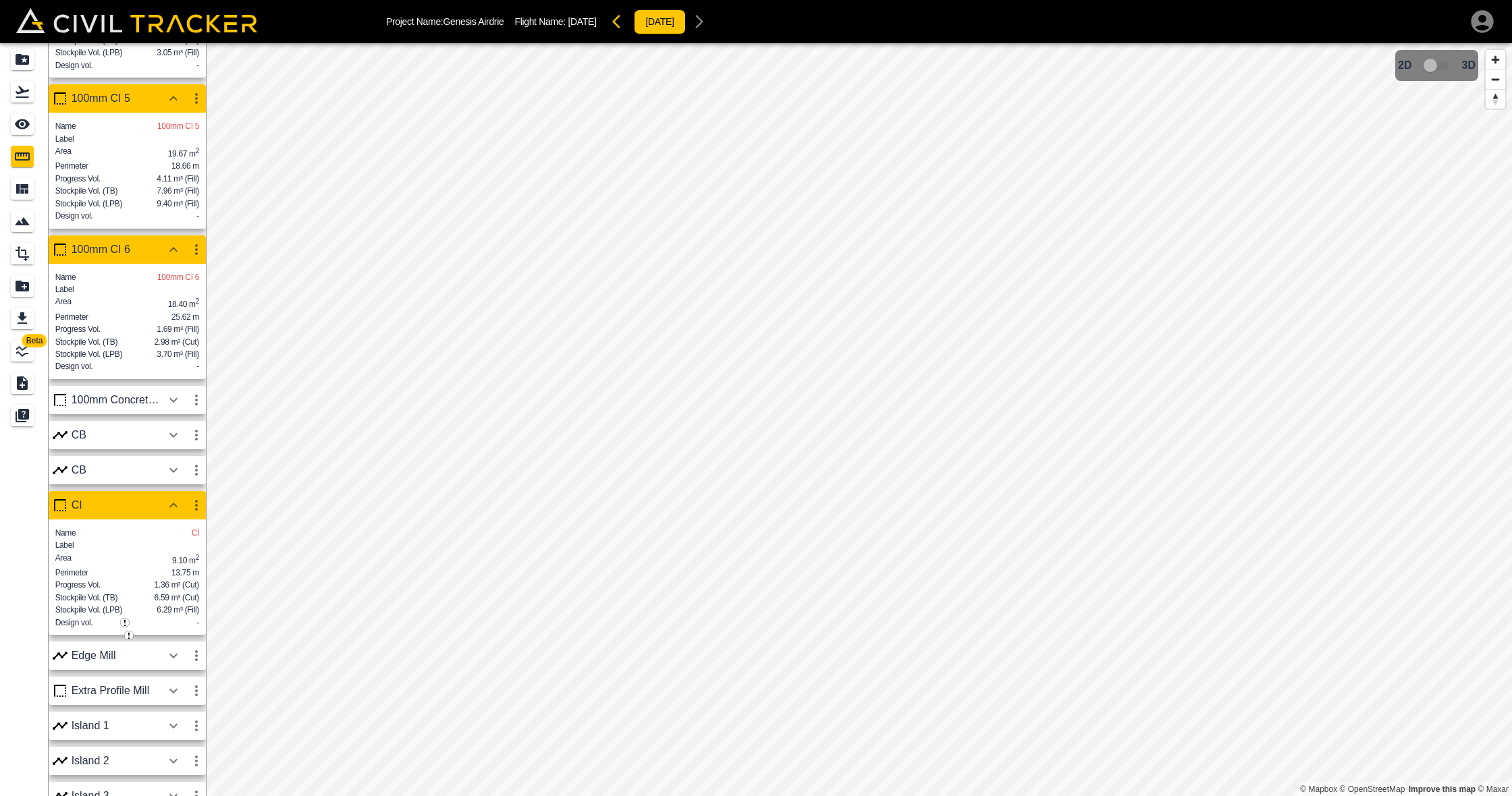
scroll to position [493, 0]
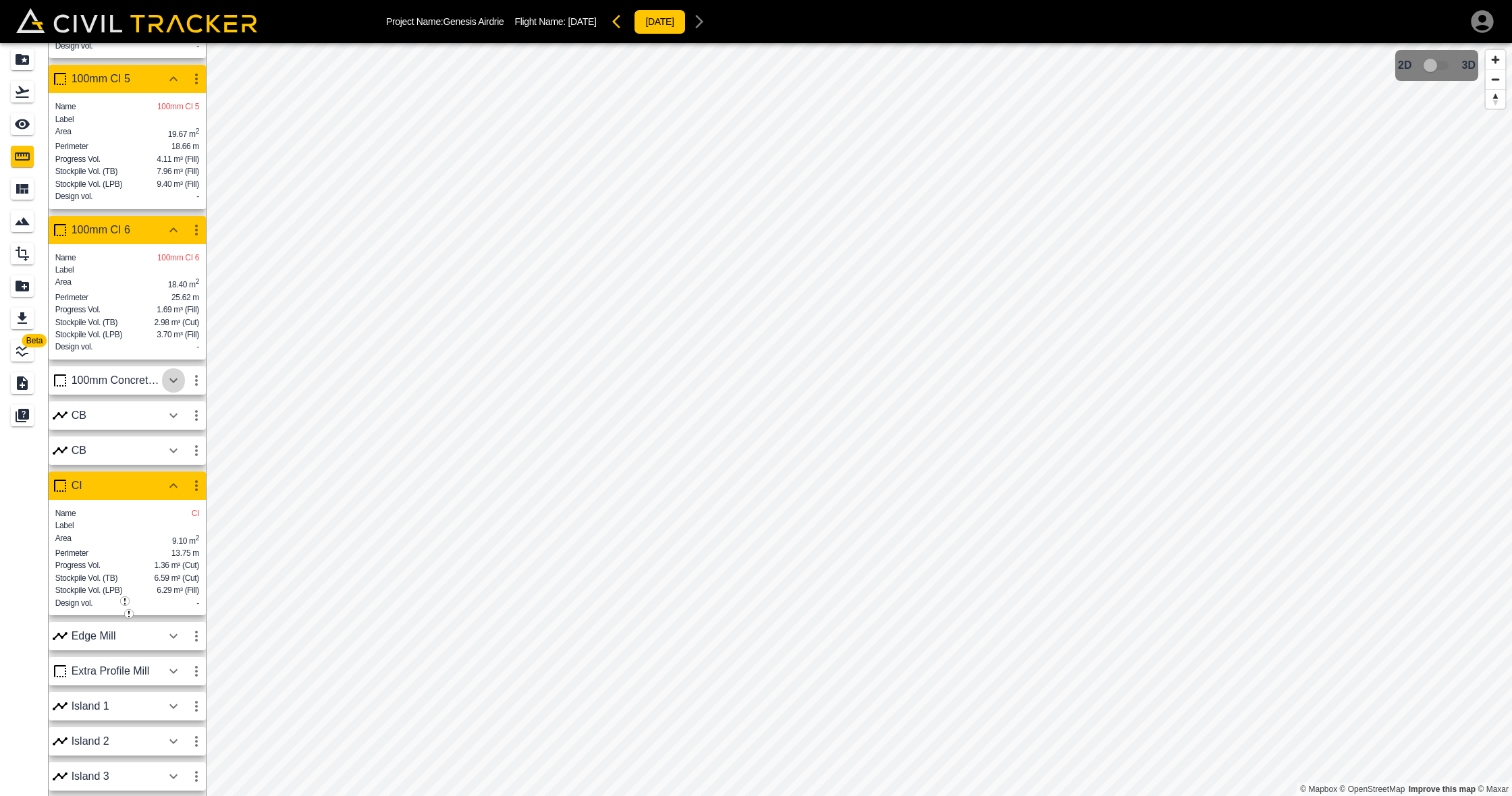
click at [175, 389] on icon "button" at bounding box center [173, 381] width 16 height 16
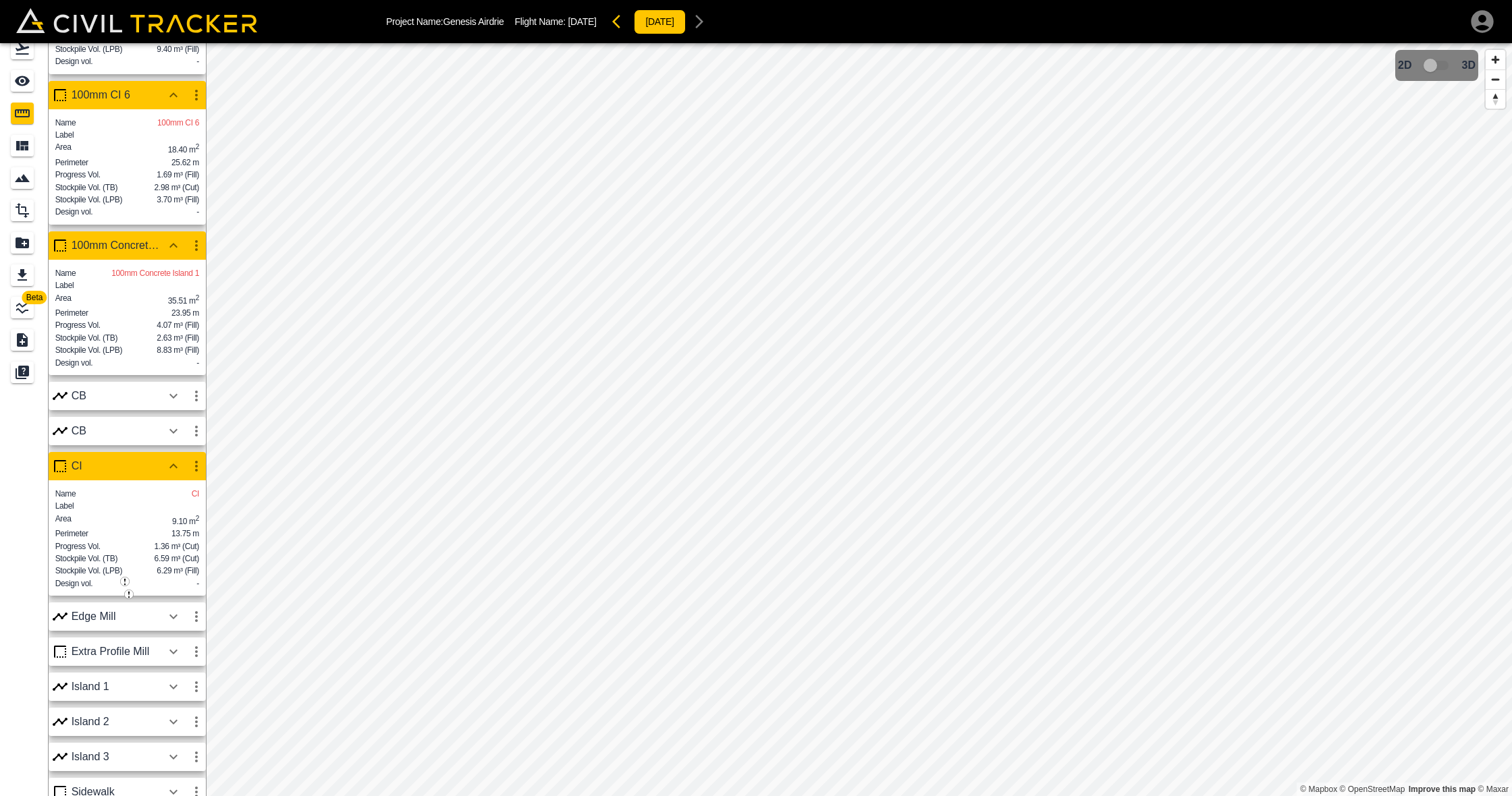
scroll to position [588, 0]
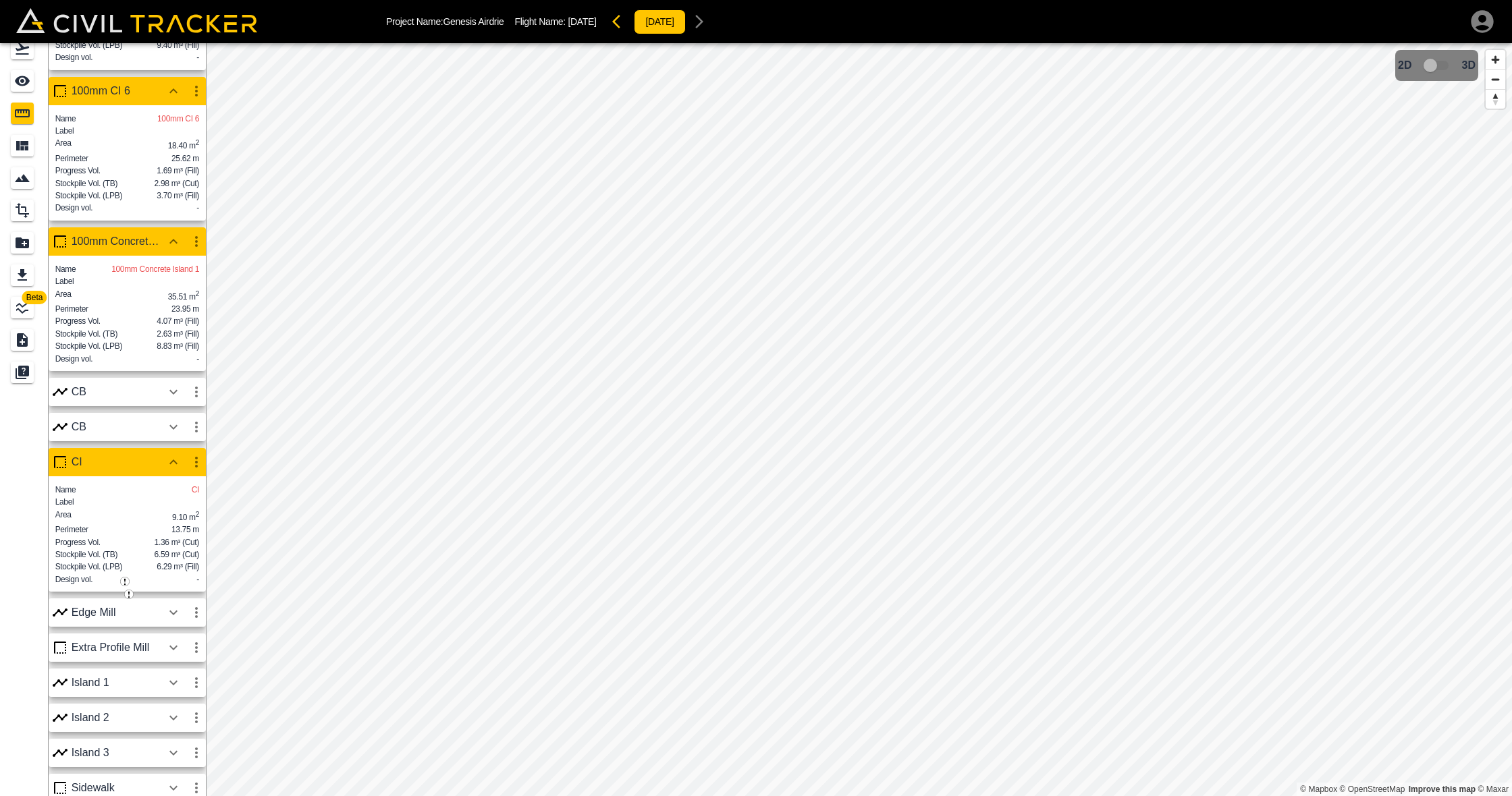
click at [62, 248] on icon at bounding box center [61, 242] width 12 height 12
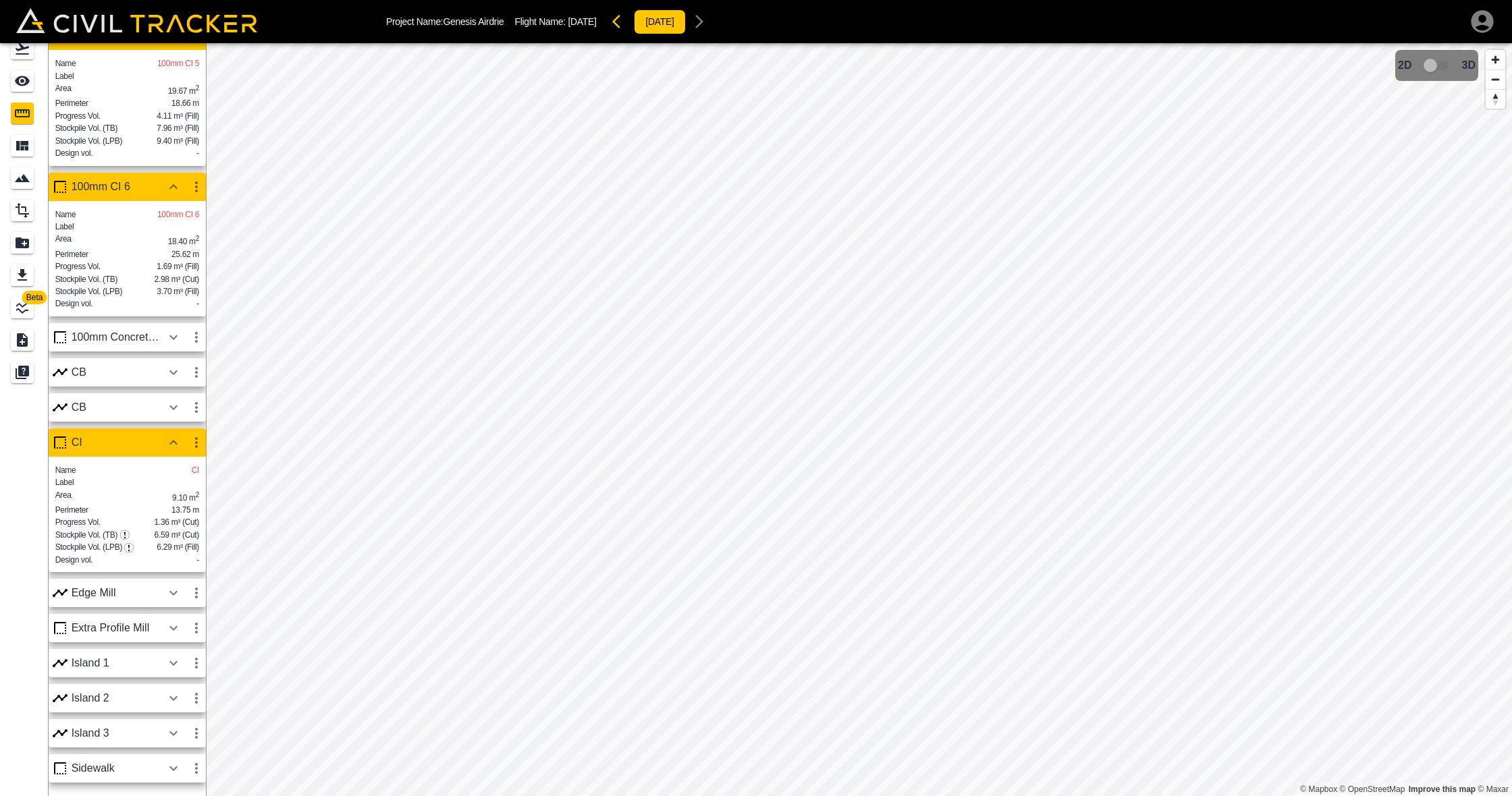
scroll to position [515, 0]
click at [108, 326] on div "100mm Concrete Islan" at bounding box center [127, 338] width 157 height 29
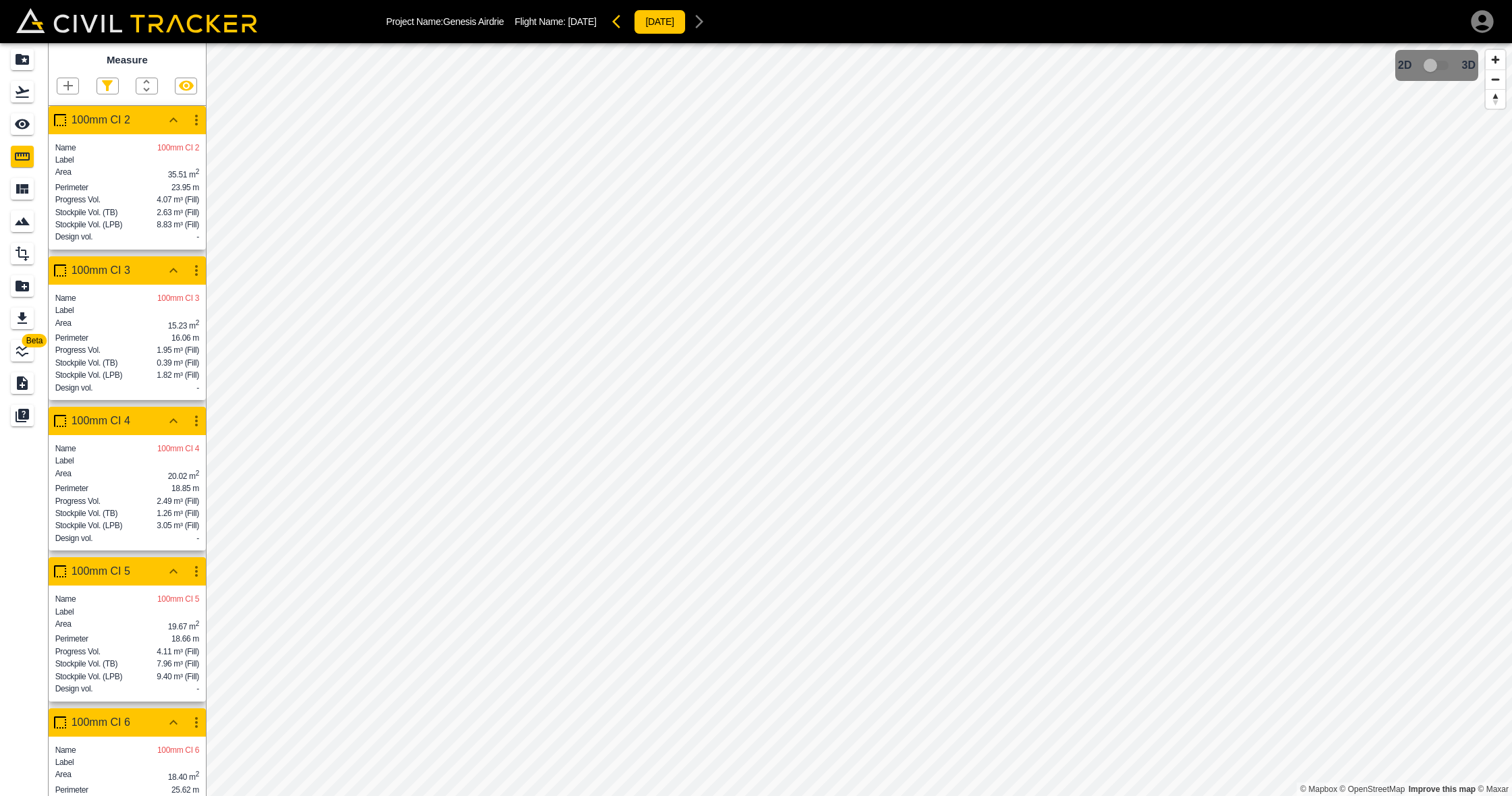
scroll to position [0, 0]
click at [190, 117] on icon "button" at bounding box center [196, 120] width 16 height 16
click at [177, 168] on h6 "Edit" at bounding box center [184, 170] width 27 height 8
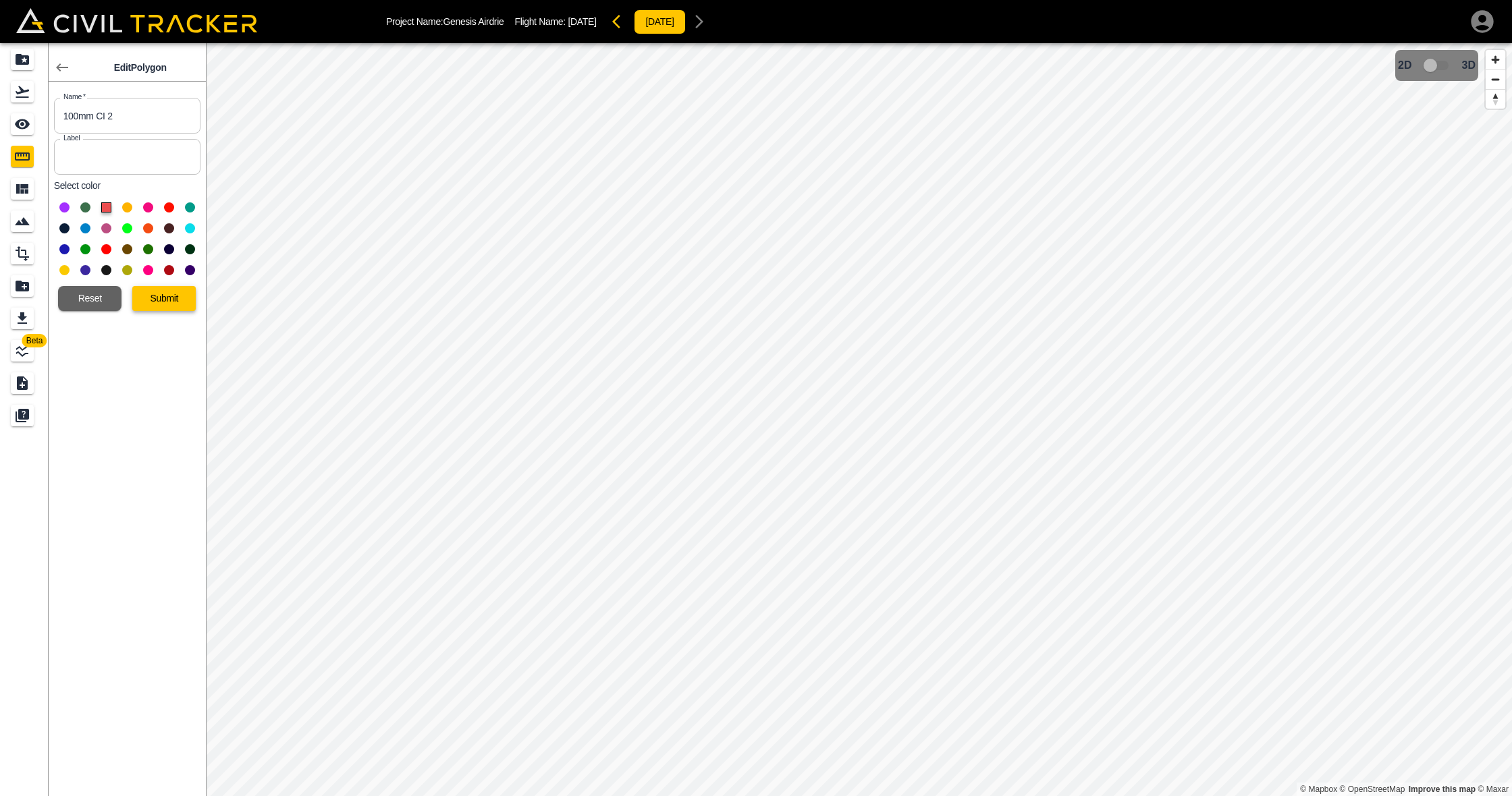
click at [160, 299] on button "Submit" at bounding box center [163, 299] width 63 height 25
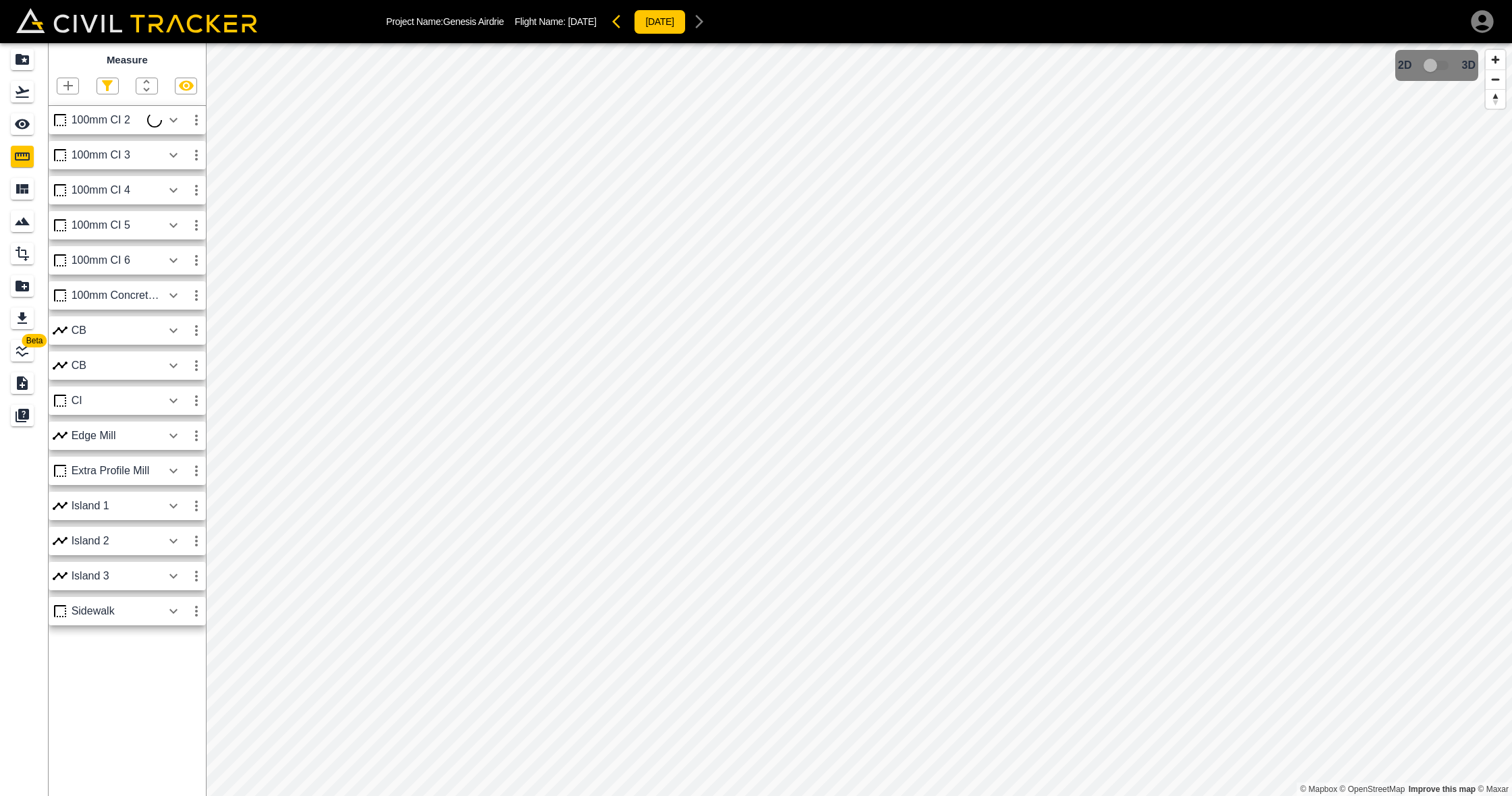
click at [193, 151] on icon "button" at bounding box center [196, 155] width 16 height 16
click at [177, 207] on h6 "Edit" at bounding box center [184, 205] width 27 height 8
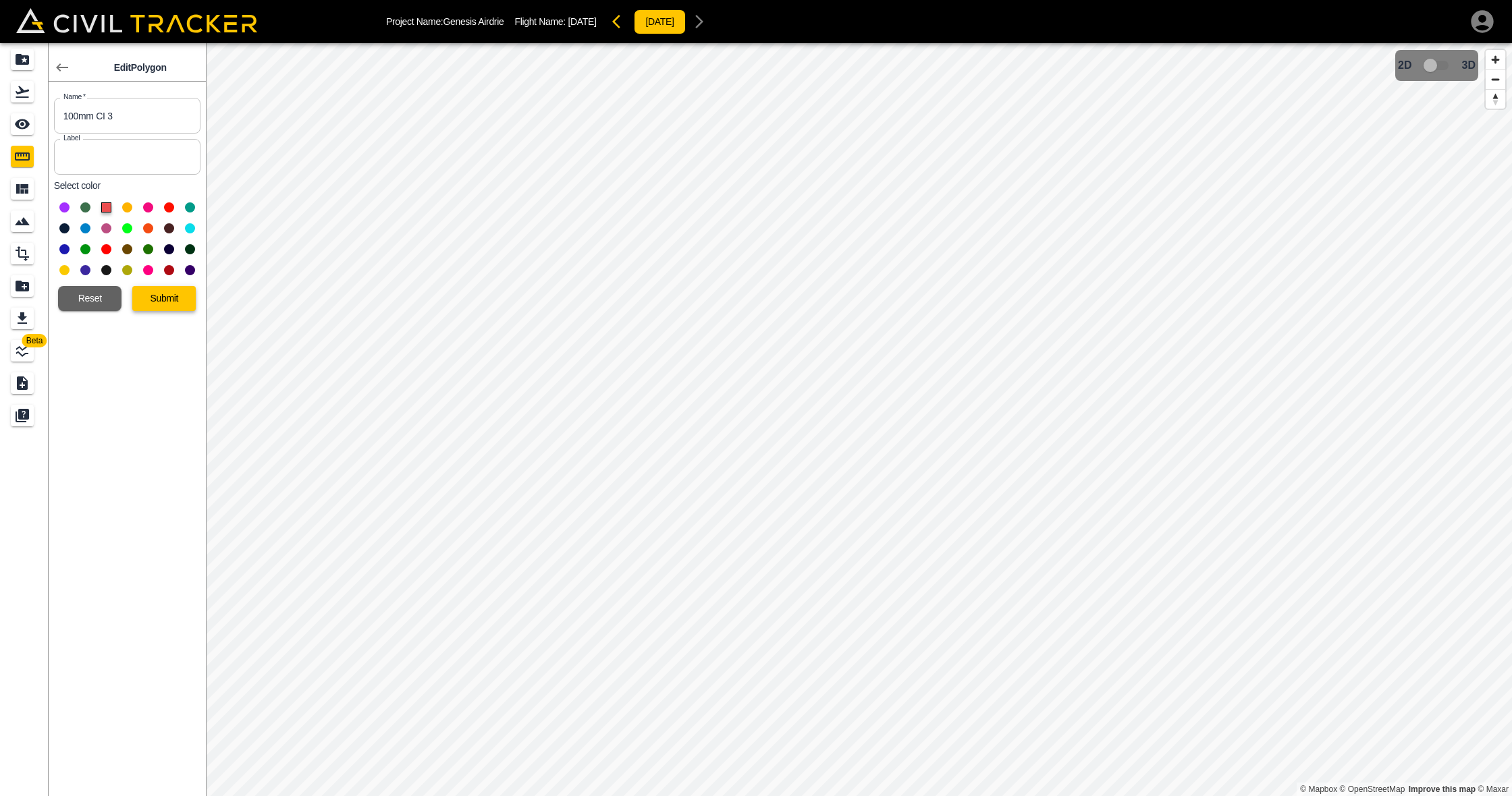
click at [153, 300] on button "Submit" at bounding box center [163, 299] width 63 height 25
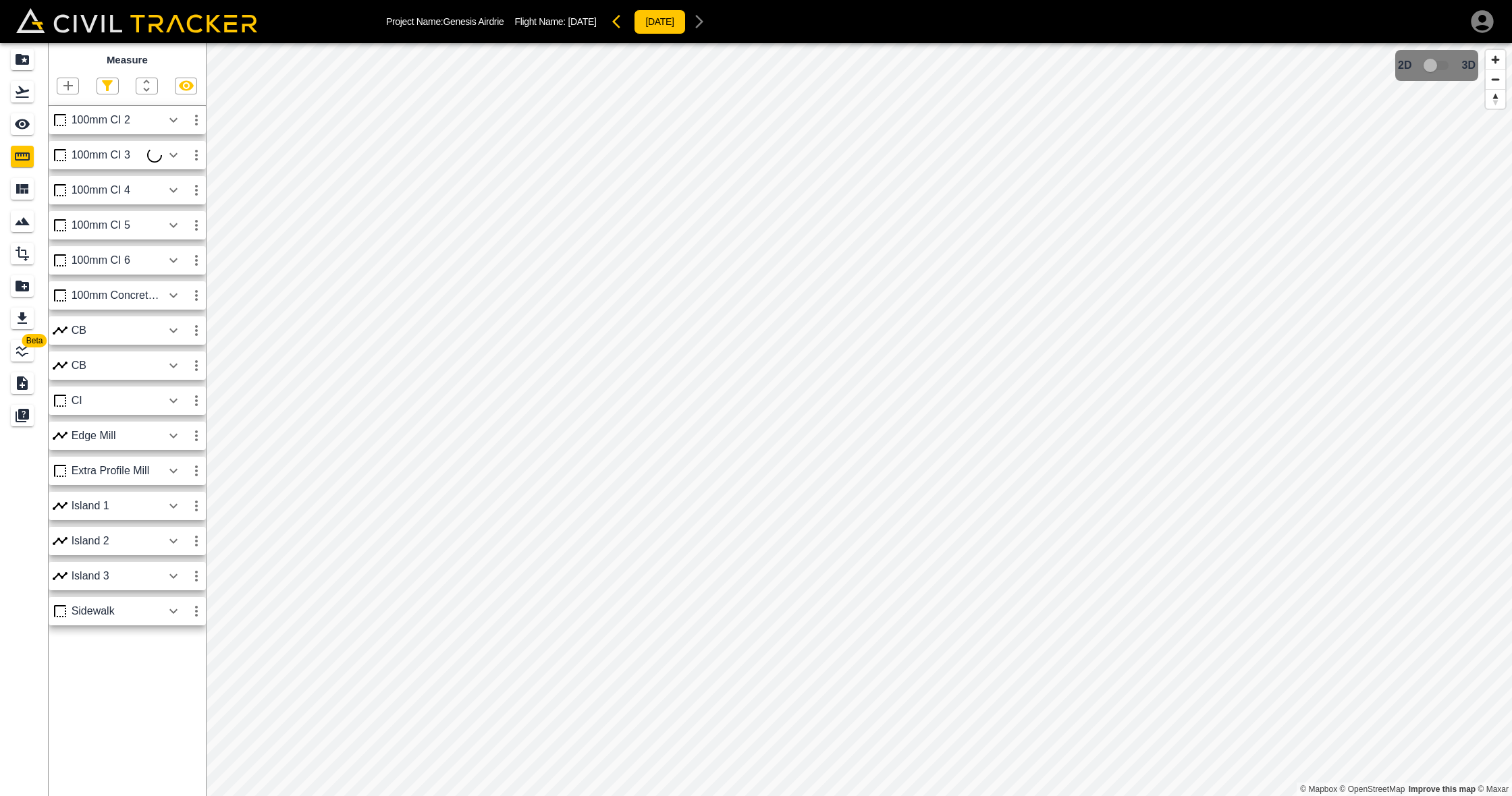
click at [196, 190] on icon "button" at bounding box center [196, 190] width 3 height 11
click at [179, 248] on li "Edit" at bounding box center [164, 241] width 86 height 21
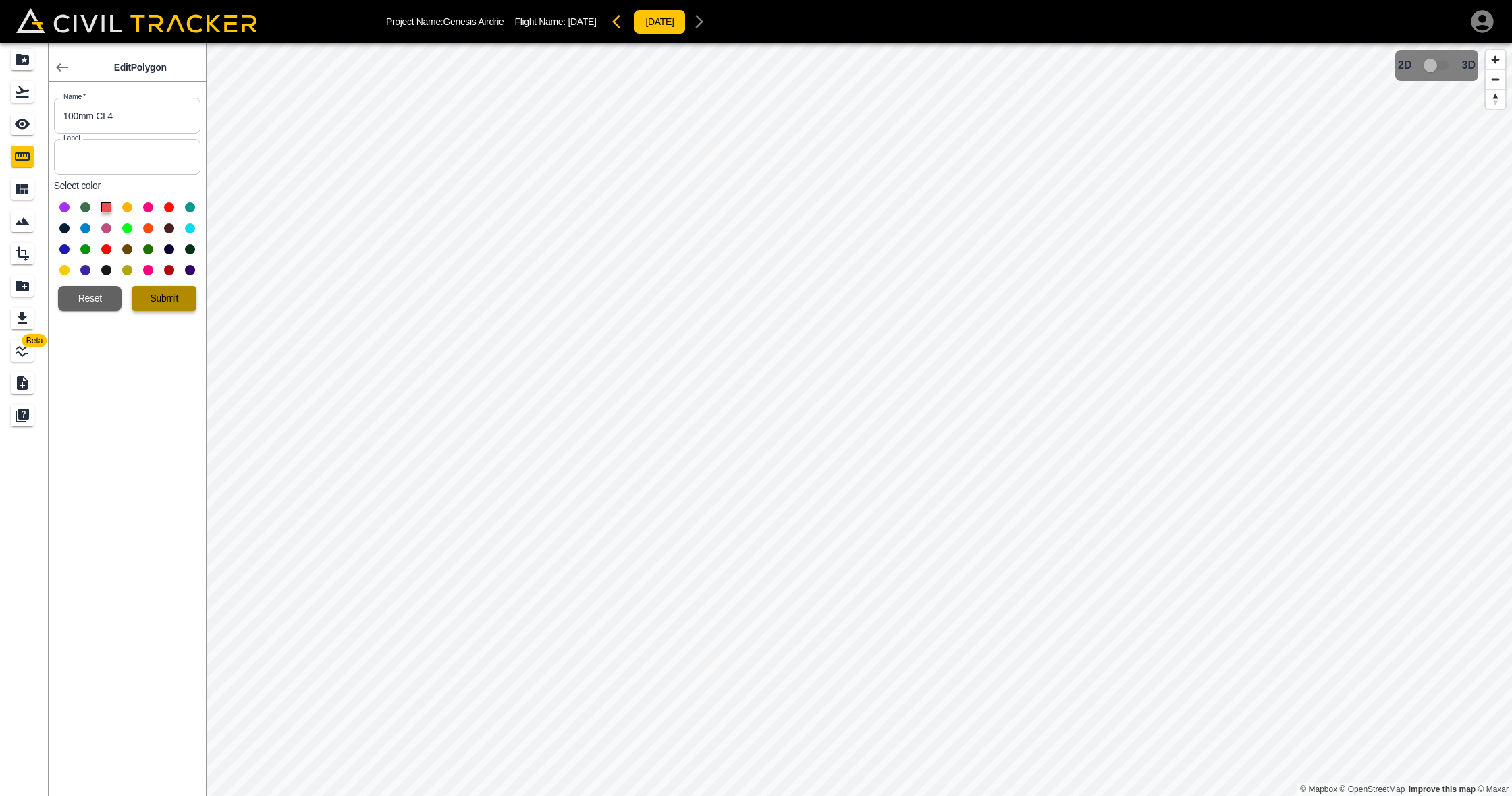
click at [168, 301] on button "Submit" at bounding box center [163, 299] width 63 height 25
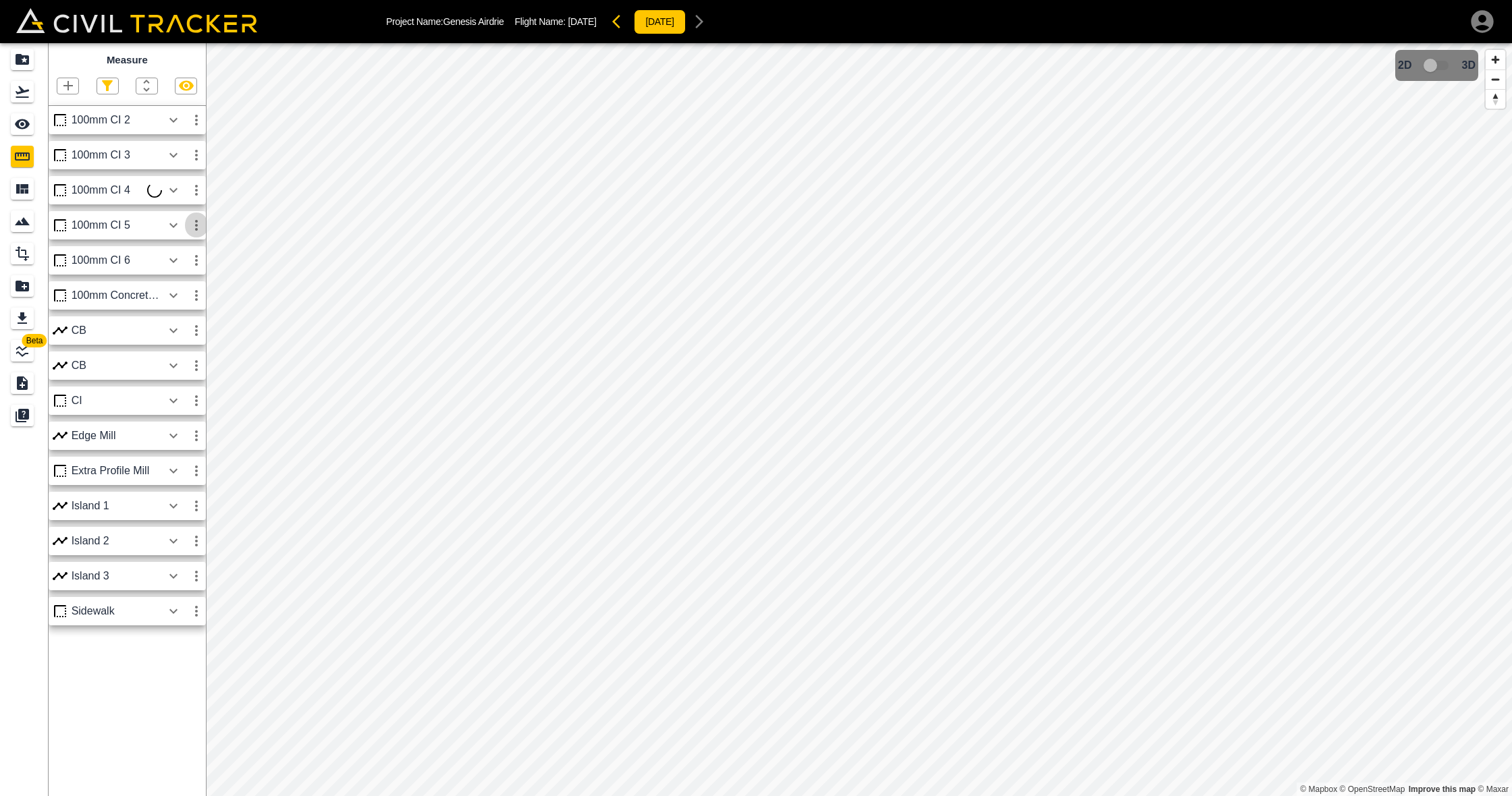
click at [190, 223] on icon "button" at bounding box center [196, 226] width 16 height 16
click at [182, 279] on h6 "Edit" at bounding box center [184, 275] width 27 height 8
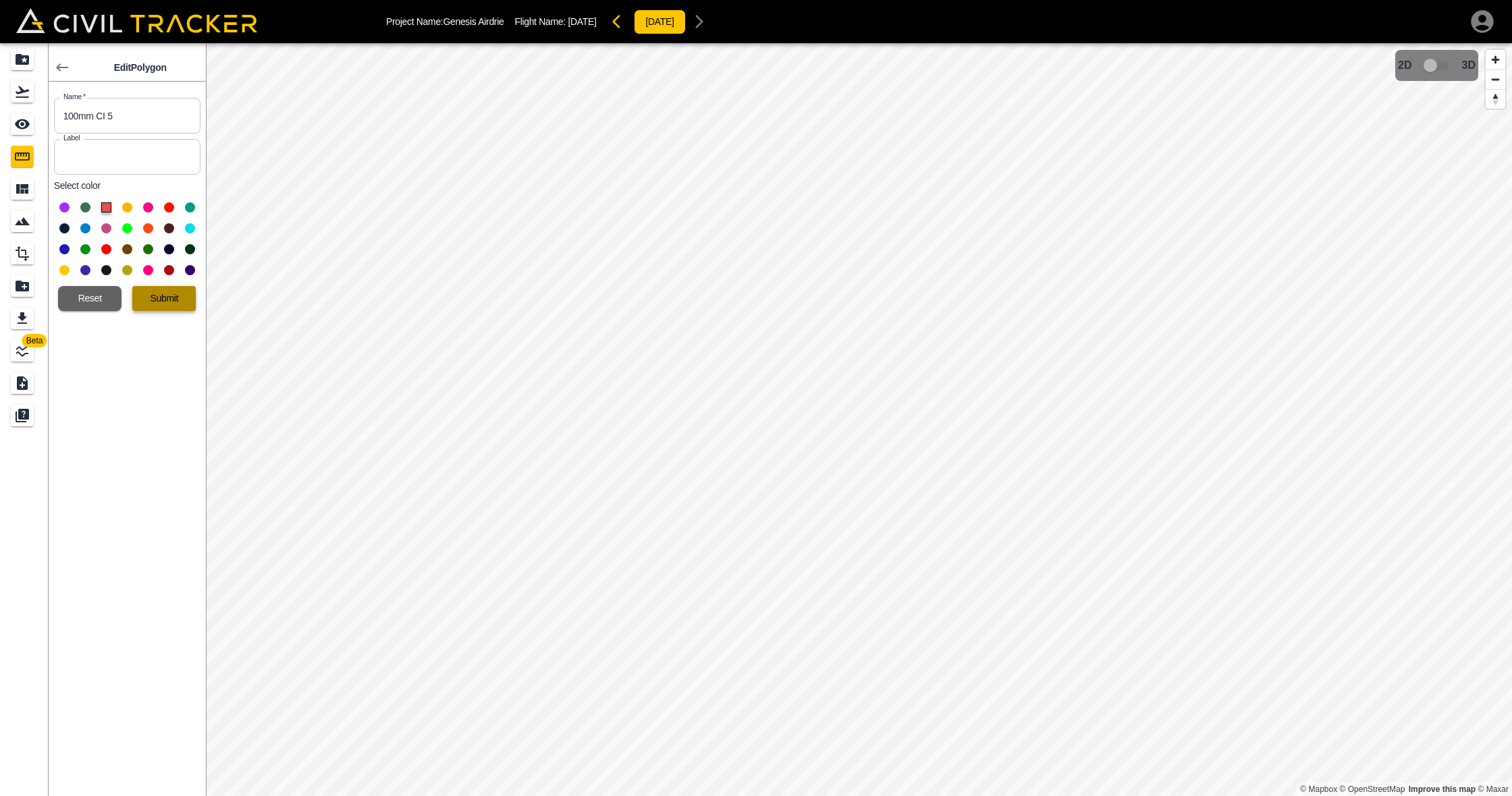
click at [160, 300] on button "Submit" at bounding box center [163, 299] width 63 height 25
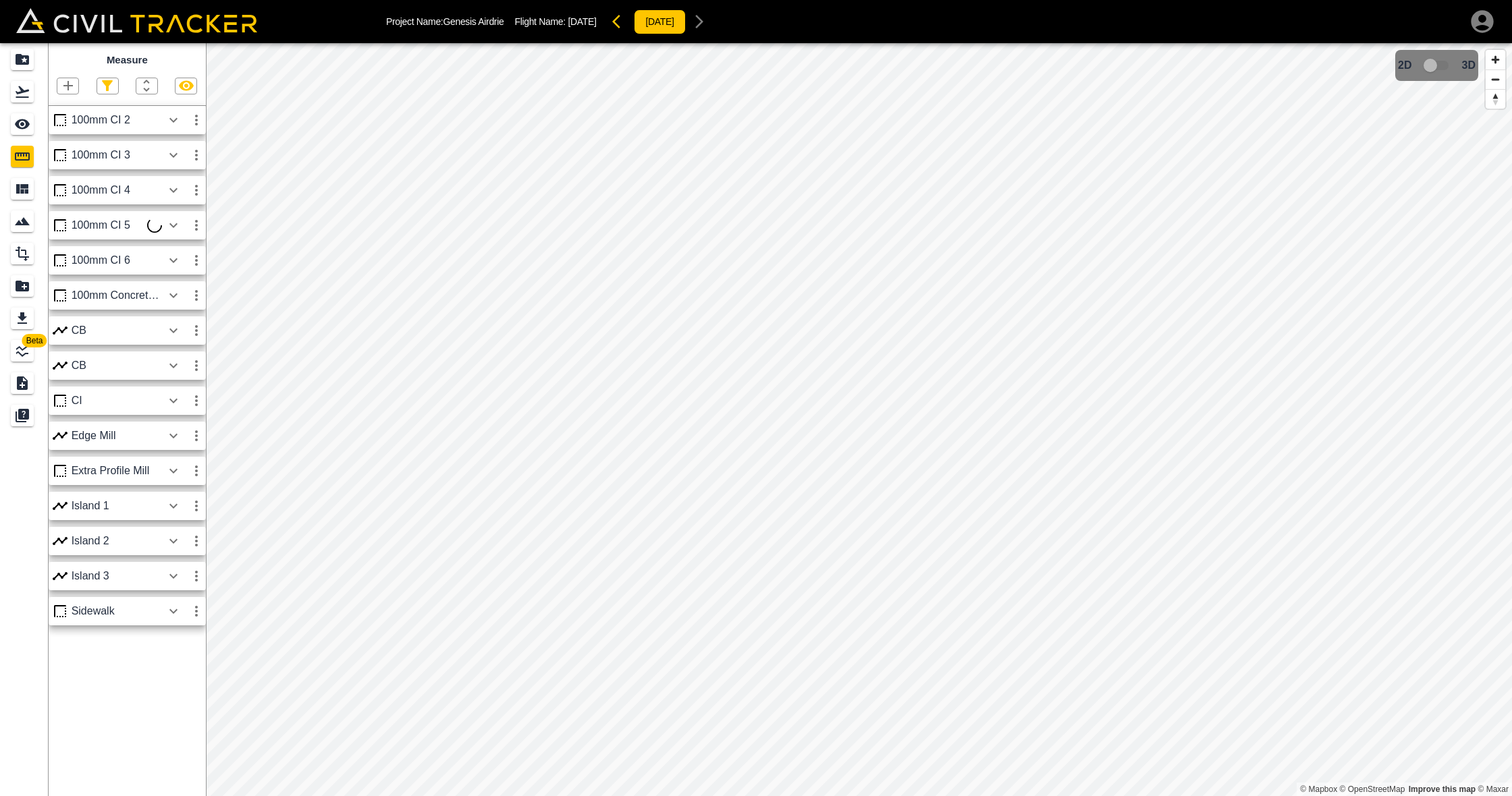
click at [136, 267] on div "100mm CI 6" at bounding box center [127, 260] width 157 height 29
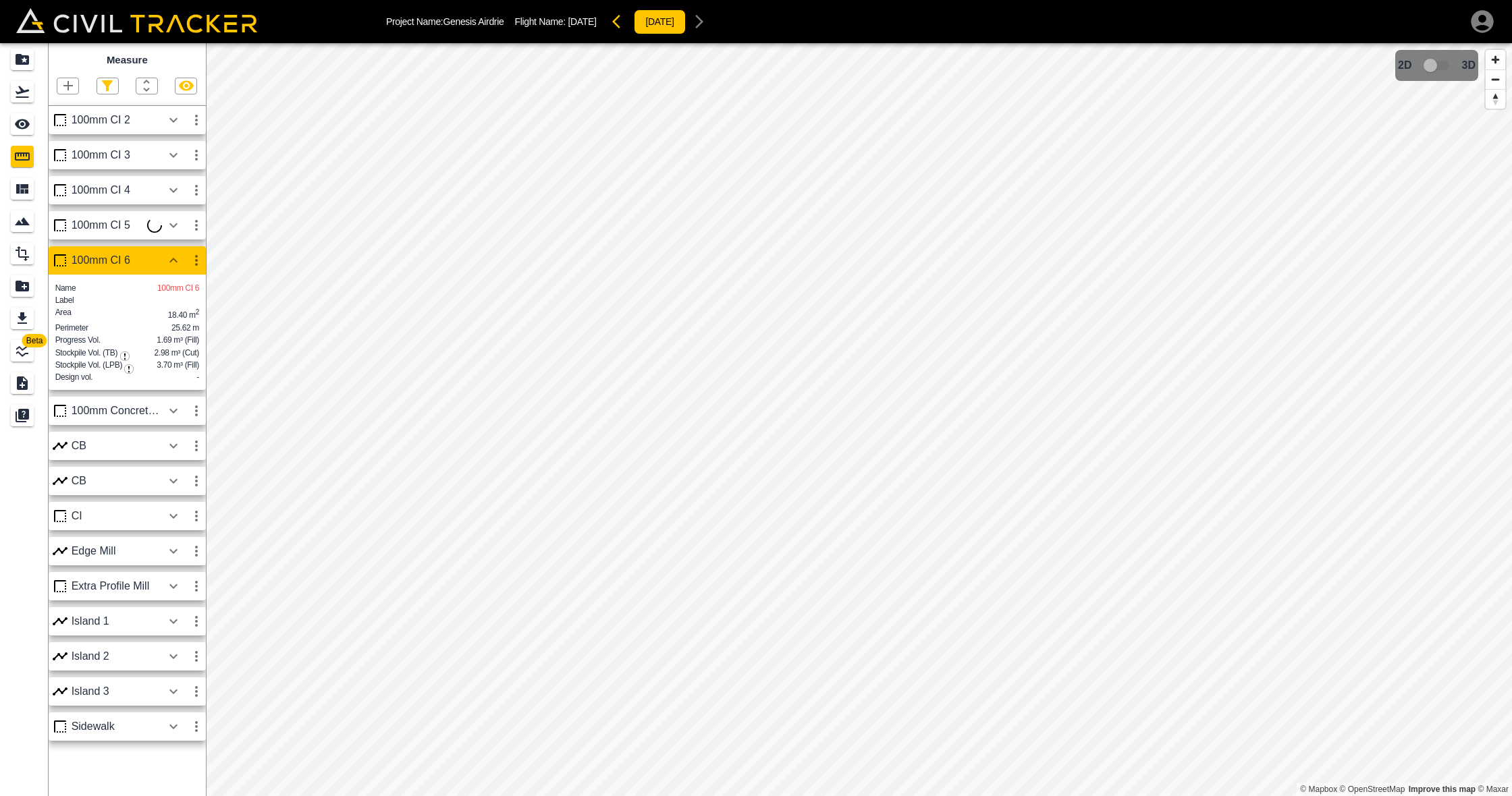
click at [194, 254] on icon "button" at bounding box center [196, 260] width 16 height 16
click at [182, 304] on li "Edit" at bounding box center [164, 311] width 86 height 21
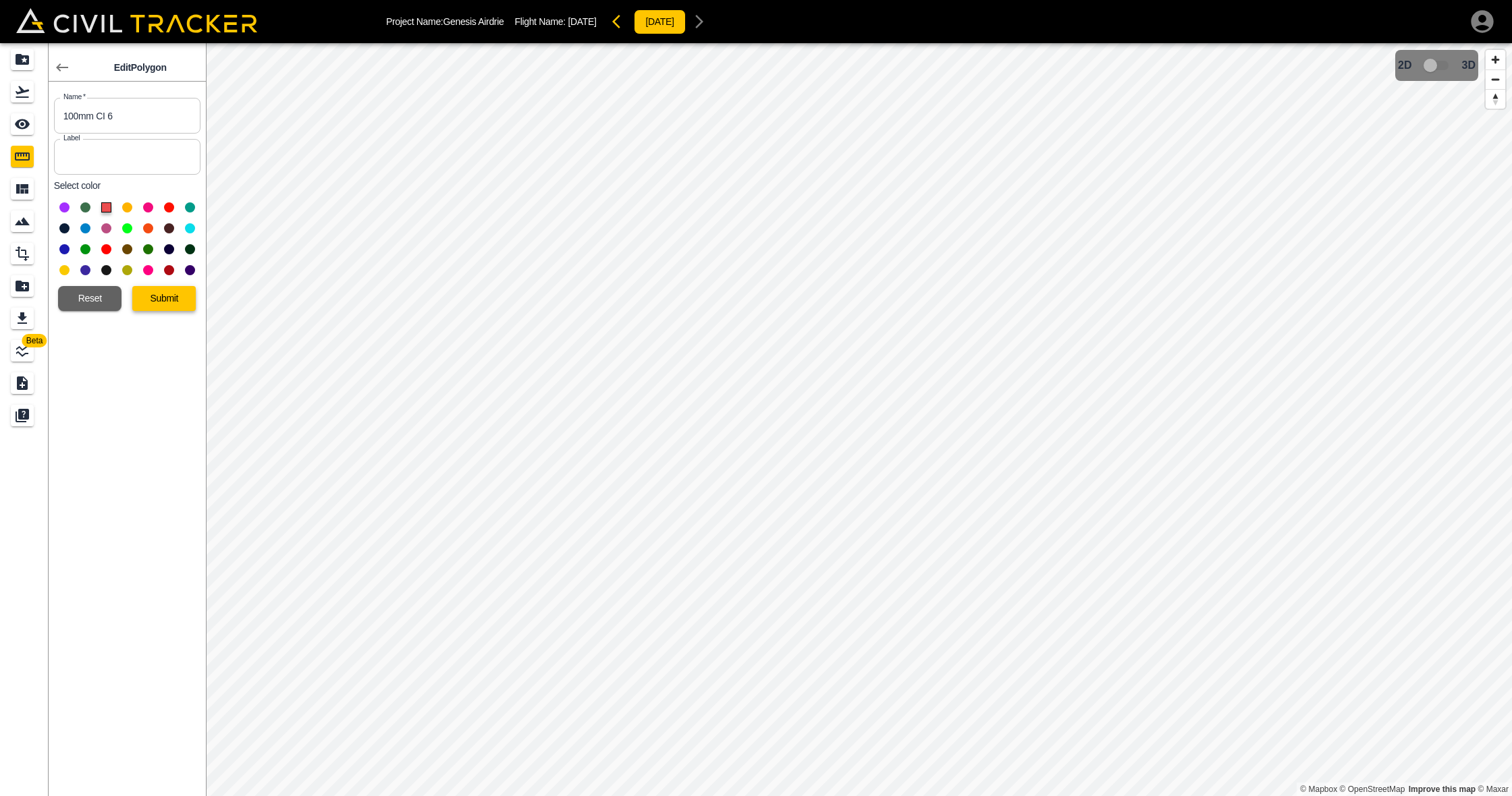
click at [181, 300] on button "Submit" at bounding box center [163, 299] width 63 height 25
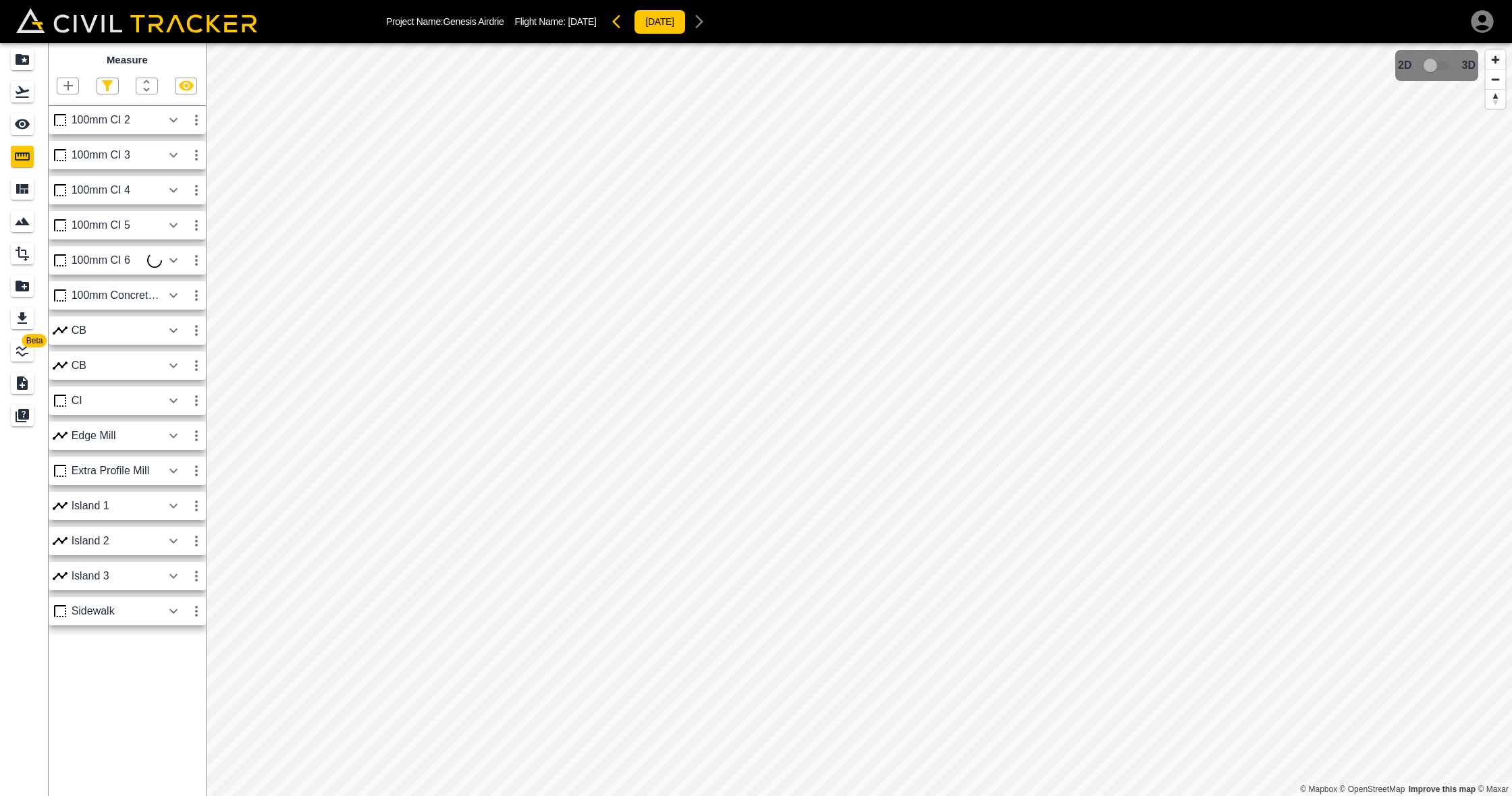
click at [137, 296] on div "100mm Concrete Islan" at bounding box center [116, 296] width 90 height 12
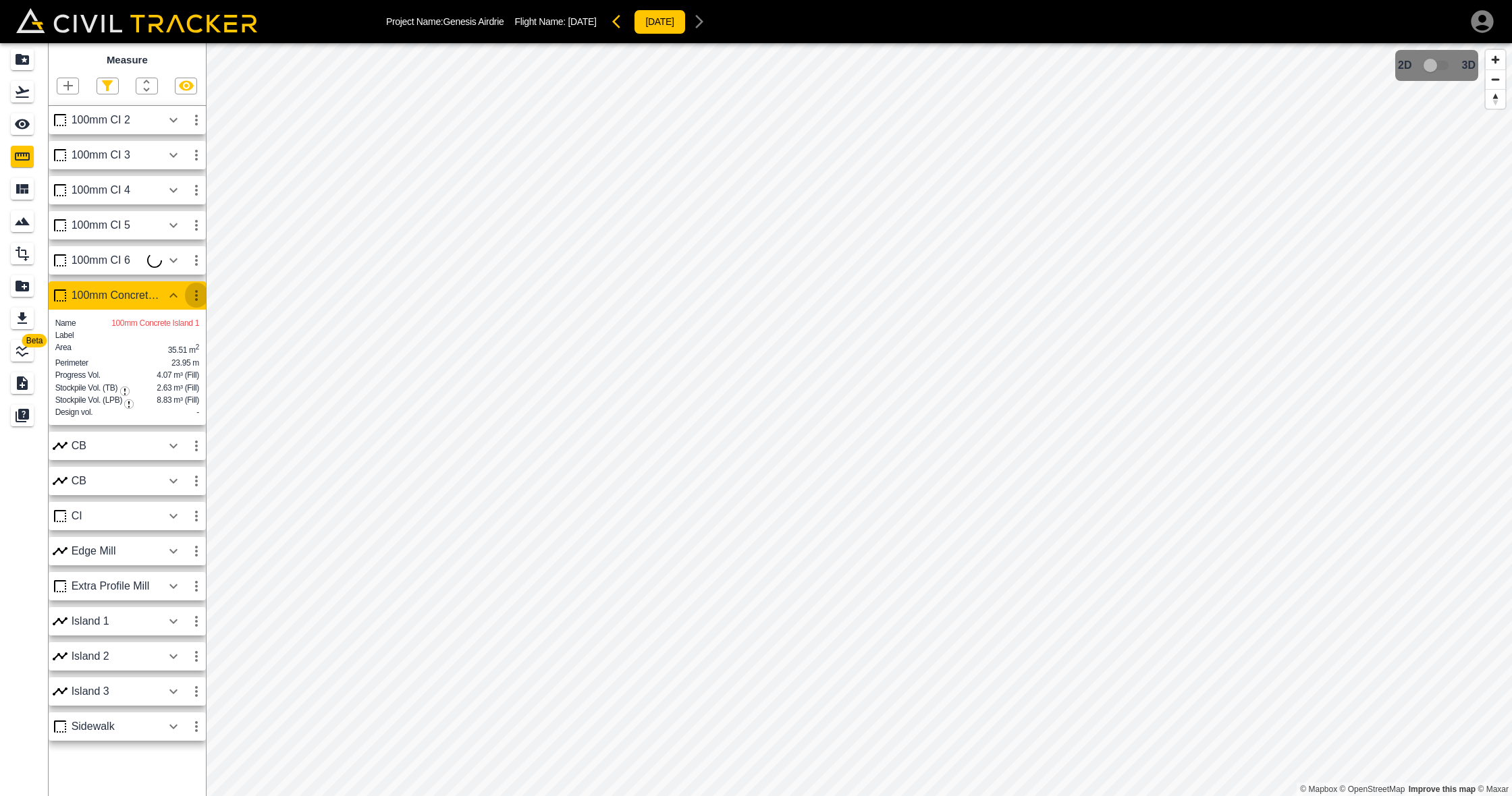
click at [193, 293] on icon "button" at bounding box center [196, 296] width 16 height 16
click at [187, 349] on h6 "Edit" at bounding box center [184, 346] width 27 height 8
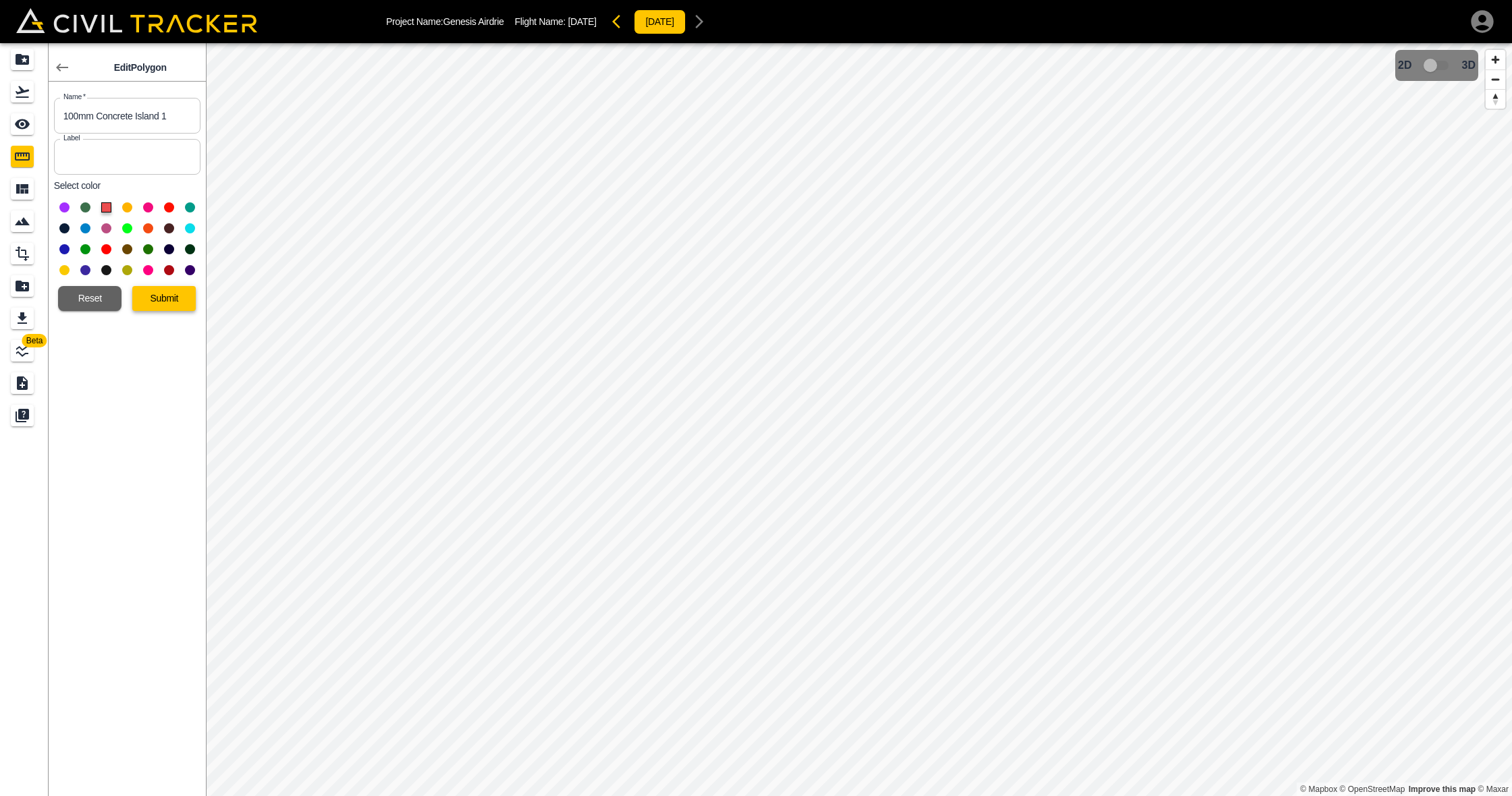
click at [174, 299] on button "Submit" at bounding box center [163, 299] width 63 height 25
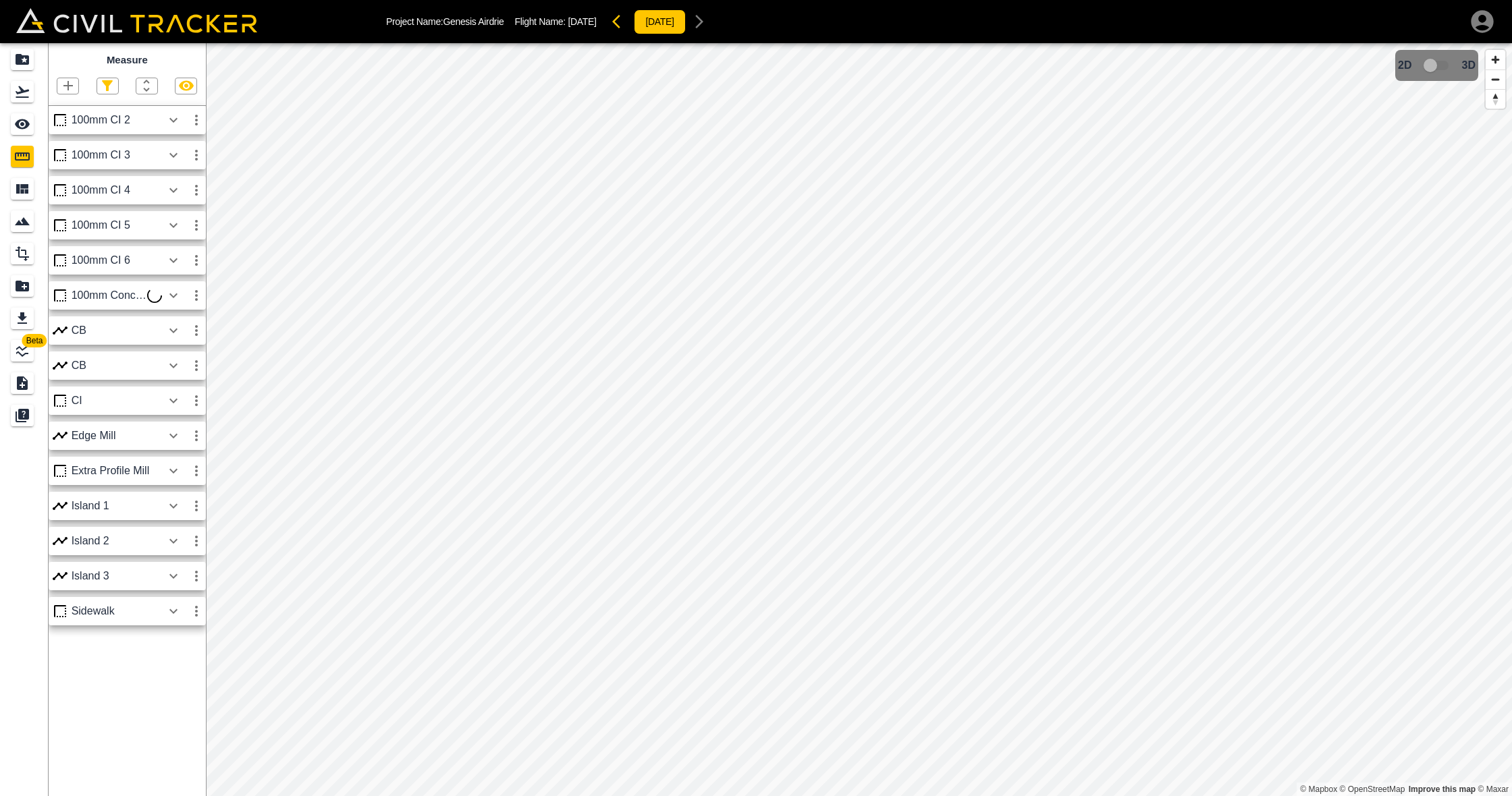
click at [193, 118] on icon "button" at bounding box center [196, 120] width 16 height 16
click at [182, 171] on h6 "Edit" at bounding box center [184, 170] width 27 height 8
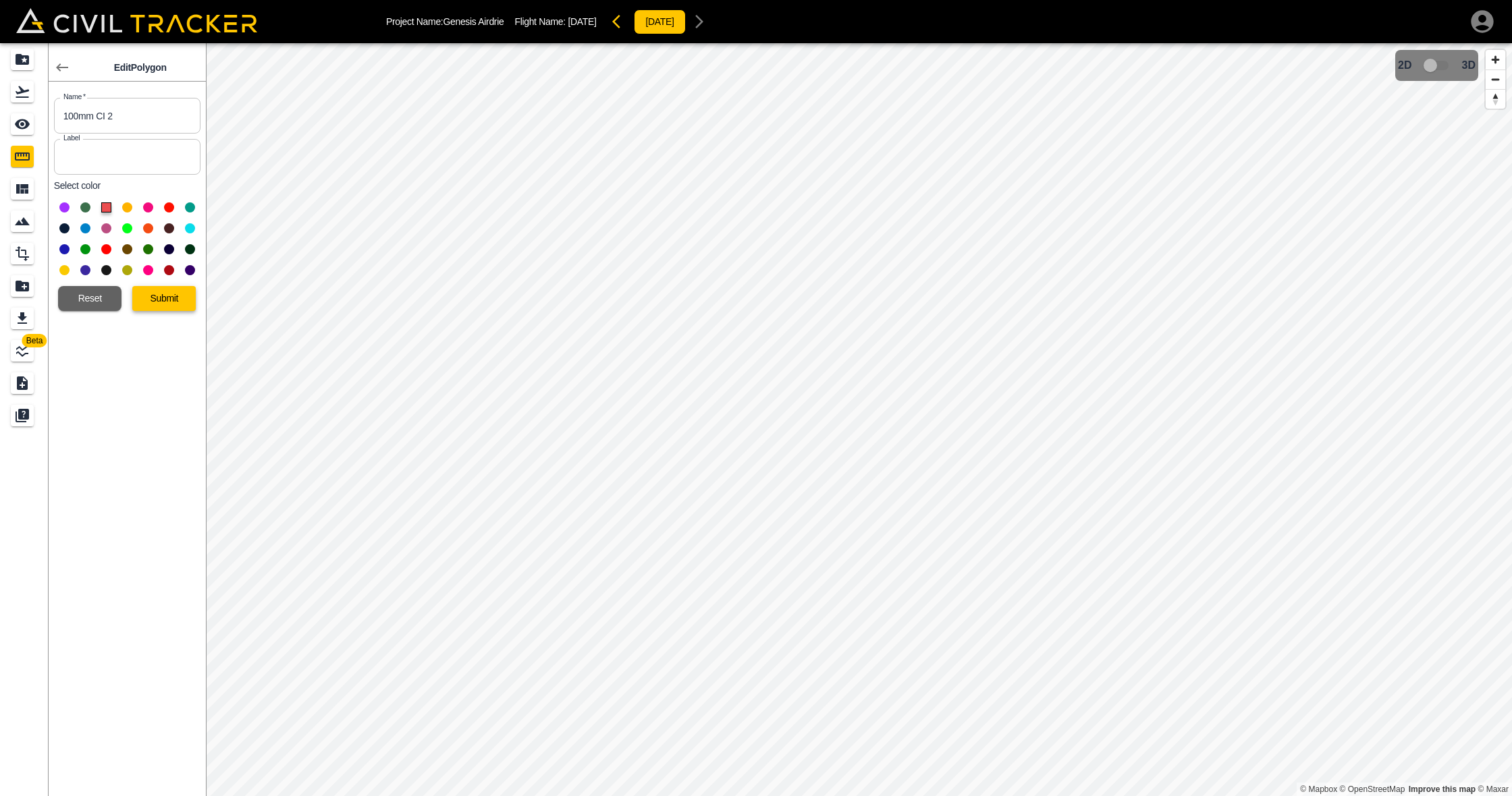
click at [164, 301] on button "Submit" at bounding box center [163, 299] width 63 height 25
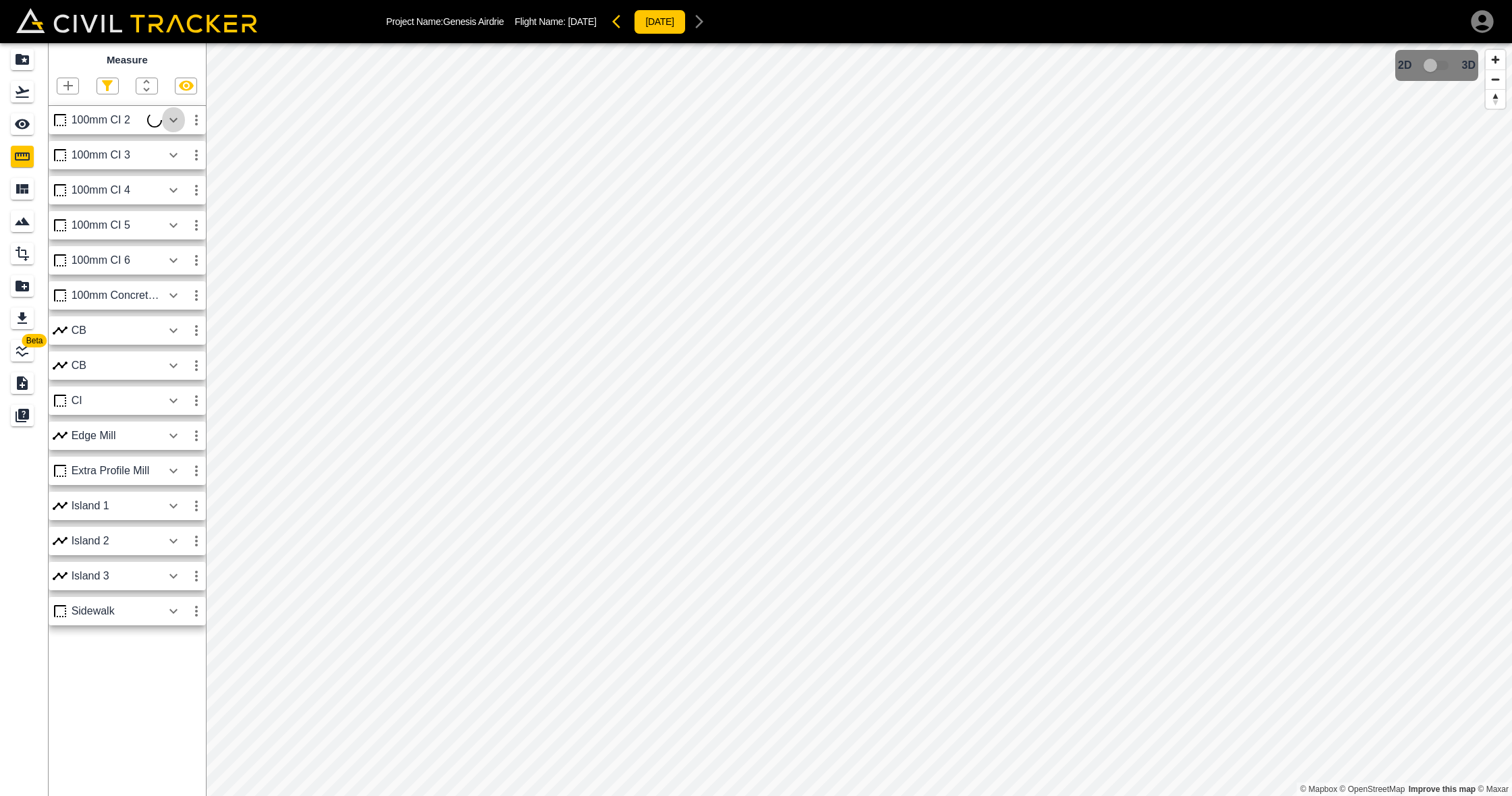
click at [175, 120] on icon "button" at bounding box center [173, 119] width 8 height 4
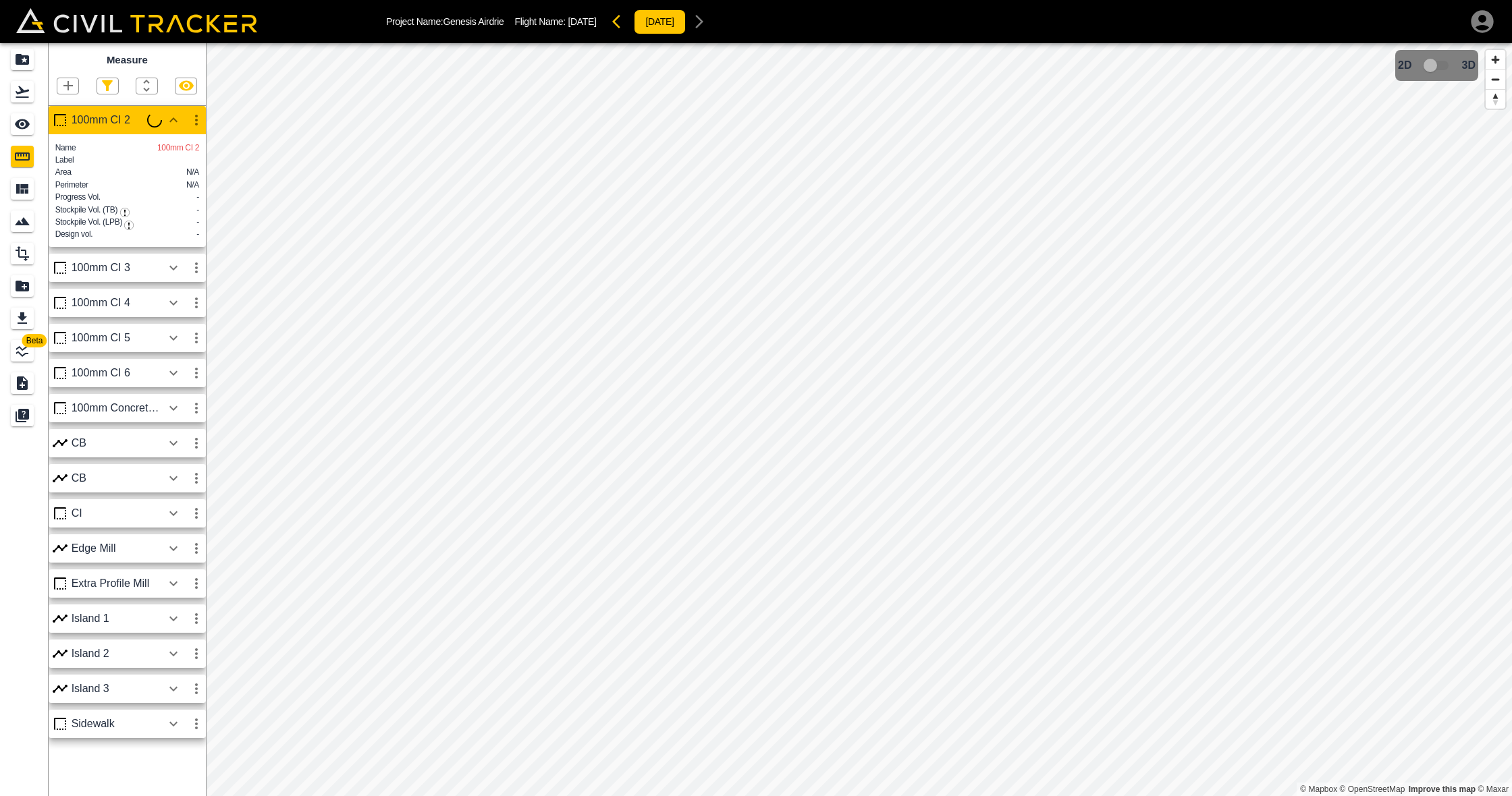
click at [180, 415] on icon "button" at bounding box center [173, 408] width 16 height 16
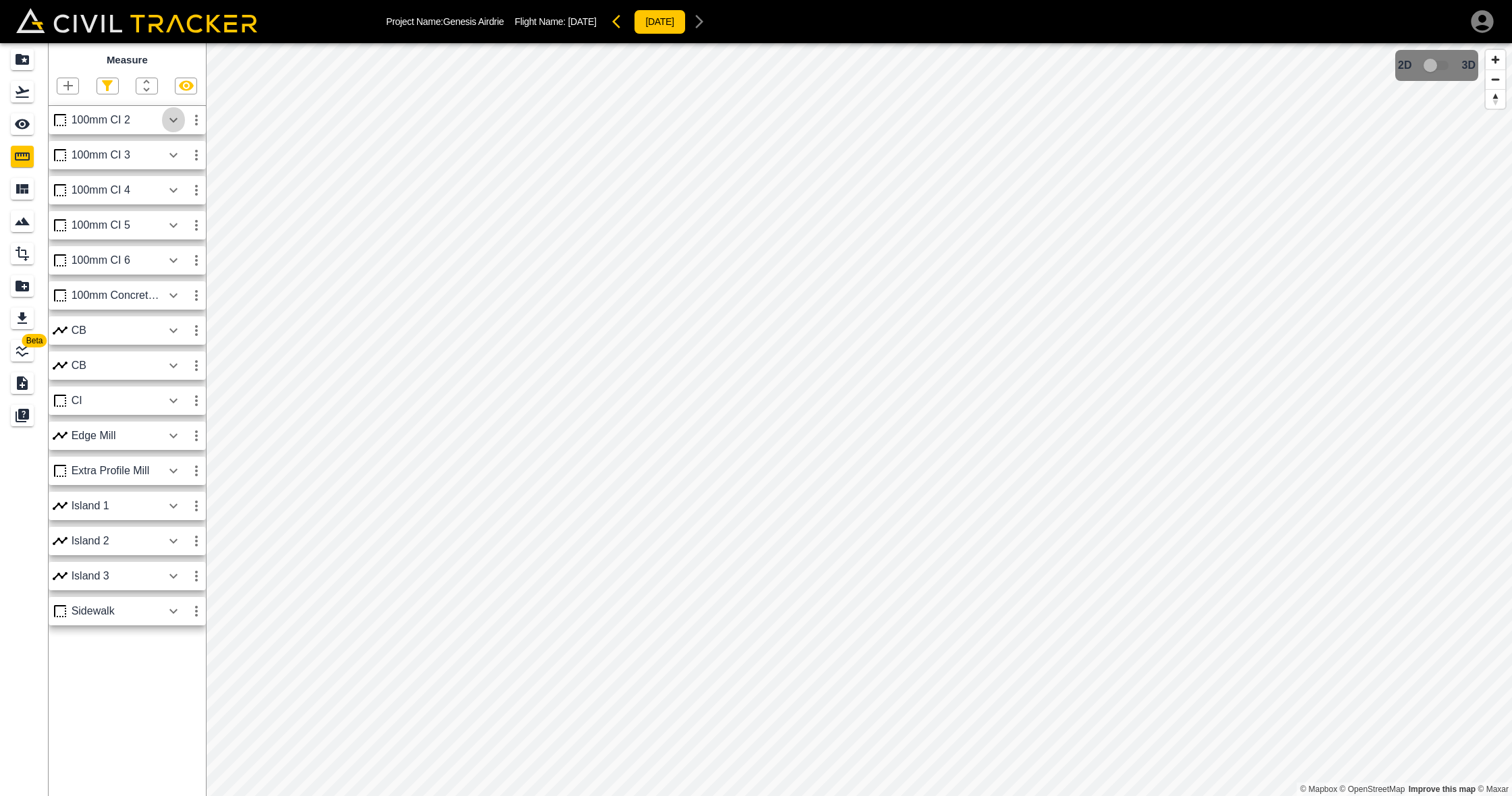
click at [173, 119] on icon "button" at bounding box center [173, 120] width 16 height 16
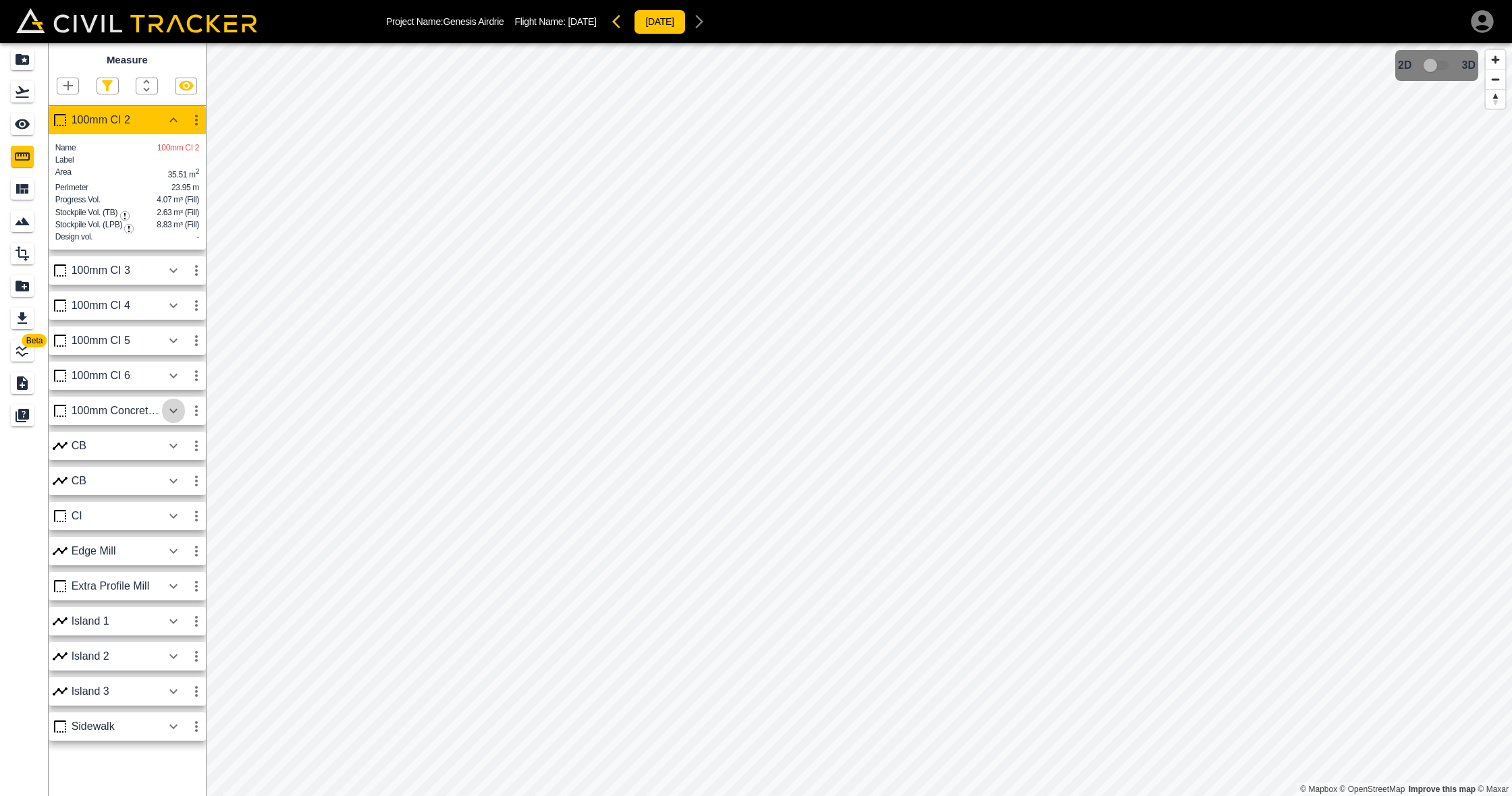
click at [175, 413] on icon "button" at bounding box center [173, 410] width 8 height 4
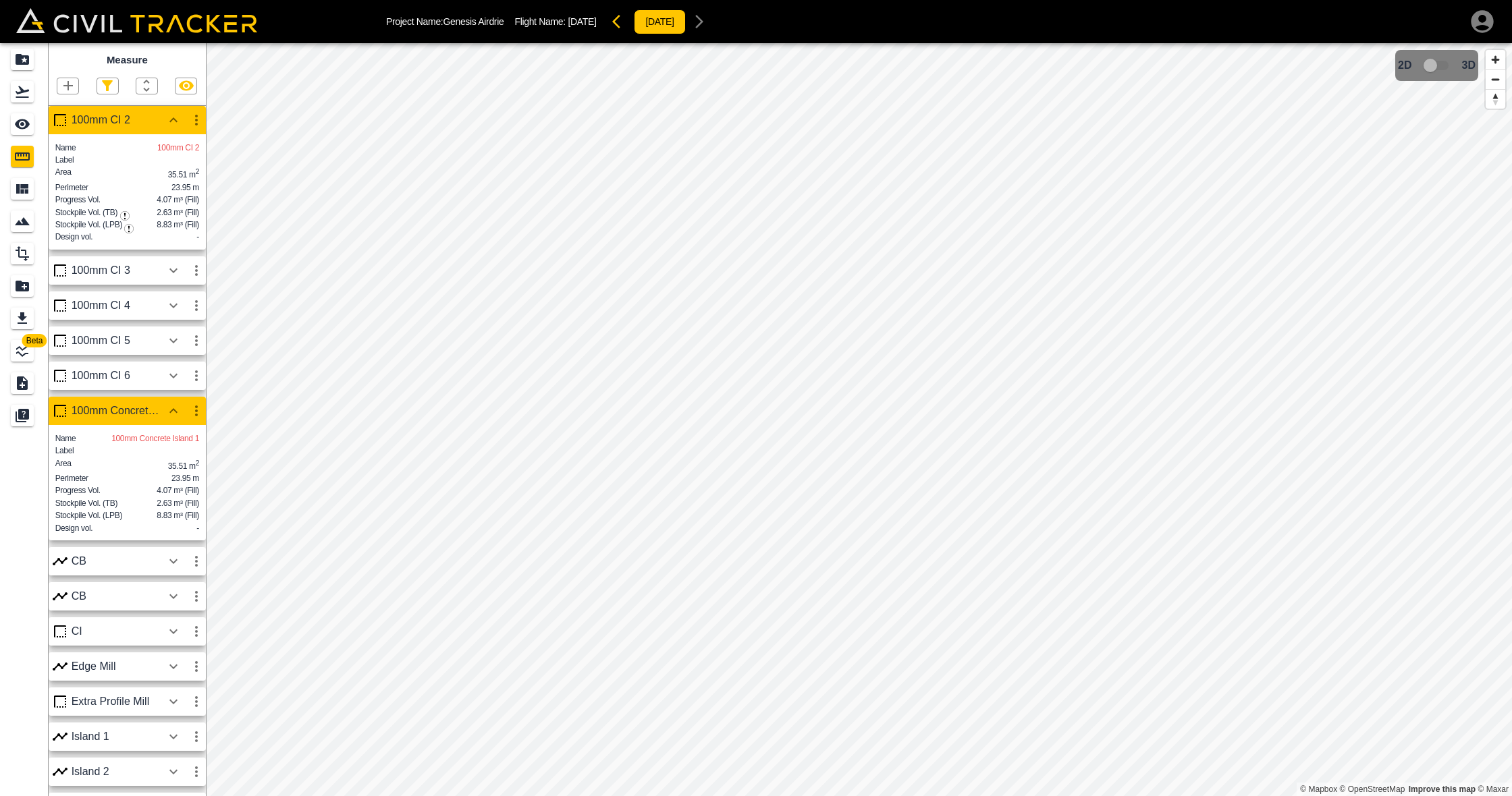
click at [196, 412] on icon "button" at bounding box center [196, 411] width 3 height 11
click at [179, 488] on h6 "Delete" at bounding box center [184, 487] width 27 height 8
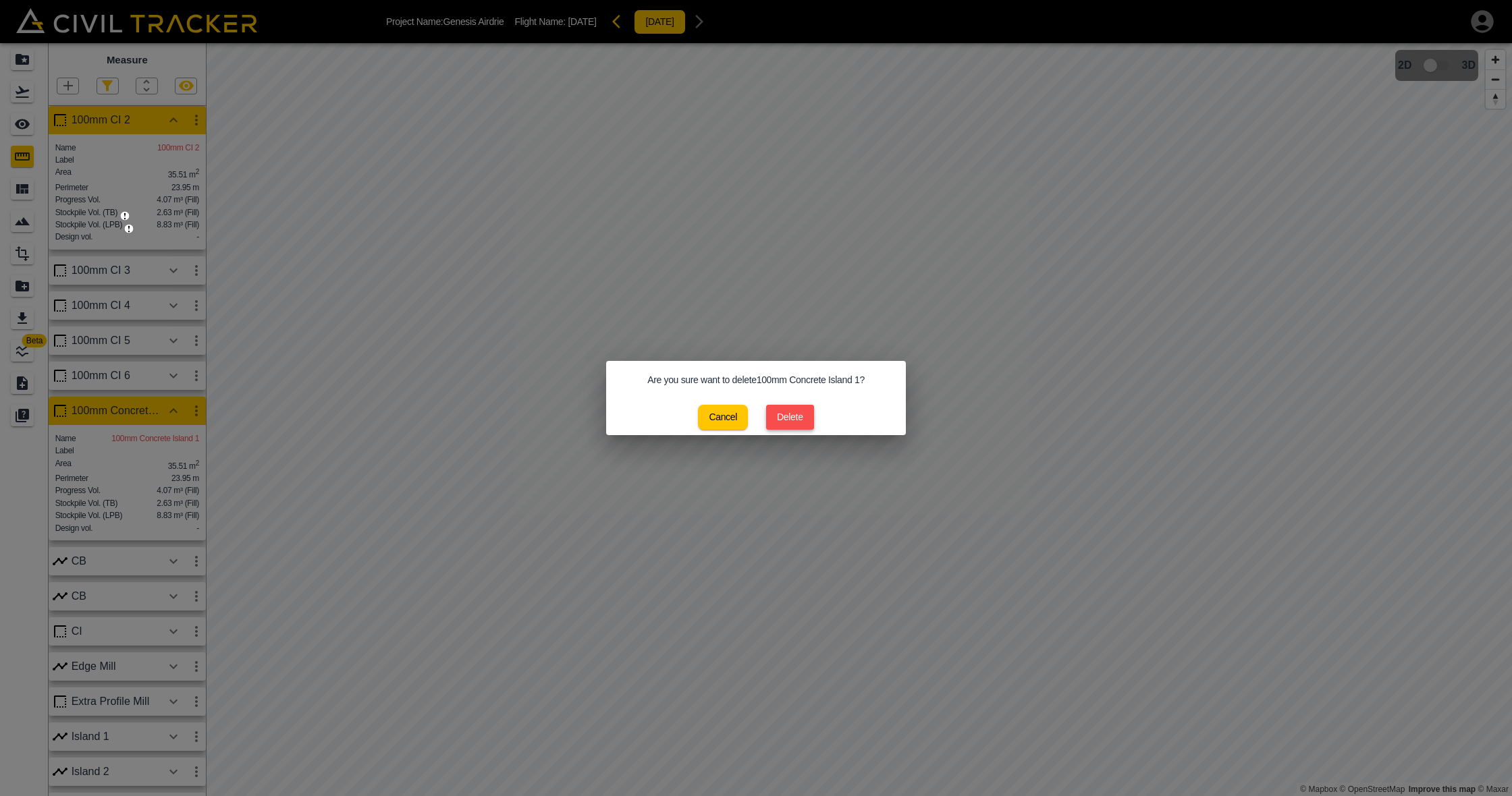
click at [782, 411] on button "Delete" at bounding box center [790, 417] width 48 height 25
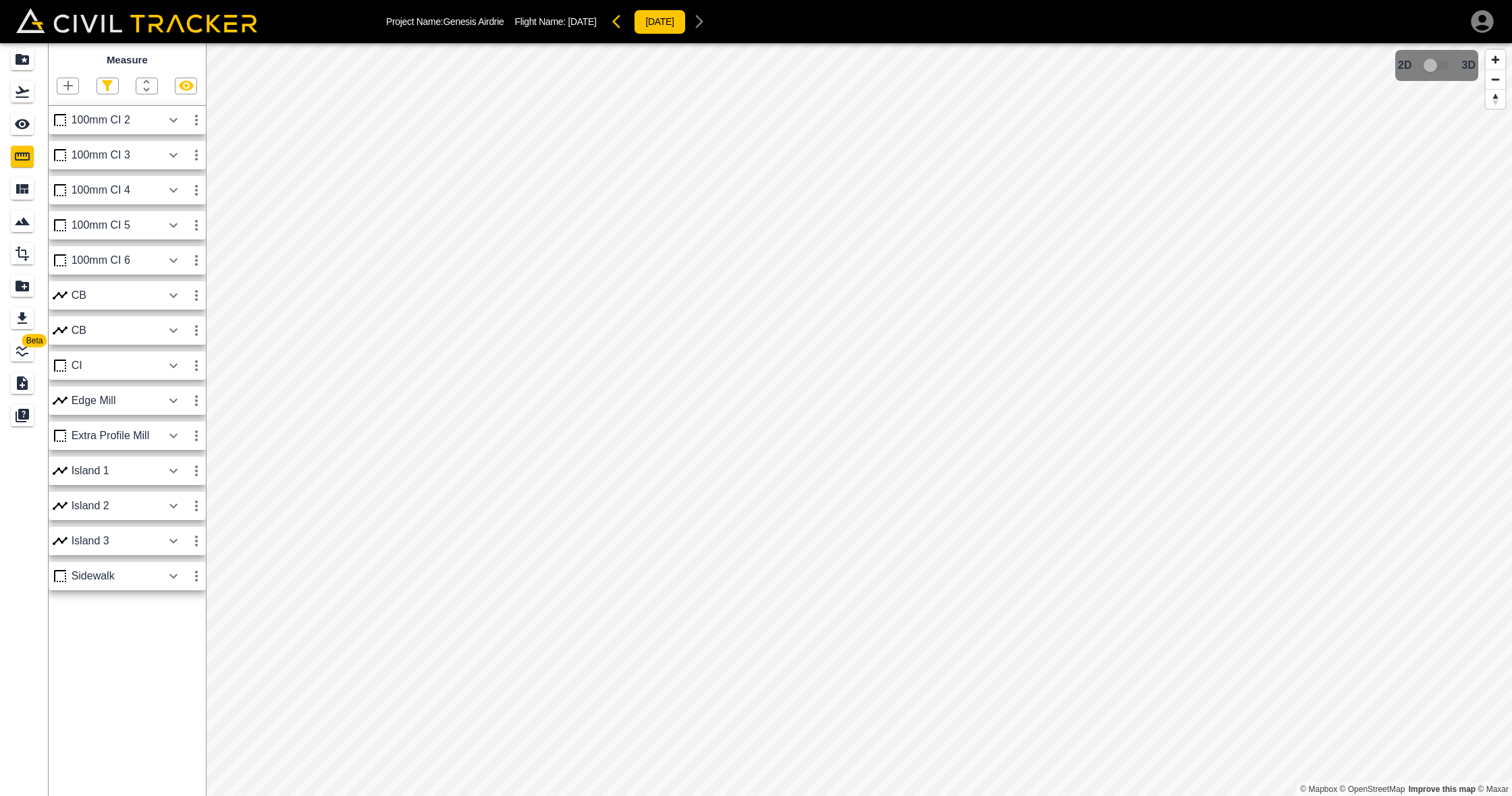
click at [152, 364] on div "CI" at bounding box center [116, 366] width 90 height 12
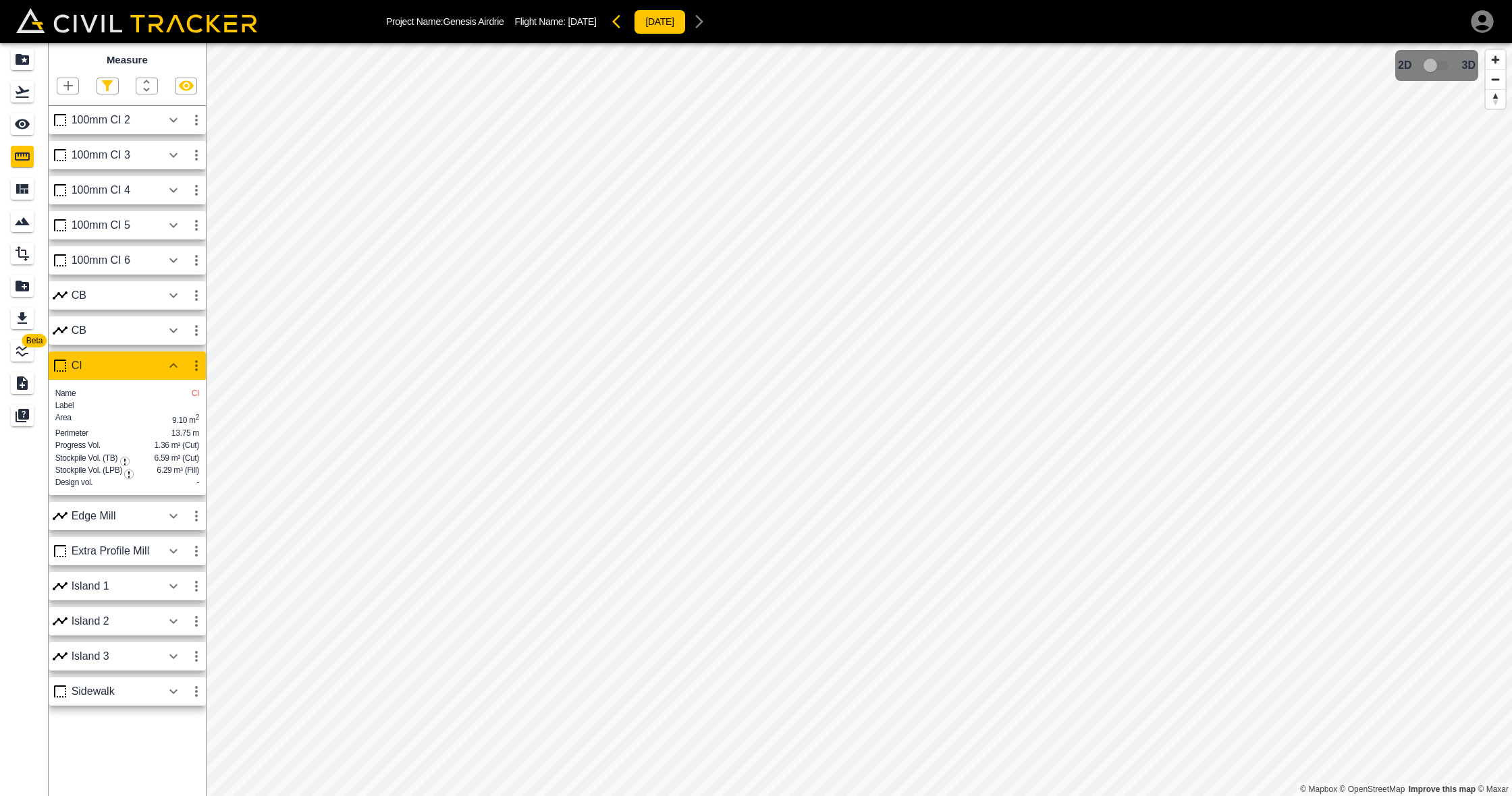
click at [195, 365] on icon "button" at bounding box center [196, 365] width 16 height 16
click at [133, 365] on div at bounding box center [756, 398] width 1512 height 796
click at [181, 257] on icon "button" at bounding box center [173, 260] width 16 height 16
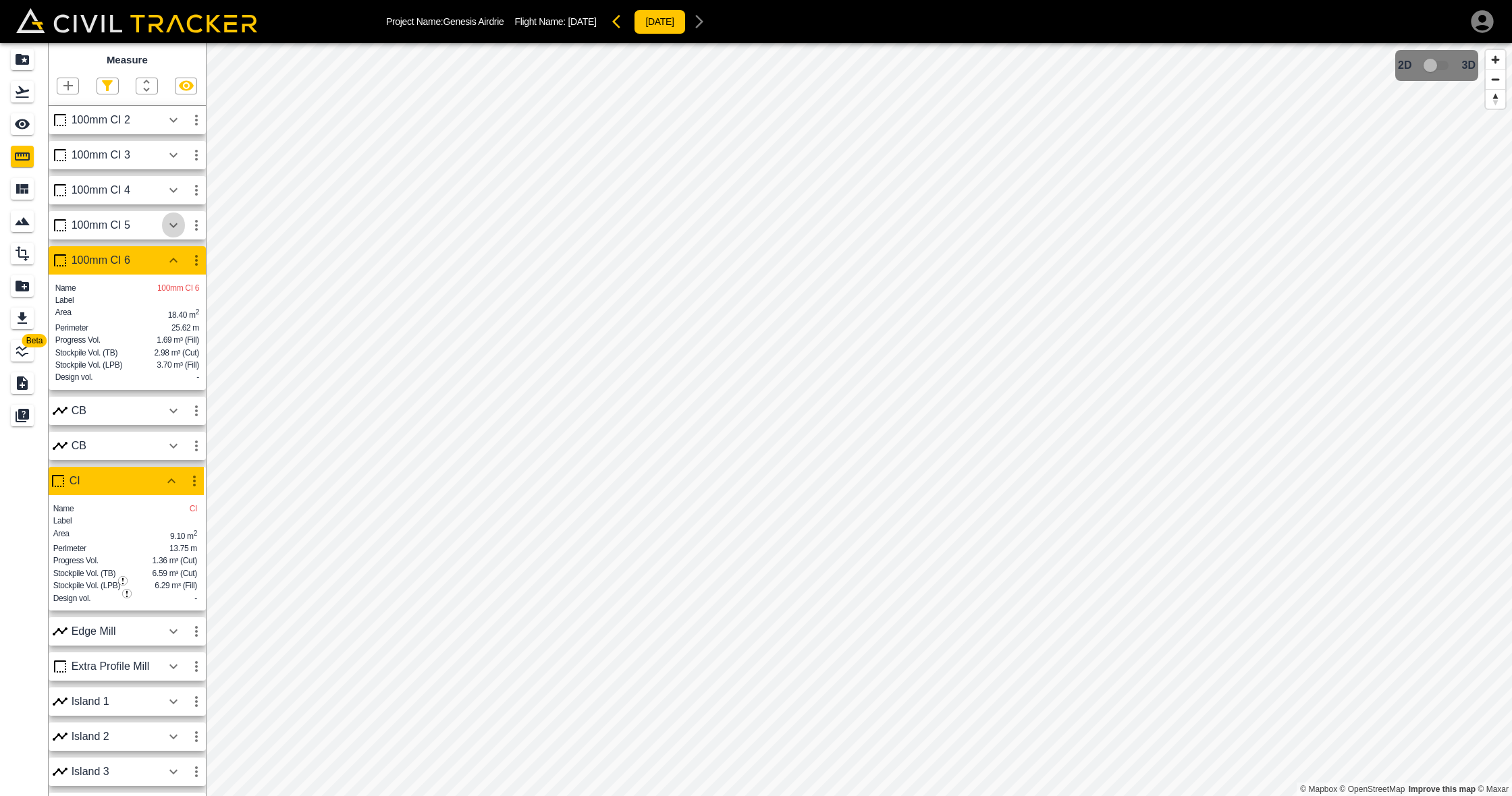
click at [174, 224] on icon "button" at bounding box center [173, 226] width 16 height 16
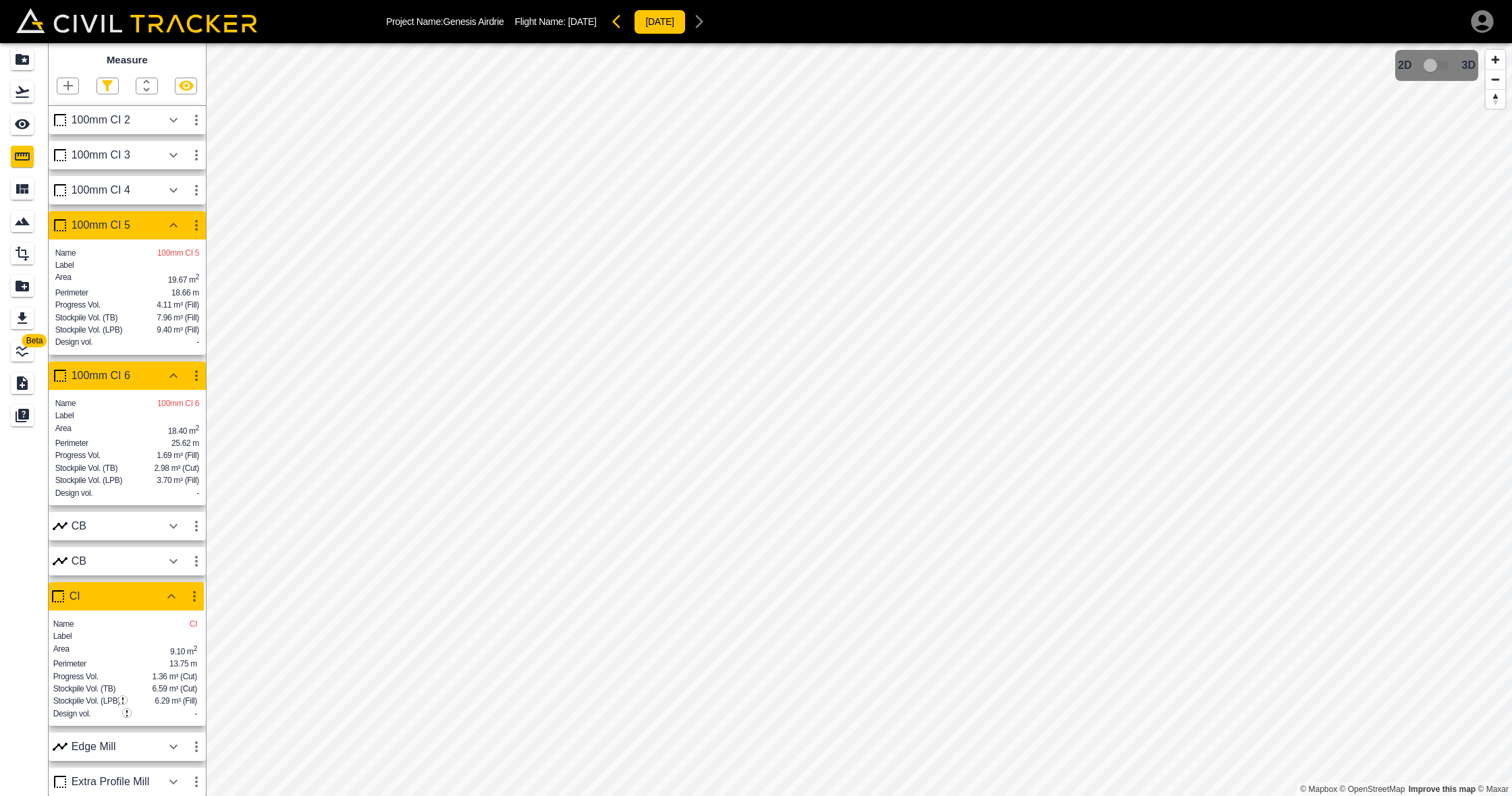
click at [173, 185] on icon "button" at bounding box center [173, 190] width 16 height 16
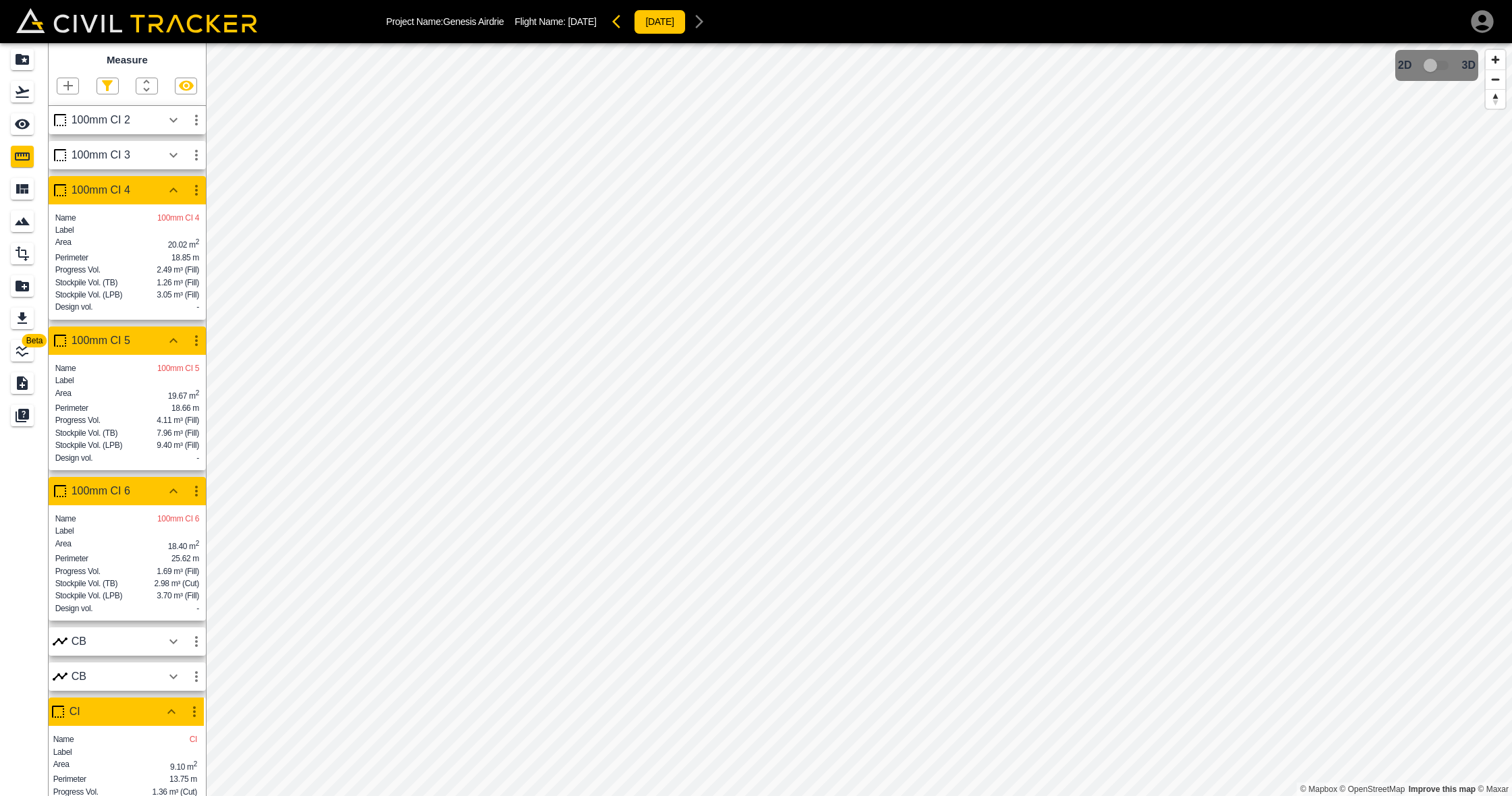
click at [175, 154] on icon "button" at bounding box center [173, 154] width 8 height 4
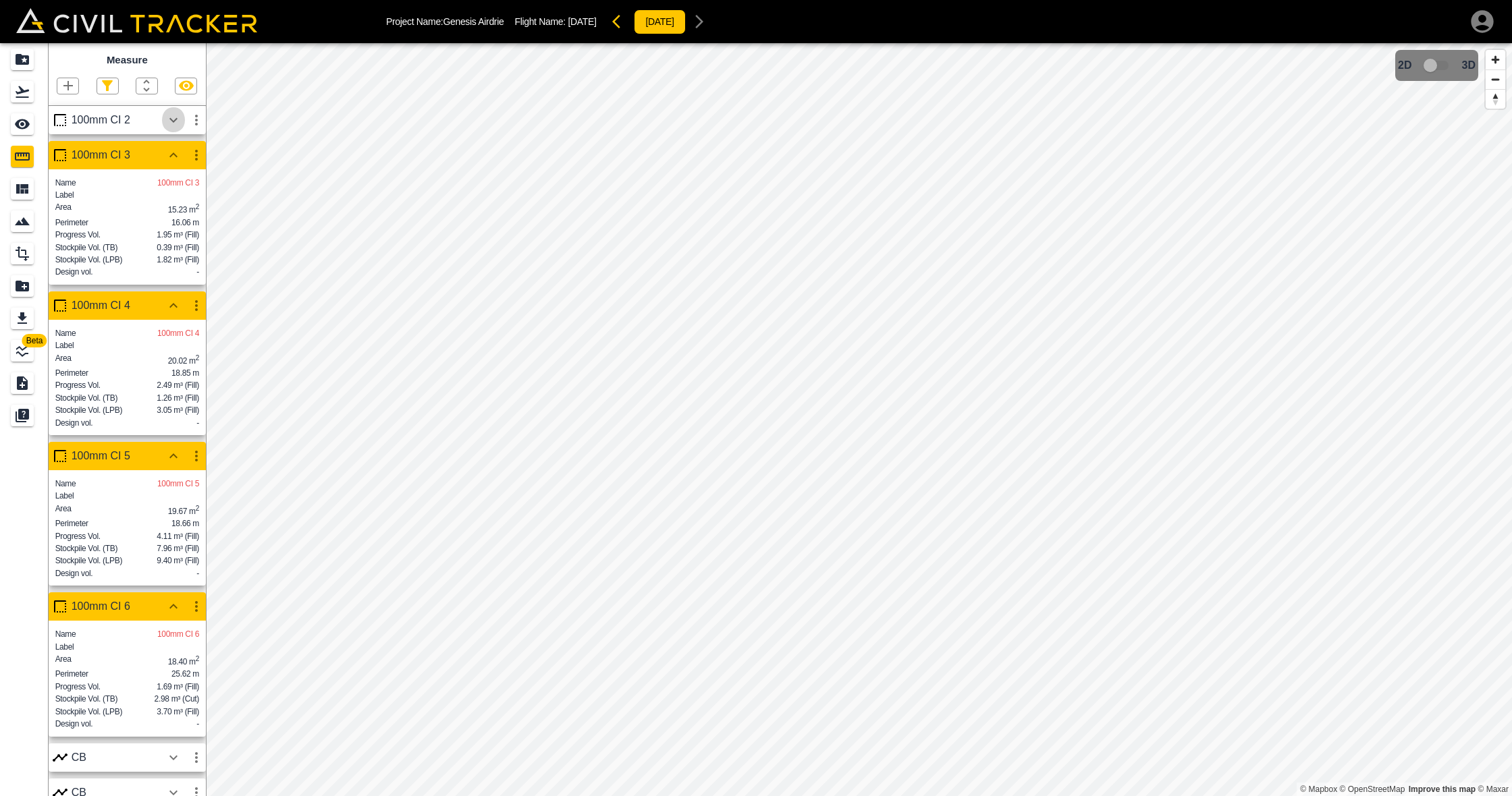
click at [170, 116] on icon "button" at bounding box center [173, 120] width 16 height 16
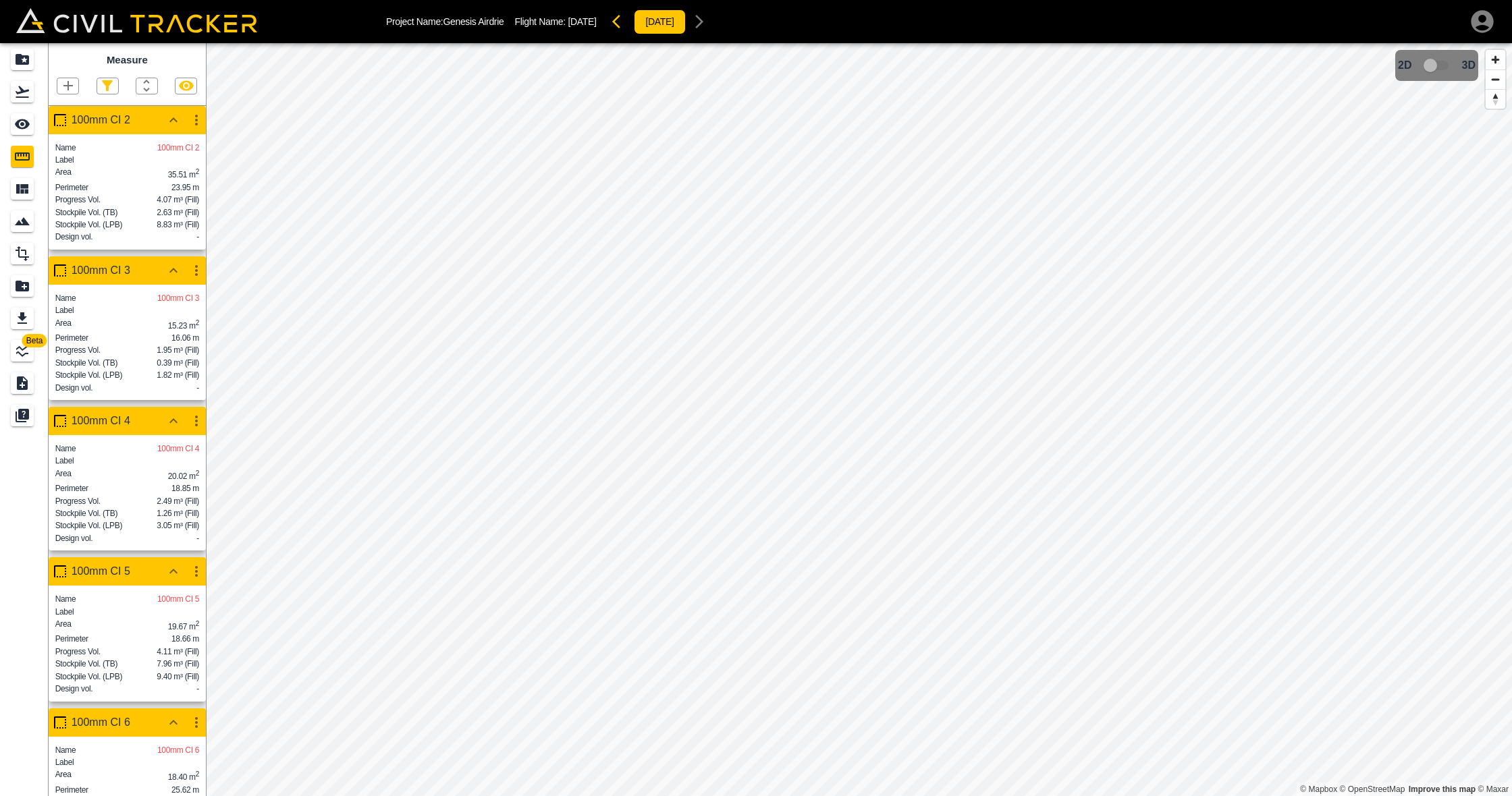
scroll to position [0, 0]
